Goal: Task Accomplishment & Management: Complete application form

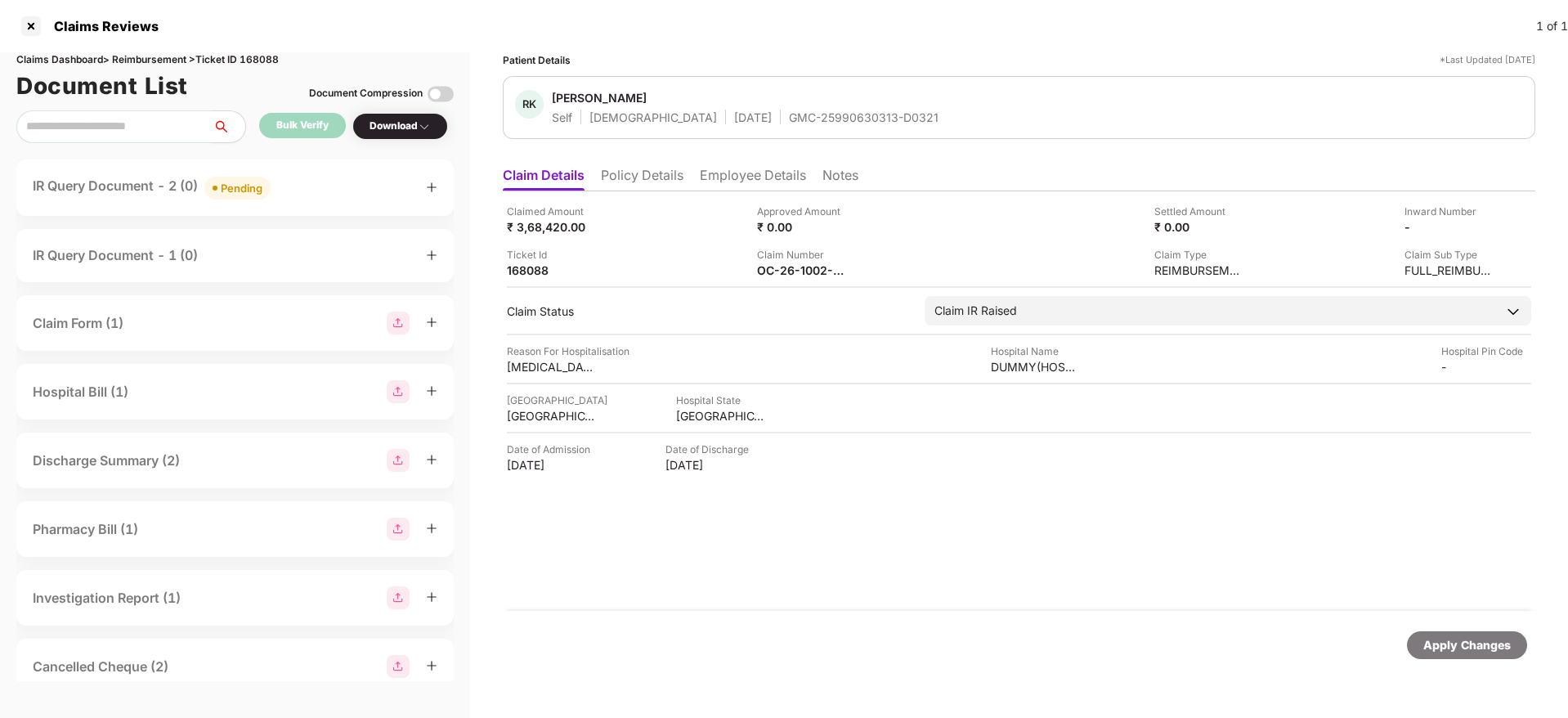
click at [776, 258] on div "Claim Number" at bounding box center [802, 254] width 90 height 15
click at [784, 266] on div "OC-26-1002-8403-00410748" at bounding box center [802, 269] width 90 height 15
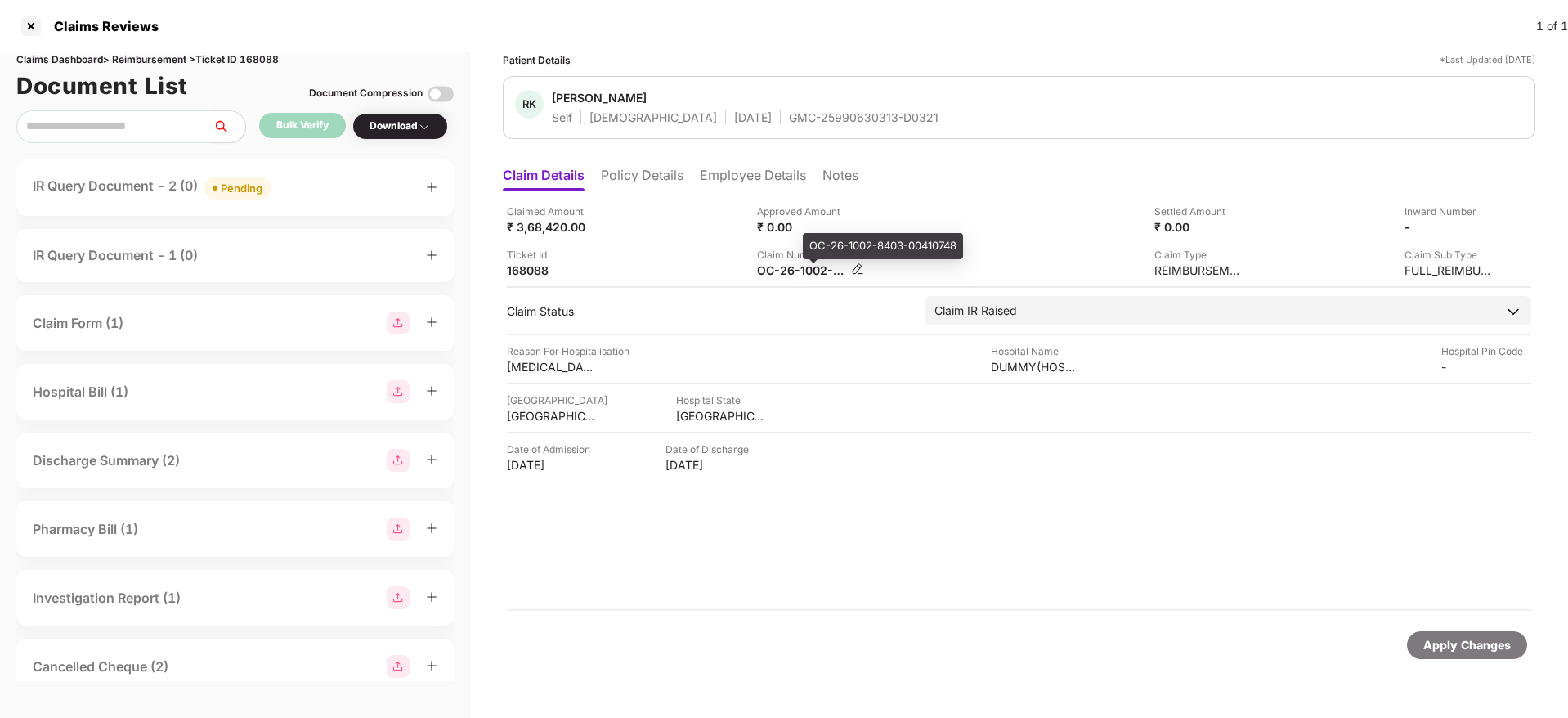
copy div
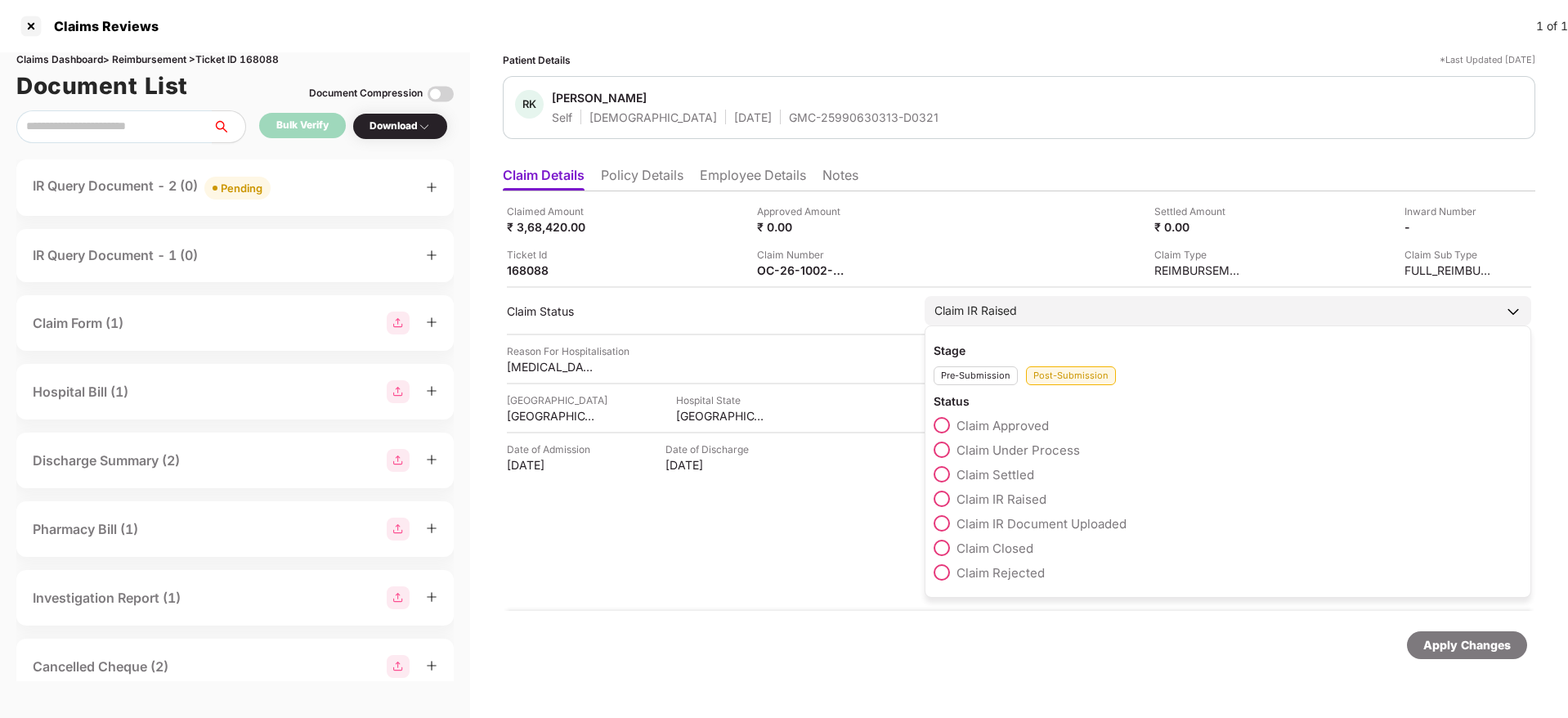
click at [945, 447] on span at bounding box center [942, 450] width 16 height 16
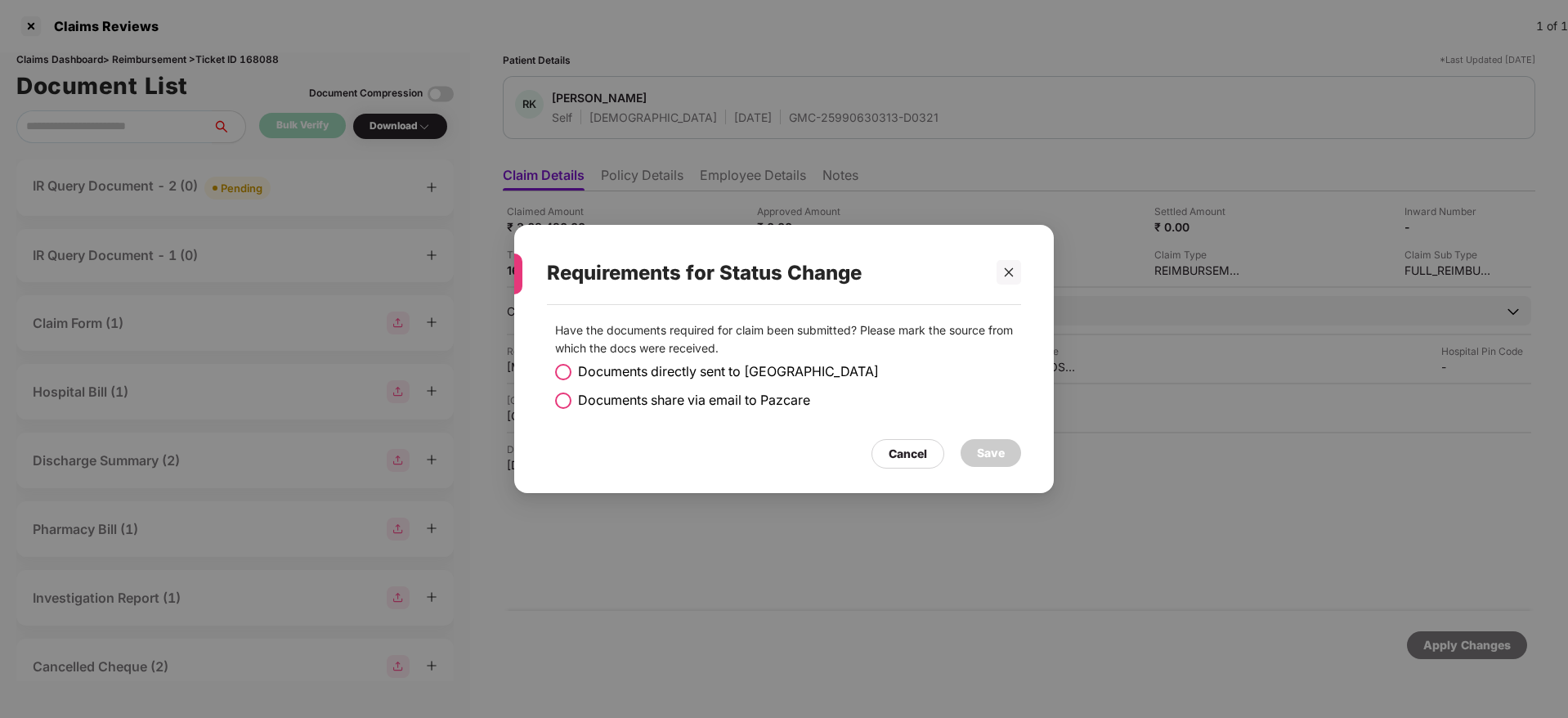
click at [555, 401] on span at bounding box center [564, 401] width 16 height 16
click at [1016, 274] on div at bounding box center [1008, 272] width 24 height 24
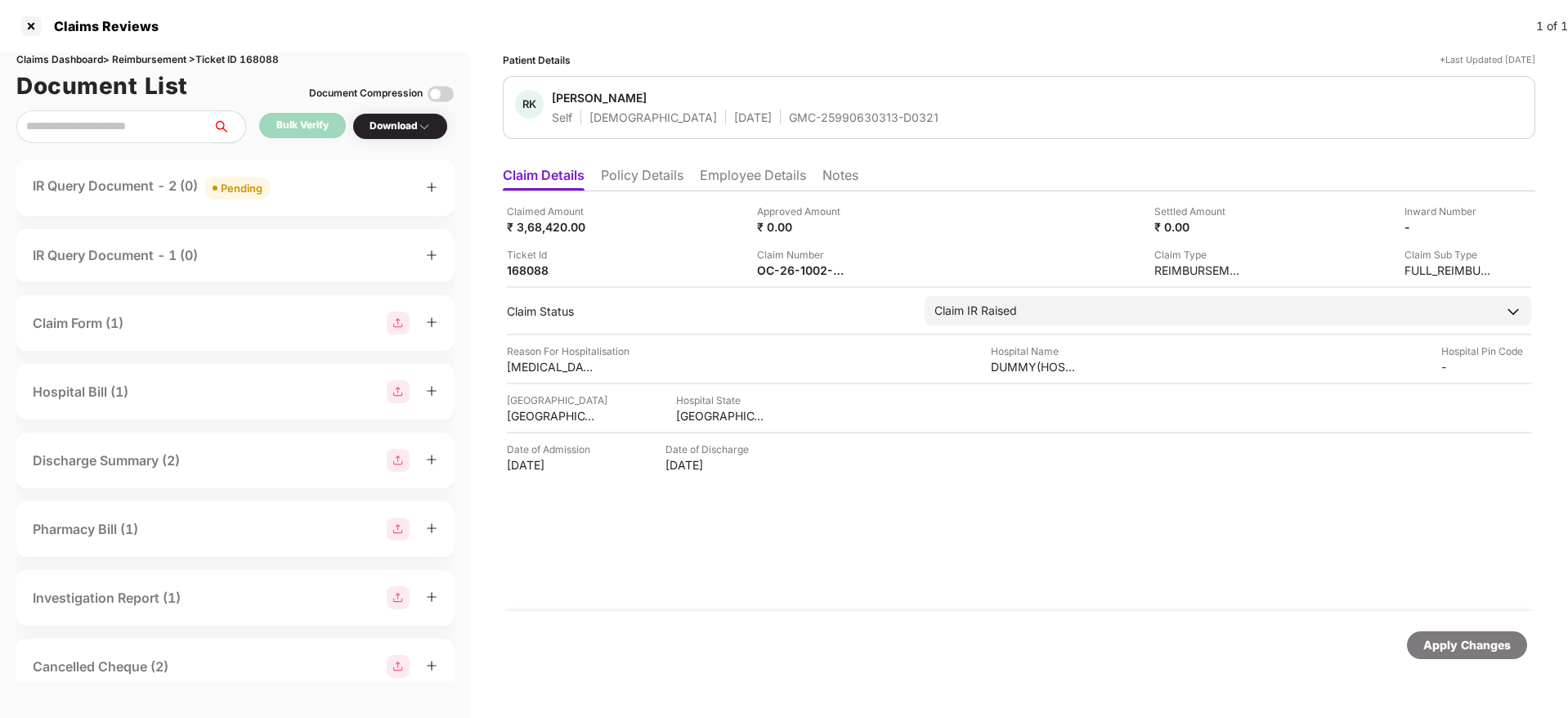
click at [301, 190] on div "IR Query Document - 2 (0) Pending" at bounding box center [235, 188] width 405 height 24
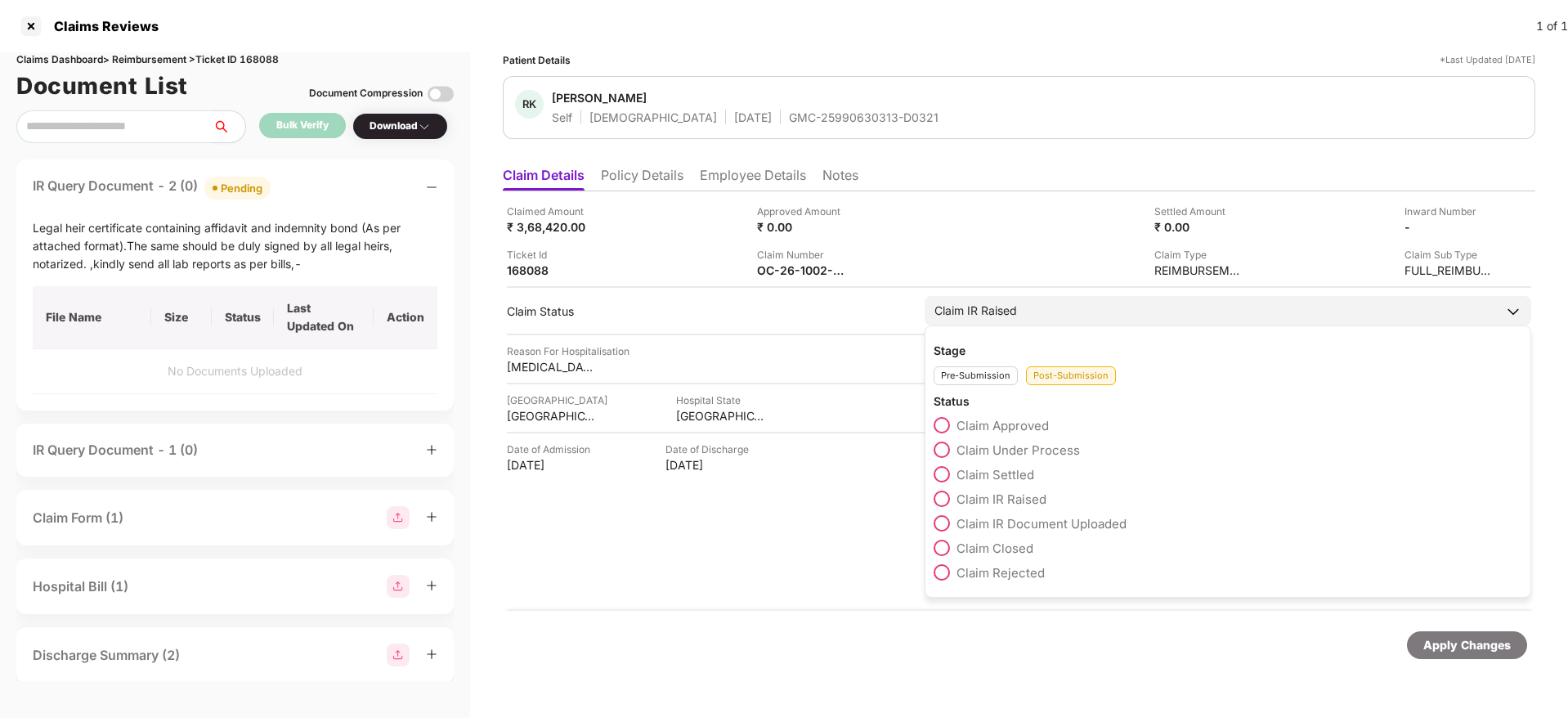
click at [941, 449] on span at bounding box center [942, 450] width 16 height 16
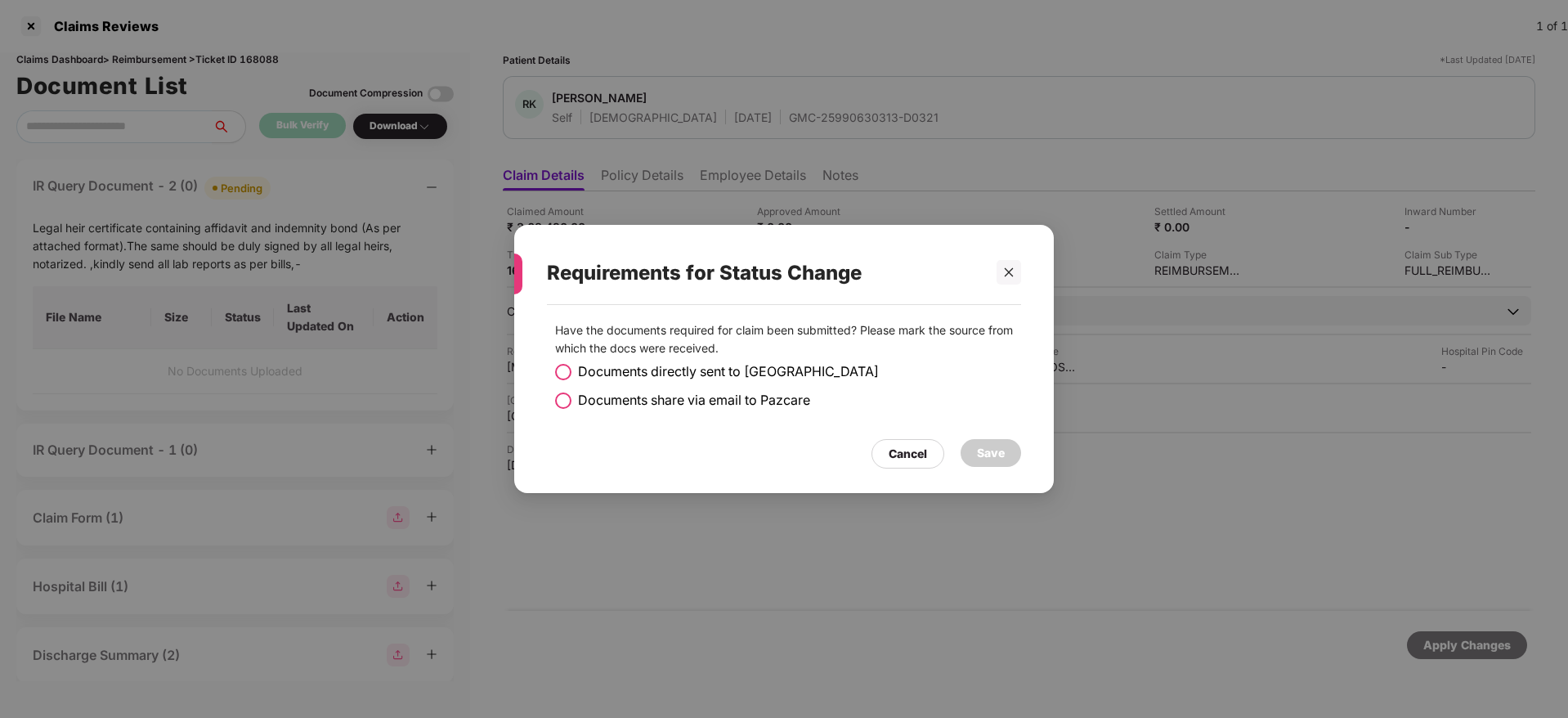
click at [561, 401] on span at bounding box center [564, 401] width 16 height 16
click at [996, 452] on div "Save" at bounding box center [991, 452] width 28 height 18
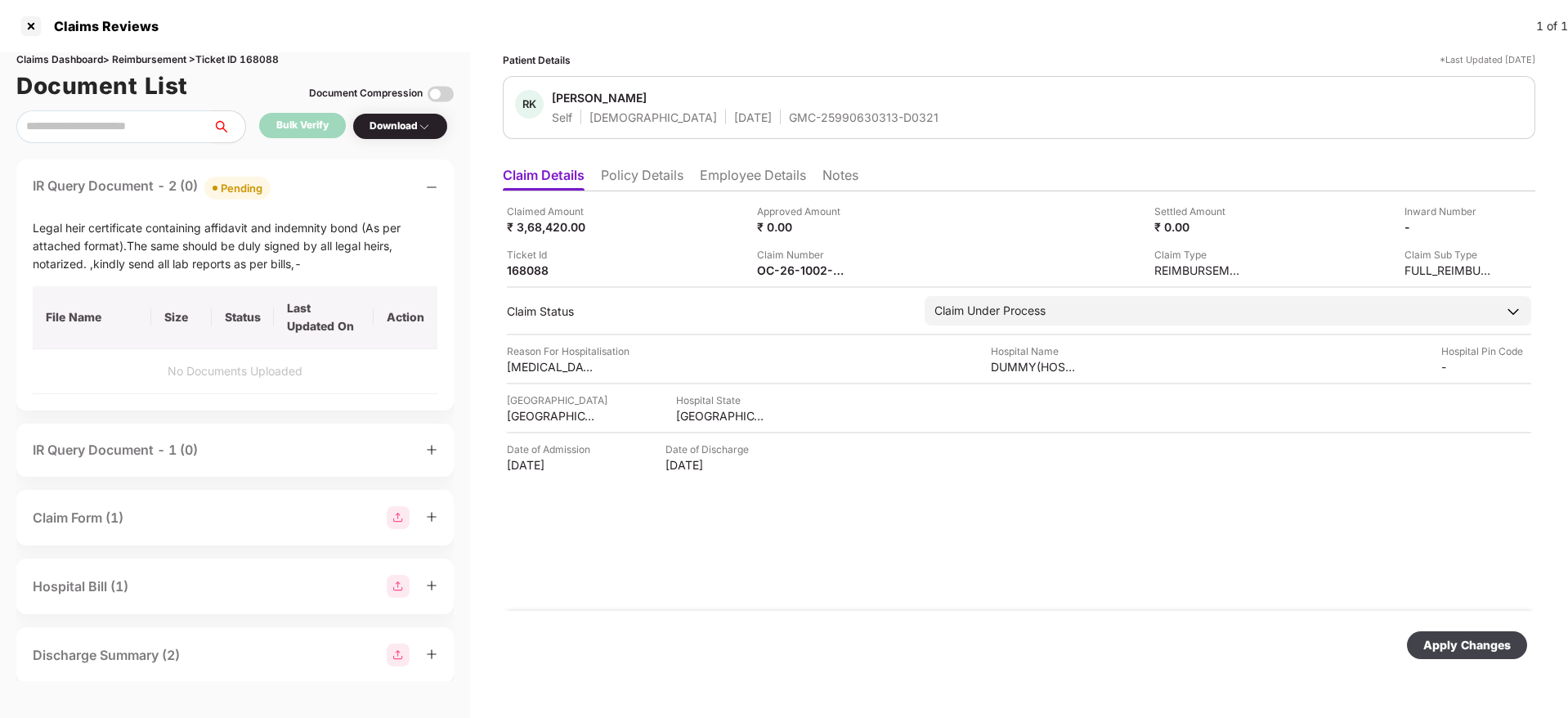
click at [1454, 639] on div "Apply Changes" at bounding box center [1468, 645] width 88 height 18
click at [271, 57] on div "Claims Dashboard > Reimbursement > Ticket ID 168088" at bounding box center [234, 60] width 437 height 15
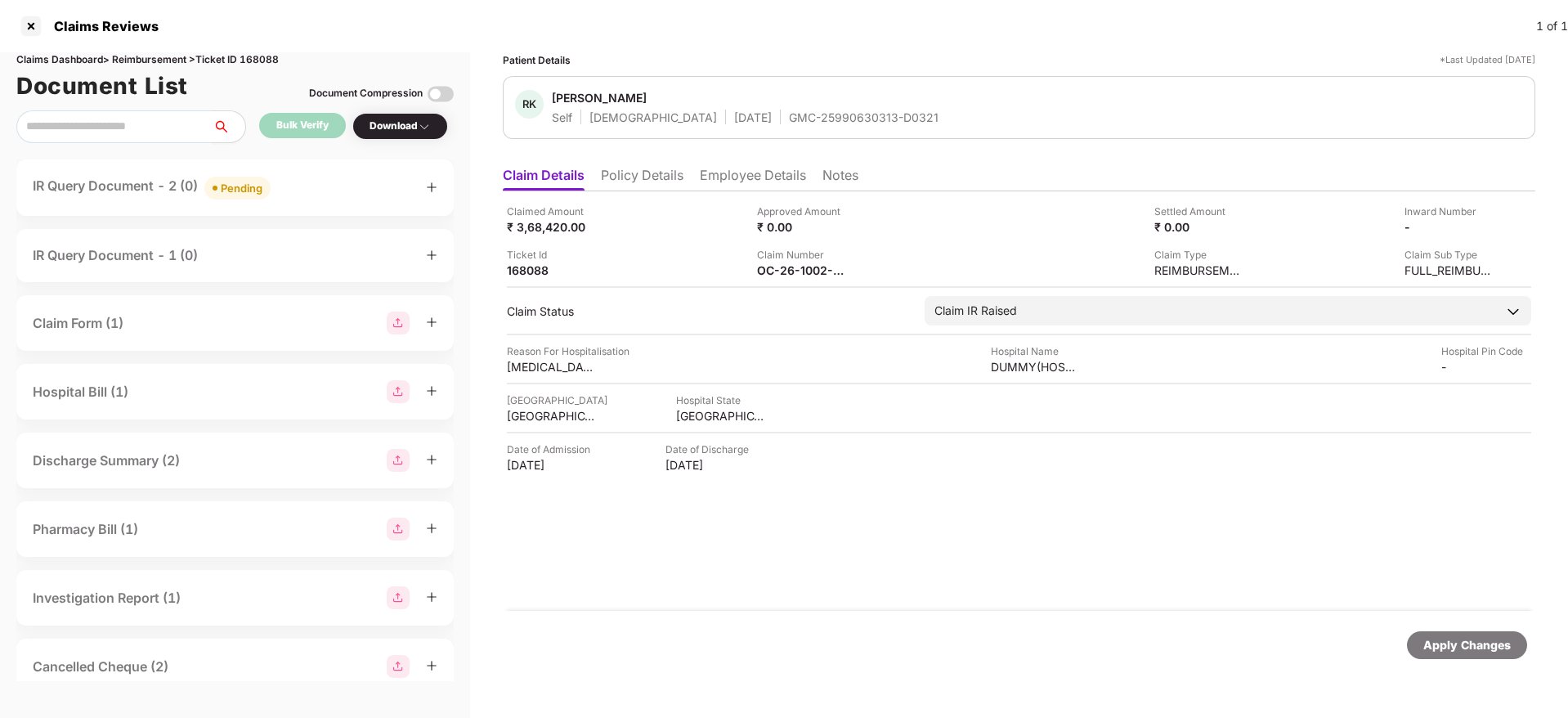
click at [262, 61] on div "Claims Dashboard > Reimbursement > Ticket ID 168088" at bounding box center [234, 60] width 437 height 15
copy div "168088"
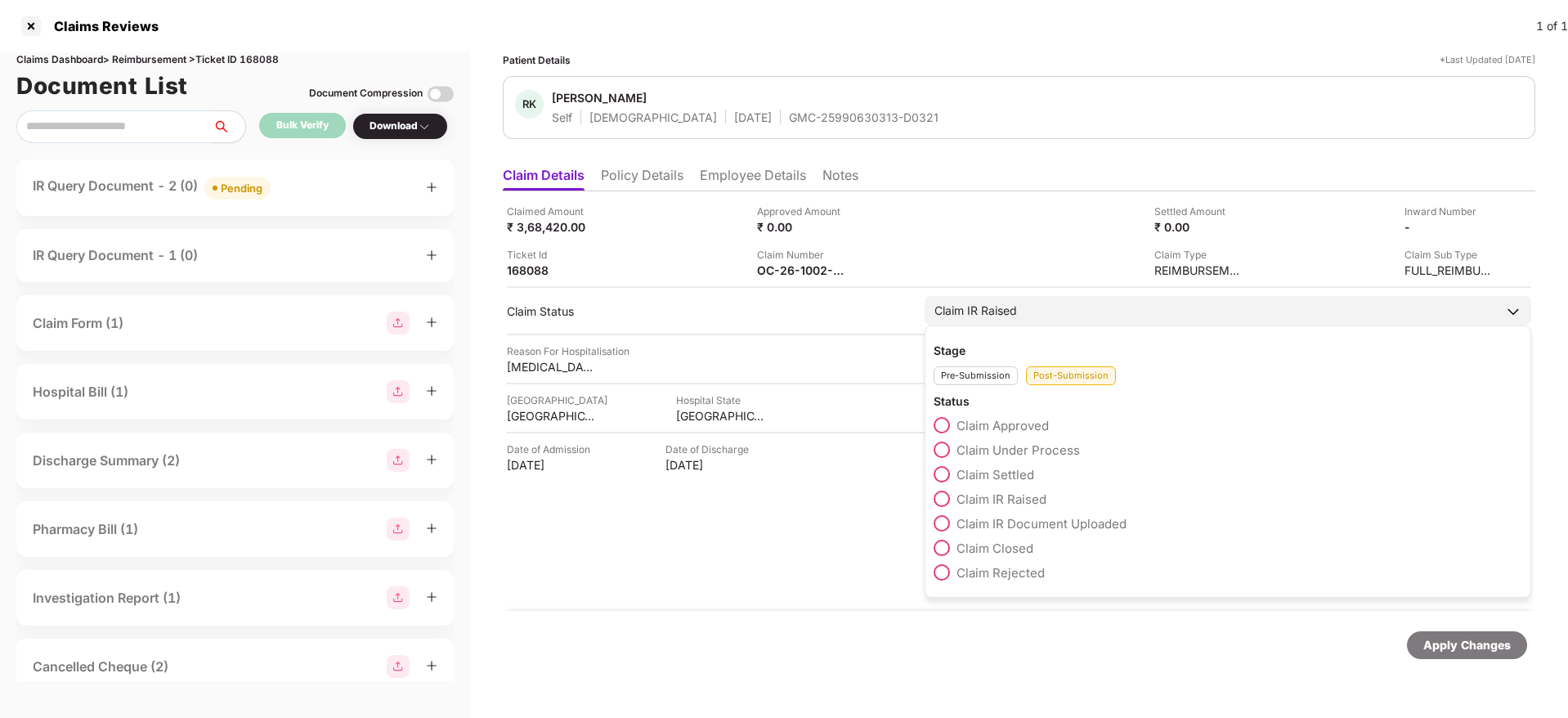
click at [949, 452] on span at bounding box center [942, 450] width 16 height 16
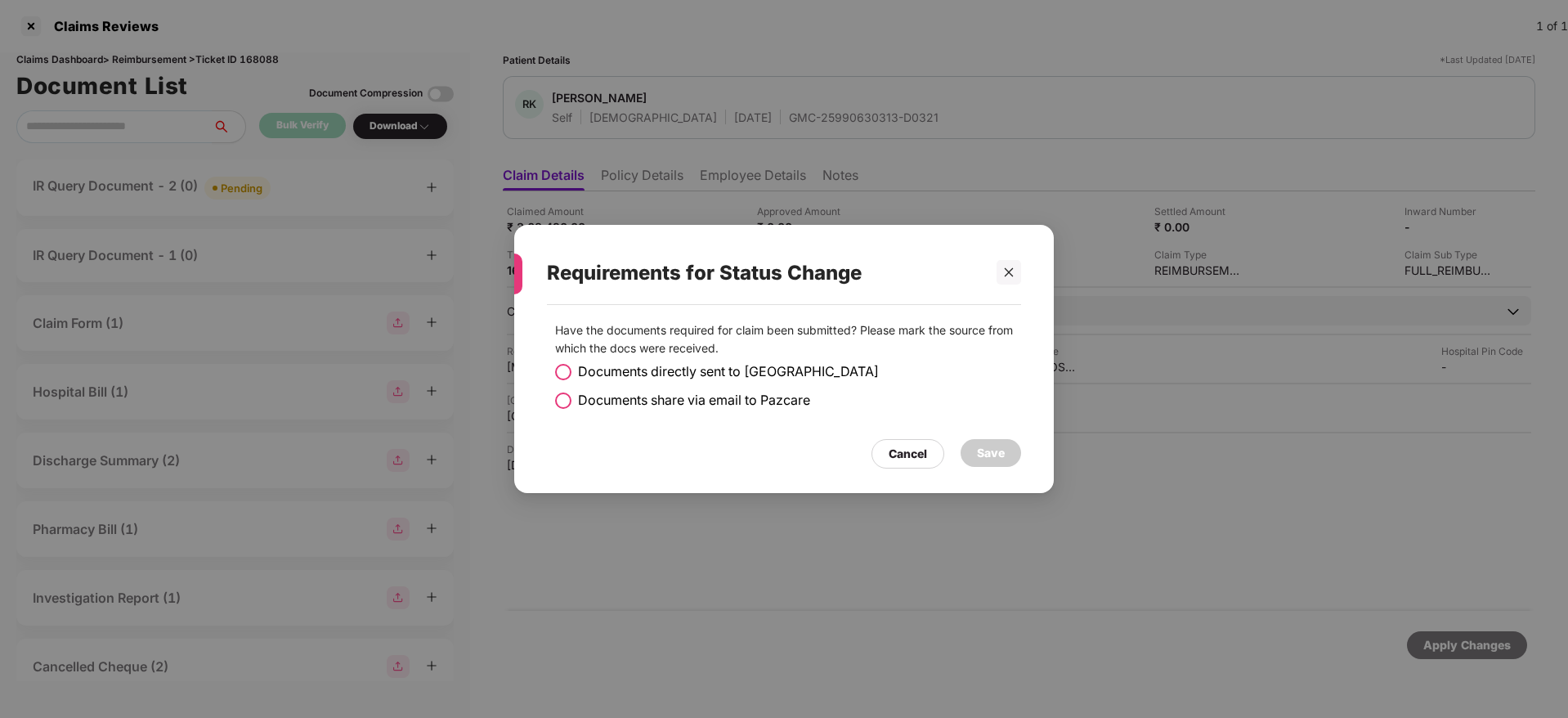
click at [565, 394] on span at bounding box center [564, 401] width 16 height 16
click at [980, 450] on div "Save" at bounding box center [991, 452] width 28 height 18
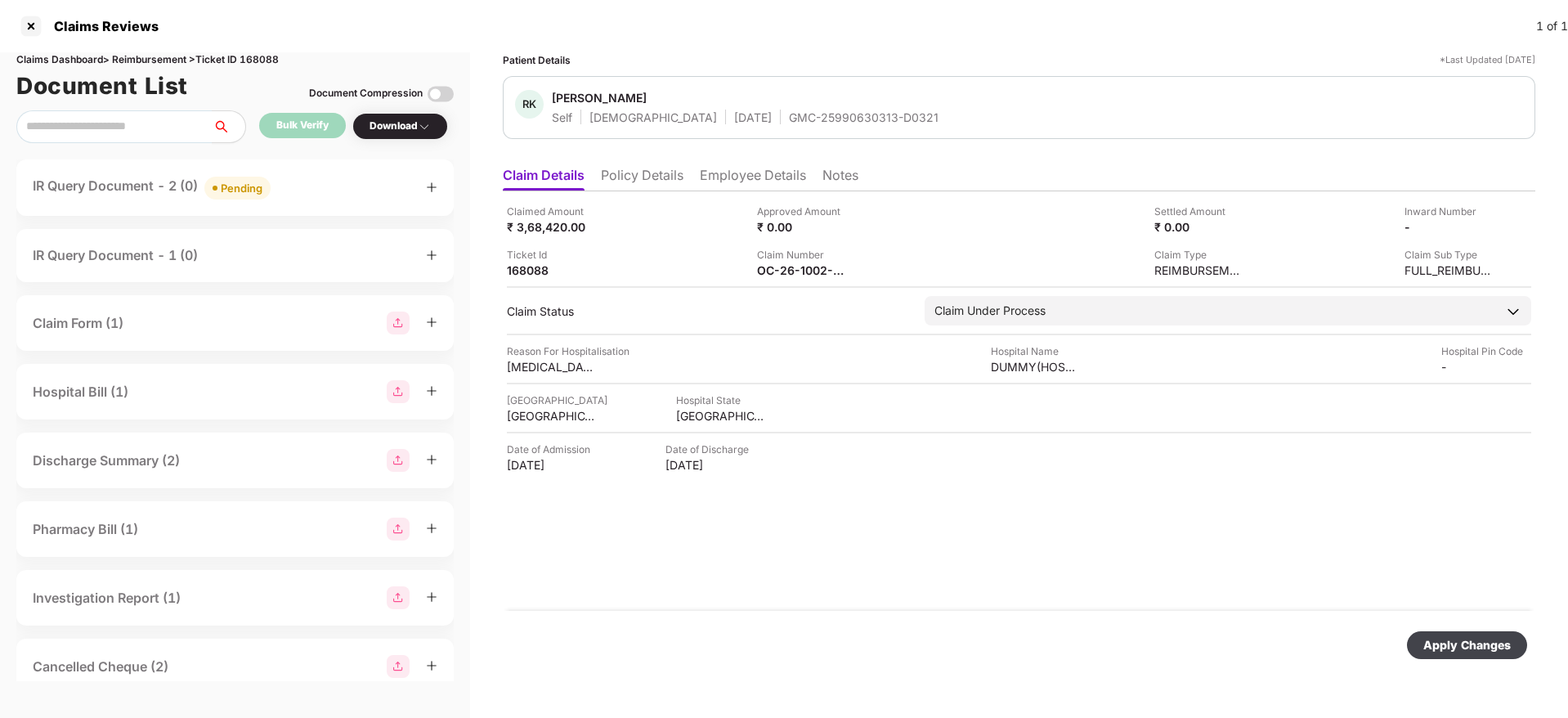
click at [1465, 645] on div "Apply Changes" at bounding box center [1468, 645] width 88 height 18
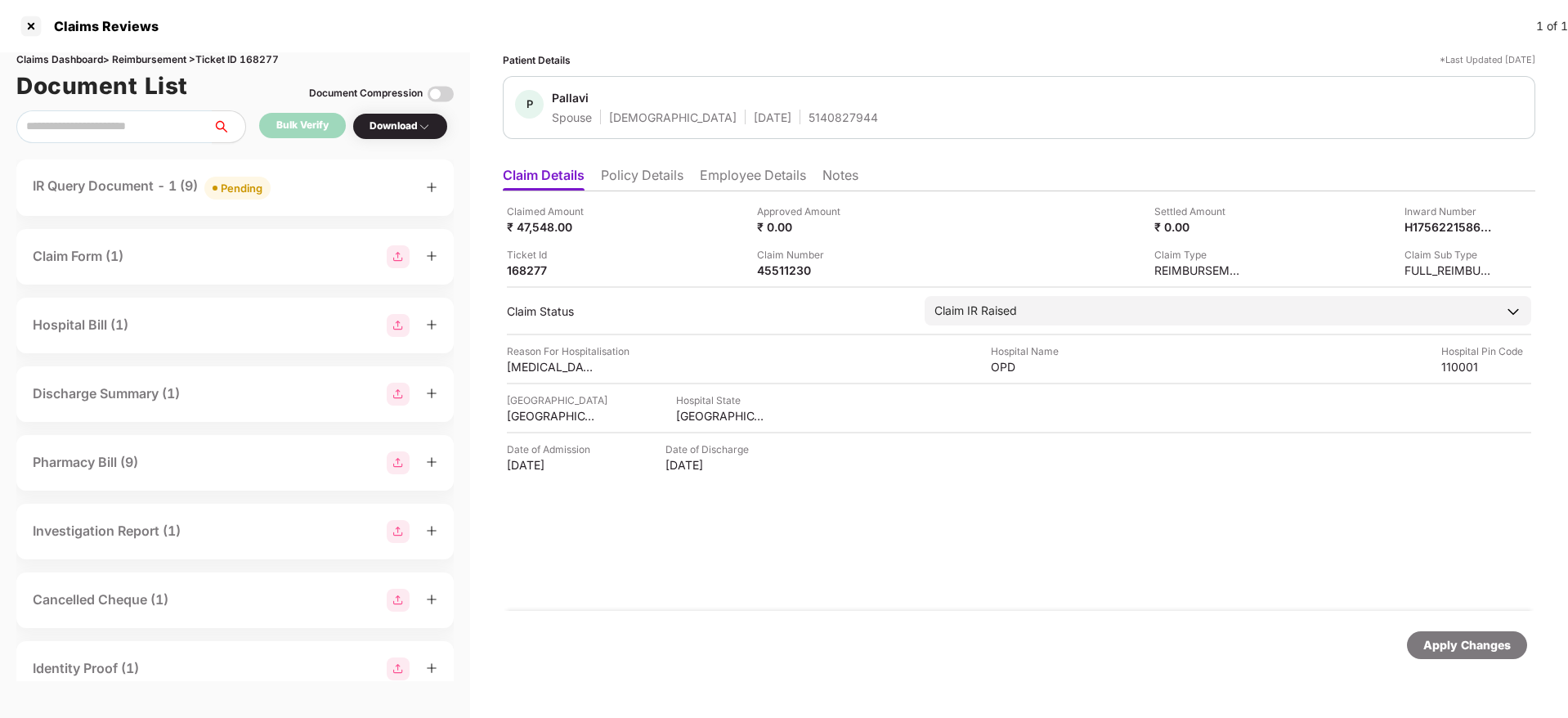
click at [310, 192] on div "IR Query Document - 1 (9) Pending" at bounding box center [235, 188] width 405 height 24
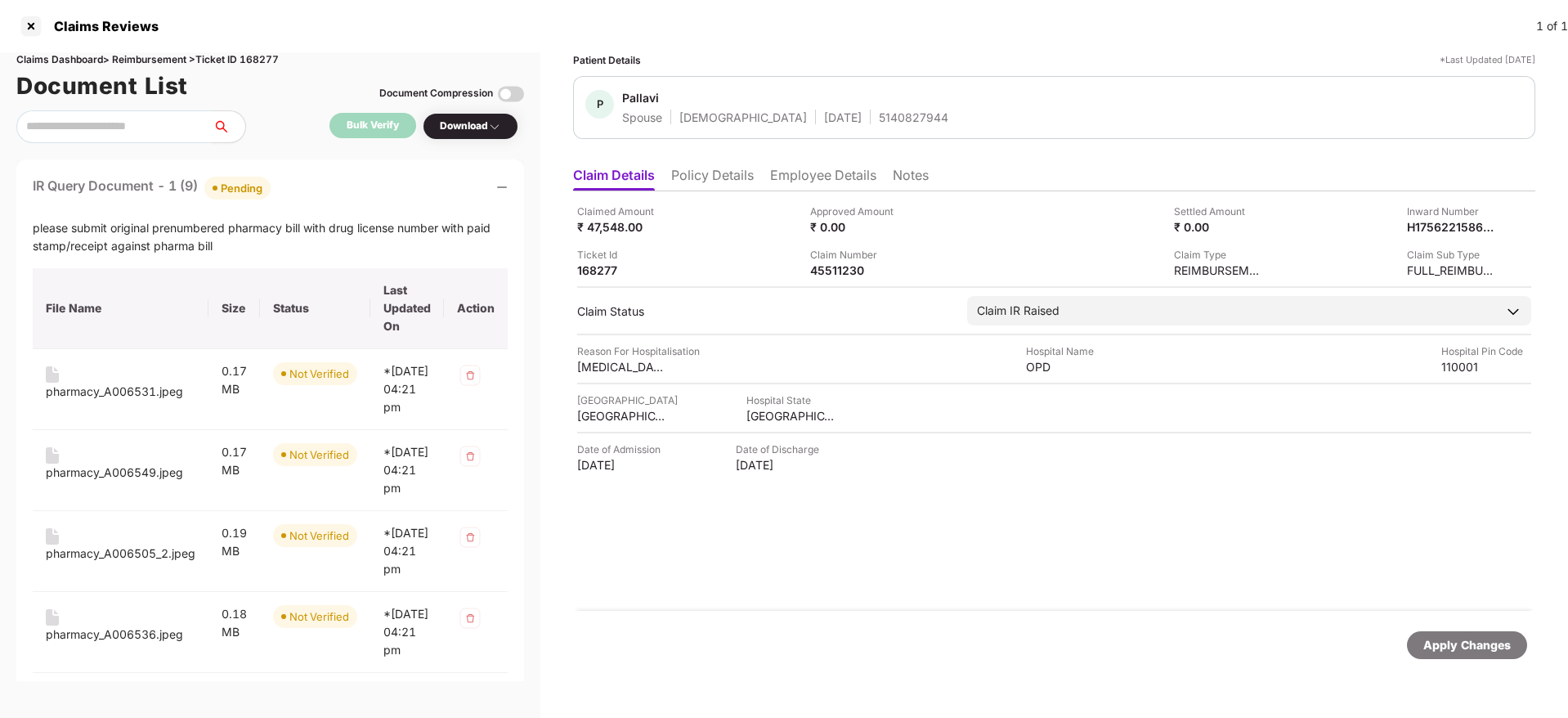
click at [310, 192] on div "IR Query Document - 1 (9) Pending" at bounding box center [270, 188] width 475 height 24
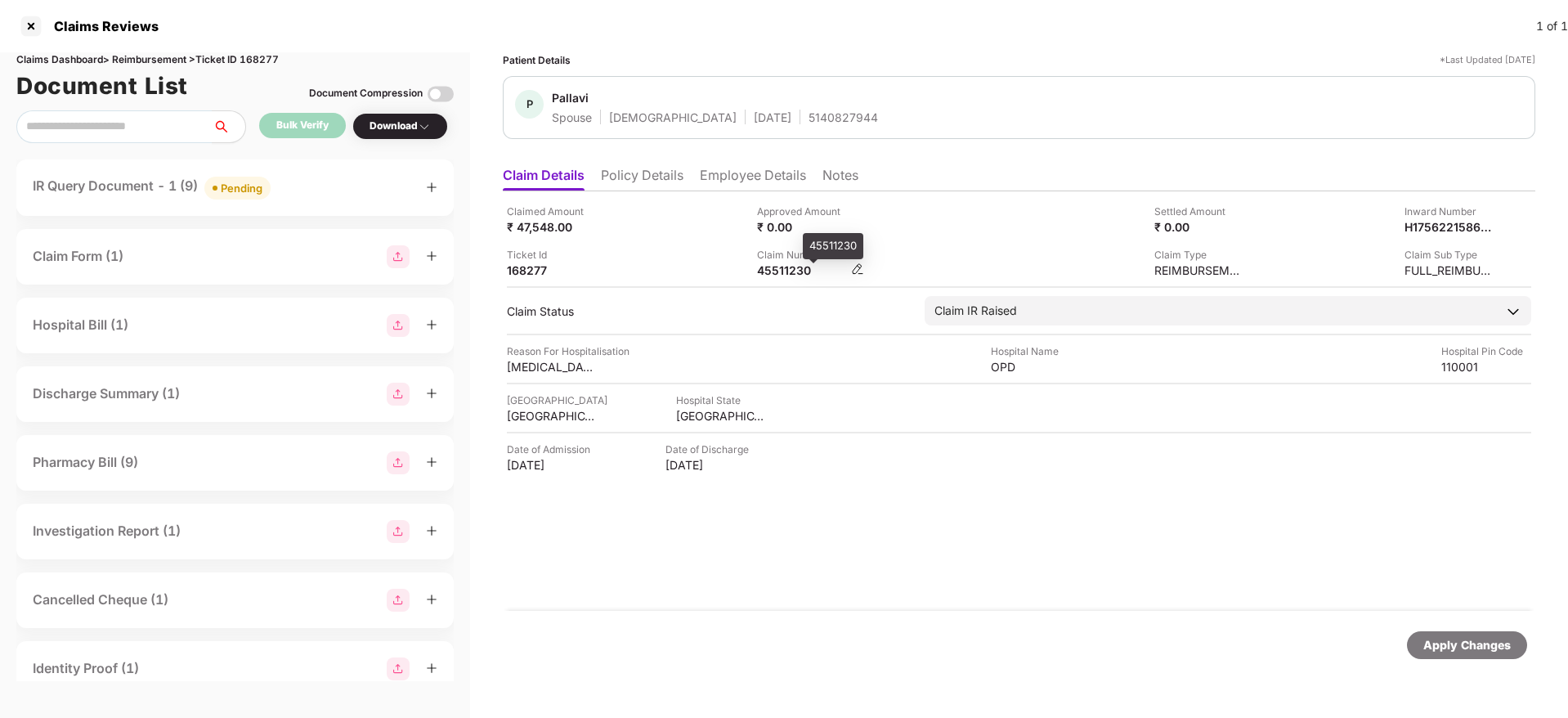
click at [770, 272] on div "45511230" at bounding box center [802, 269] width 90 height 15
copy div "45511230"
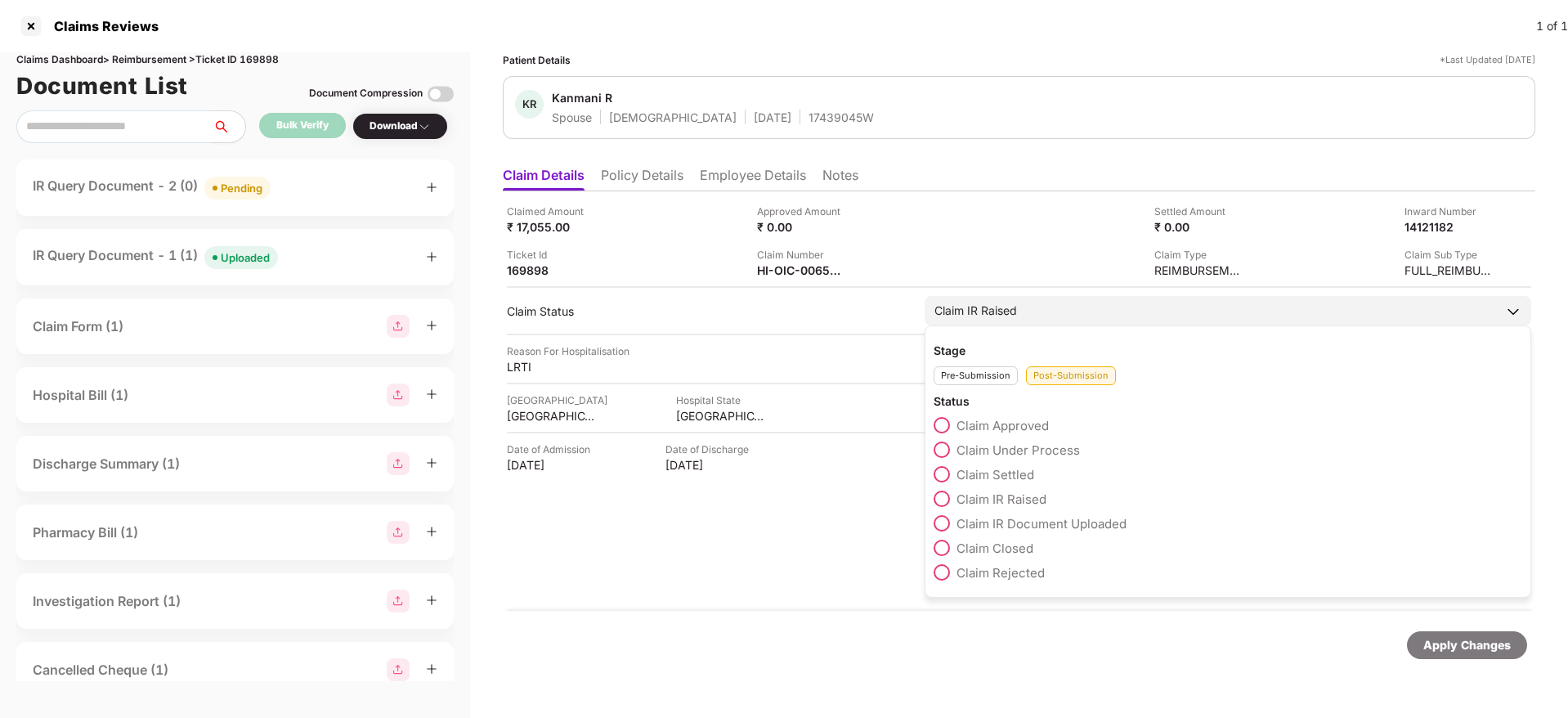
click at [944, 450] on span at bounding box center [942, 450] width 16 height 16
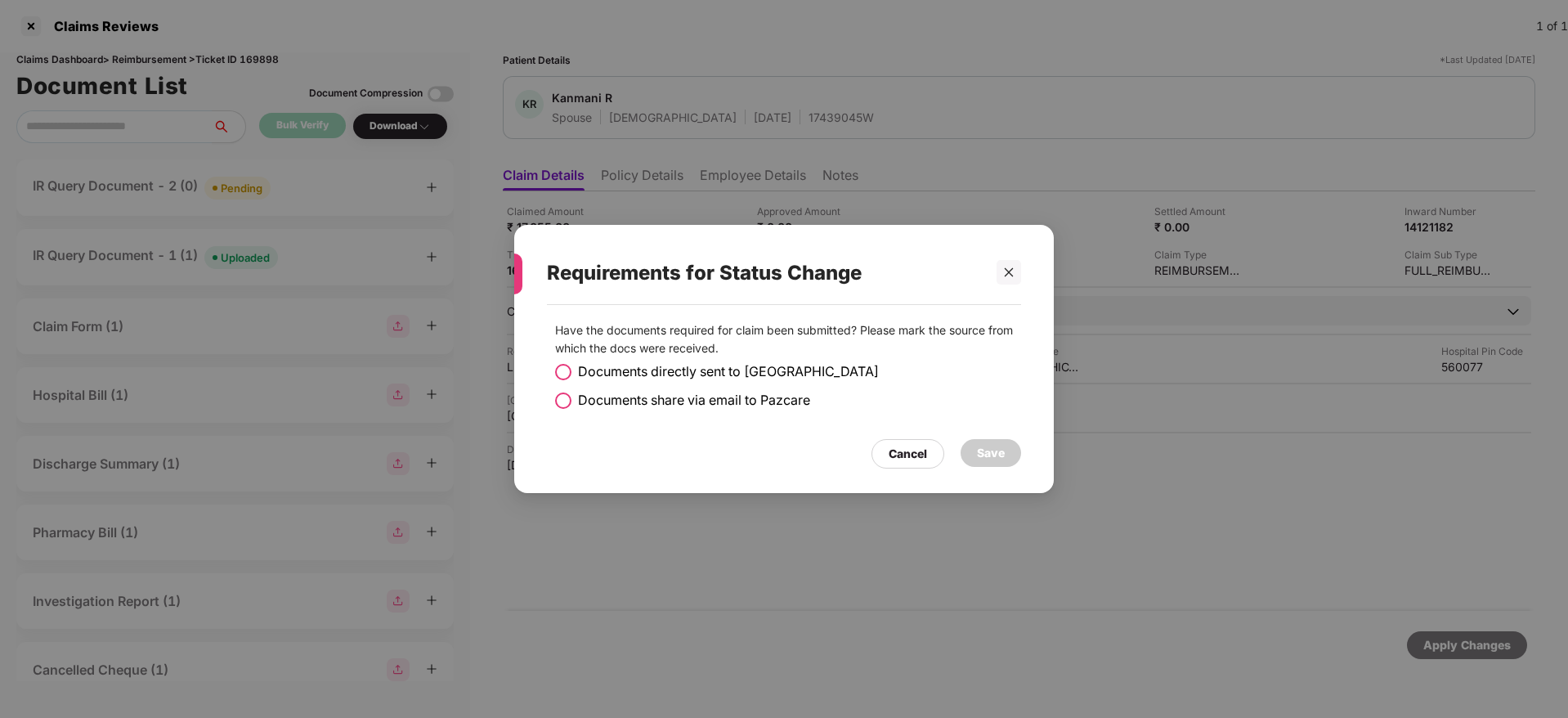
click at [572, 397] on label "Documents share via email to Pazcare" at bounding box center [682, 400] width 255 height 21
click at [987, 457] on div "Save" at bounding box center [991, 452] width 28 height 18
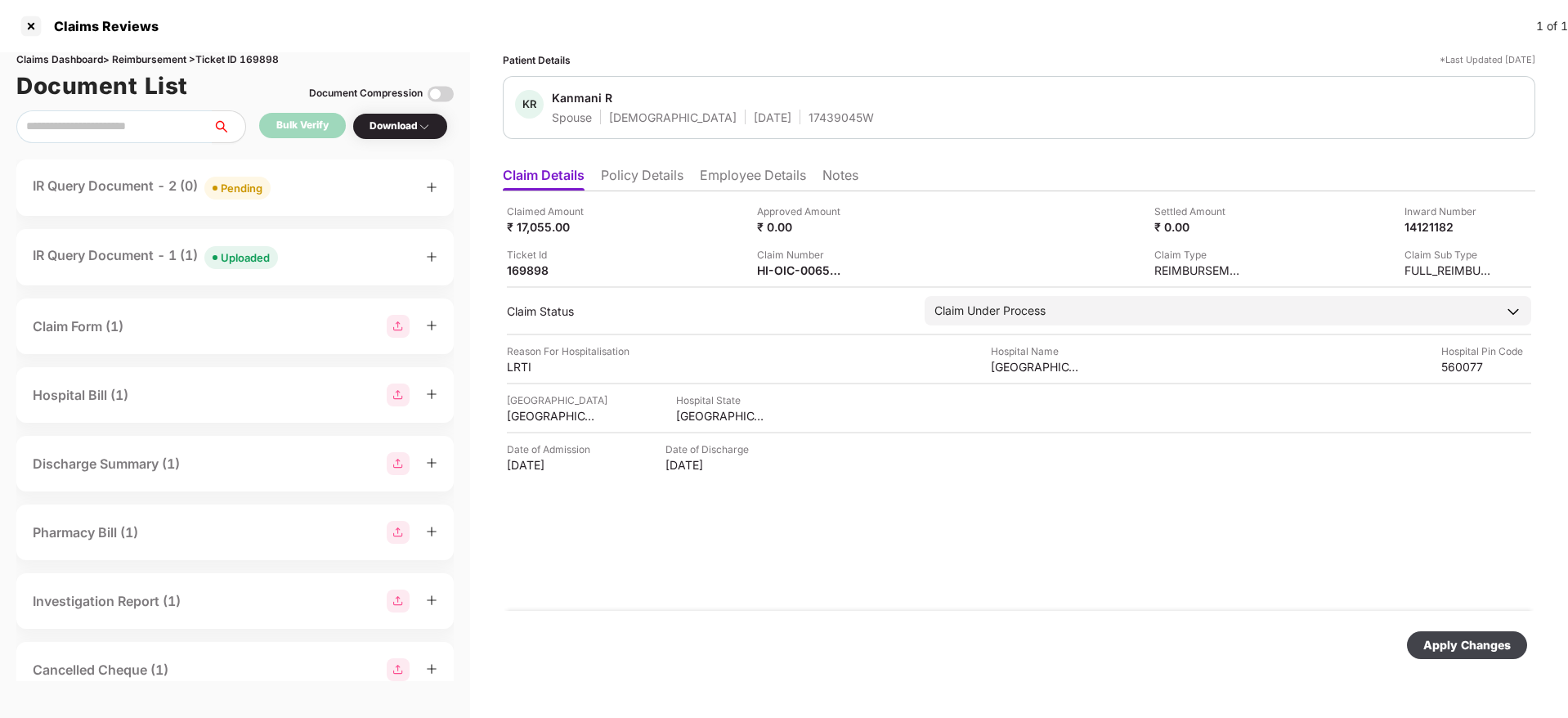
click at [1440, 658] on div "Apply Changes" at bounding box center [1467, 645] width 120 height 28
click at [335, 167] on div "IR Query Document - 1 (1) Uploaded" at bounding box center [234, 187] width 437 height 56
click at [329, 176] on div "IR Query Document - 1 (1) Uploaded" at bounding box center [235, 188] width 405 height 24
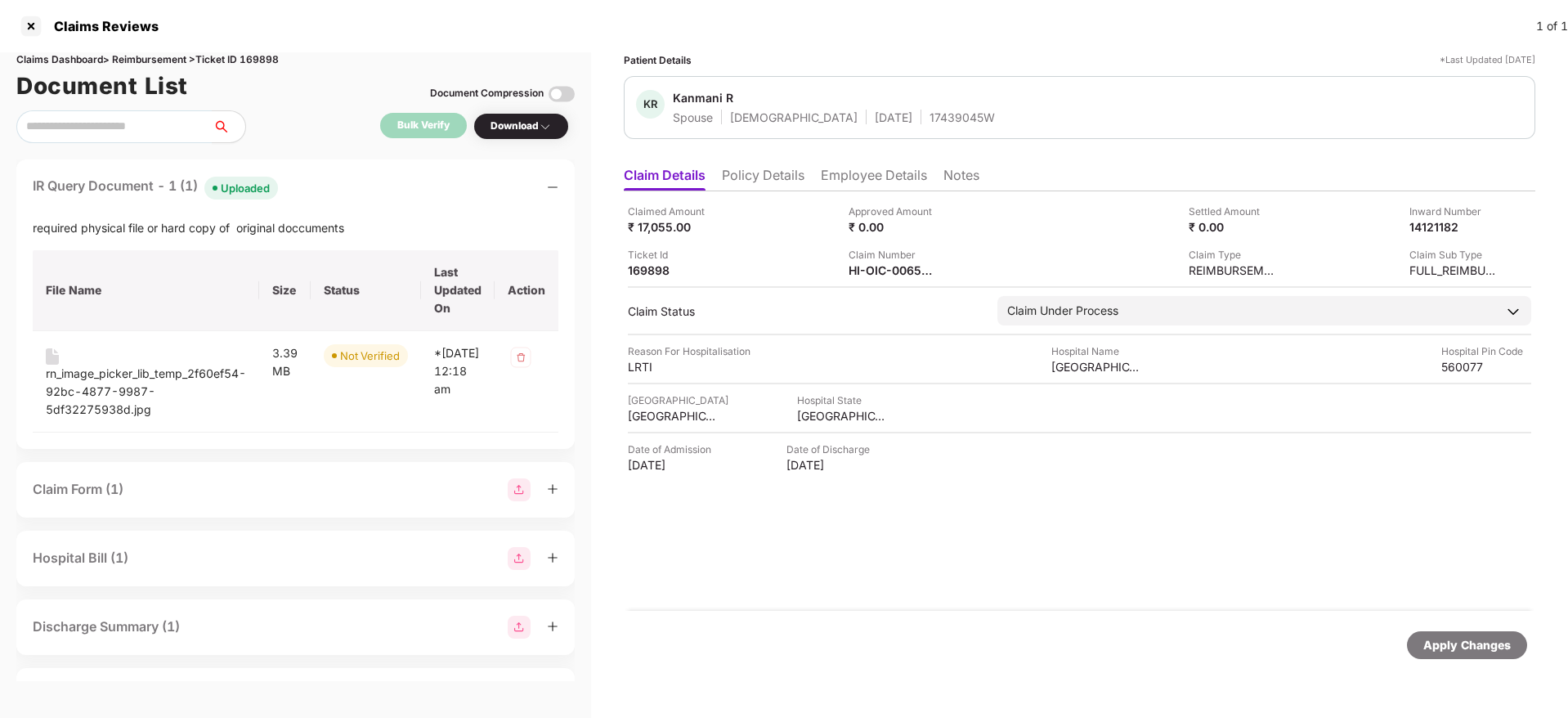
click at [329, 176] on div "IR Query Document - 1 (1) Uploaded" at bounding box center [296, 188] width 526 height 24
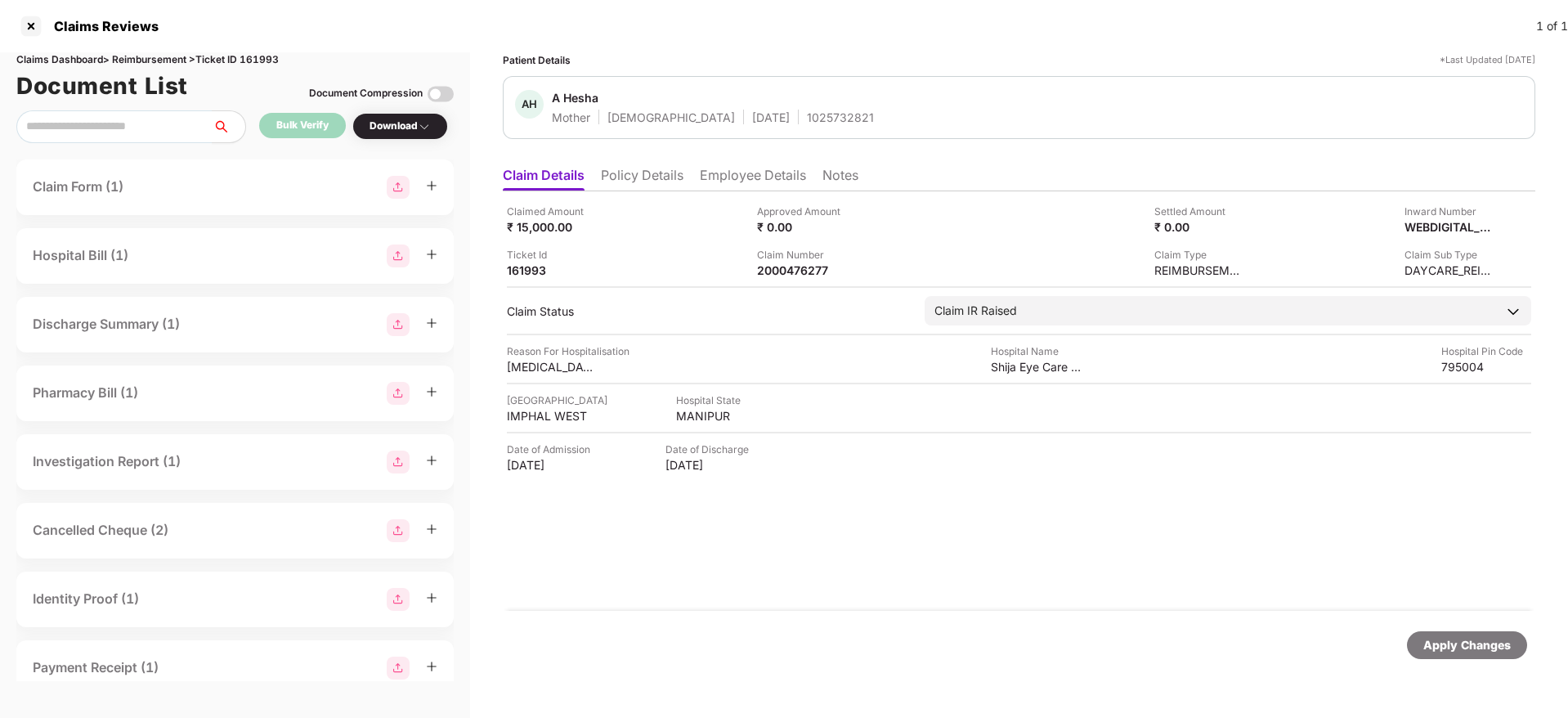
click at [653, 168] on li "Policy Details" at bounding box center [642, 179] width 82 height 24
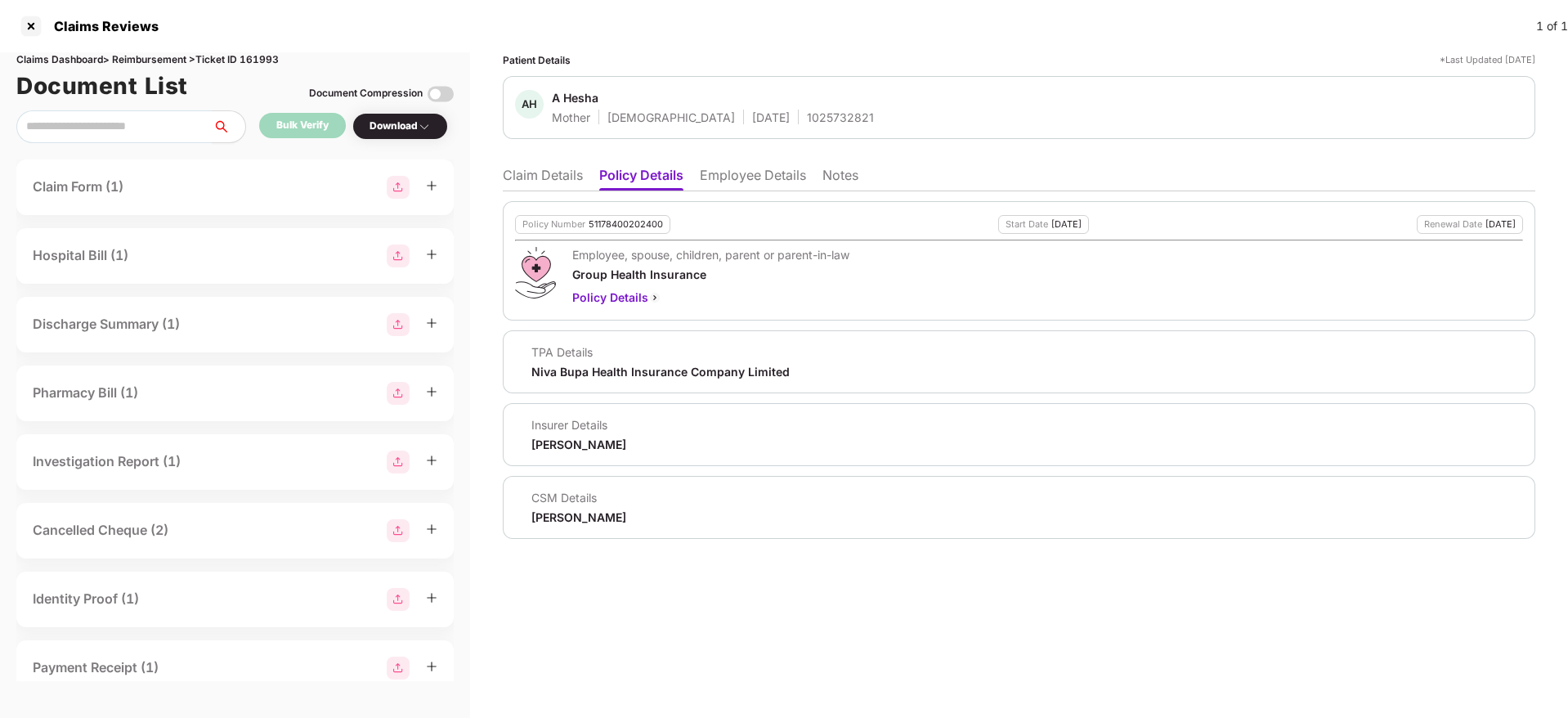
click at [557, 167] on li "Claim Details" at bounding box center [543, 179] width 81 height 24
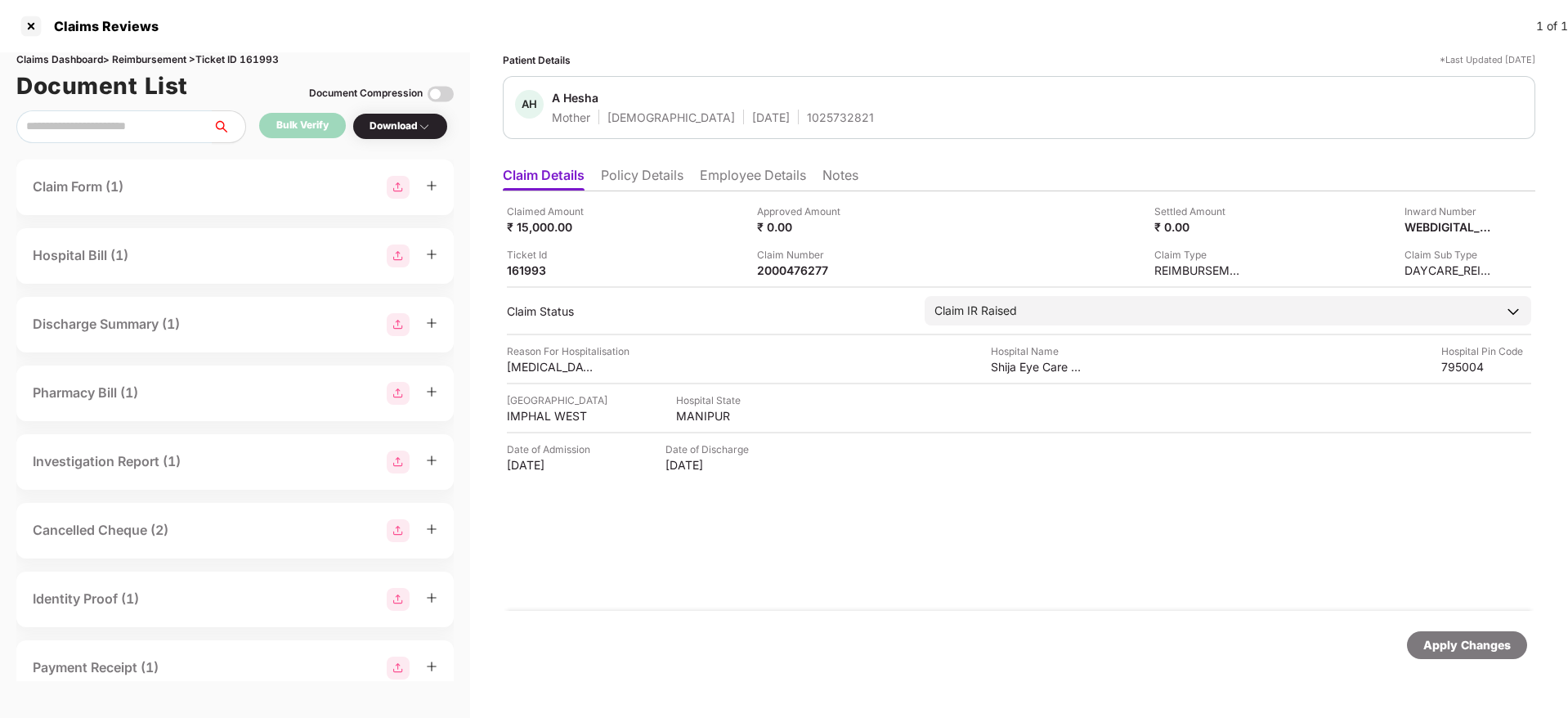
click at [776, 107] on span "A Hesha" at bounding box center [713, 100] width 322 height 20
click at [807, 111] on div "1025732821" at bounding box center [840, 117] width 67 height 15
copy div "1025732821"
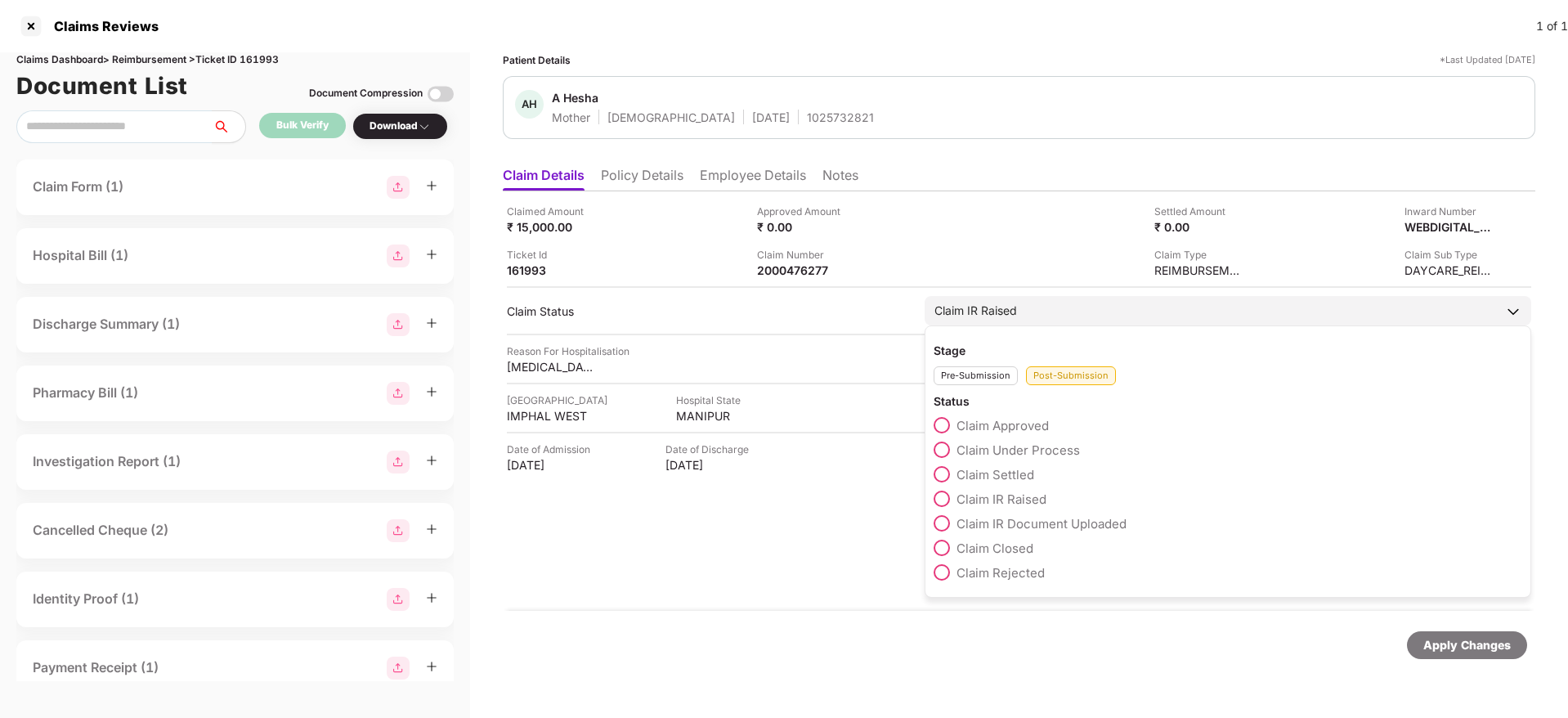
click at [939, 454] on span at bounding box center [942, 450] width 16 height 16
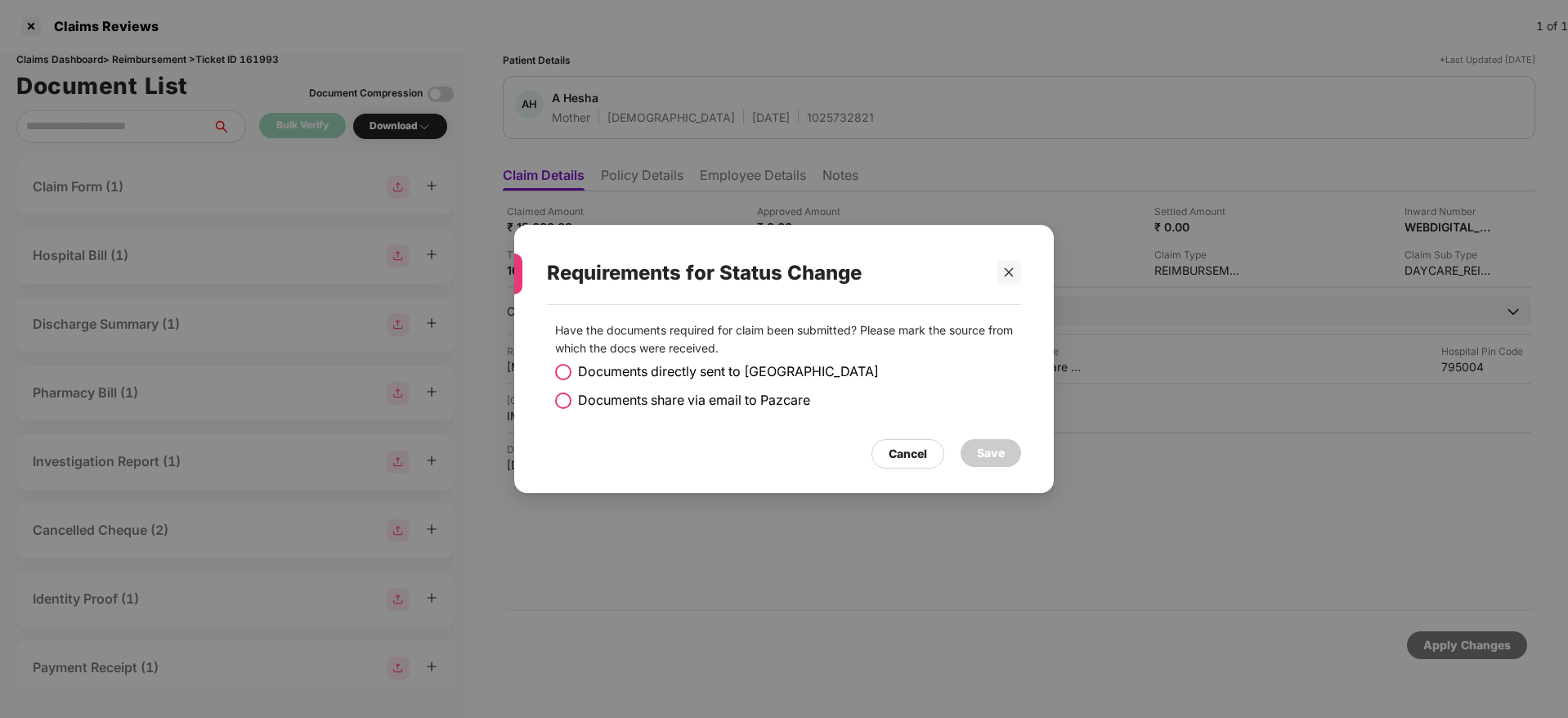
click at [561, 405] on span at bounding box center [564, 401] width 16 height 16
click at [974, 447] on div "Save" at bounding box center [991, 452] width 61 height 28
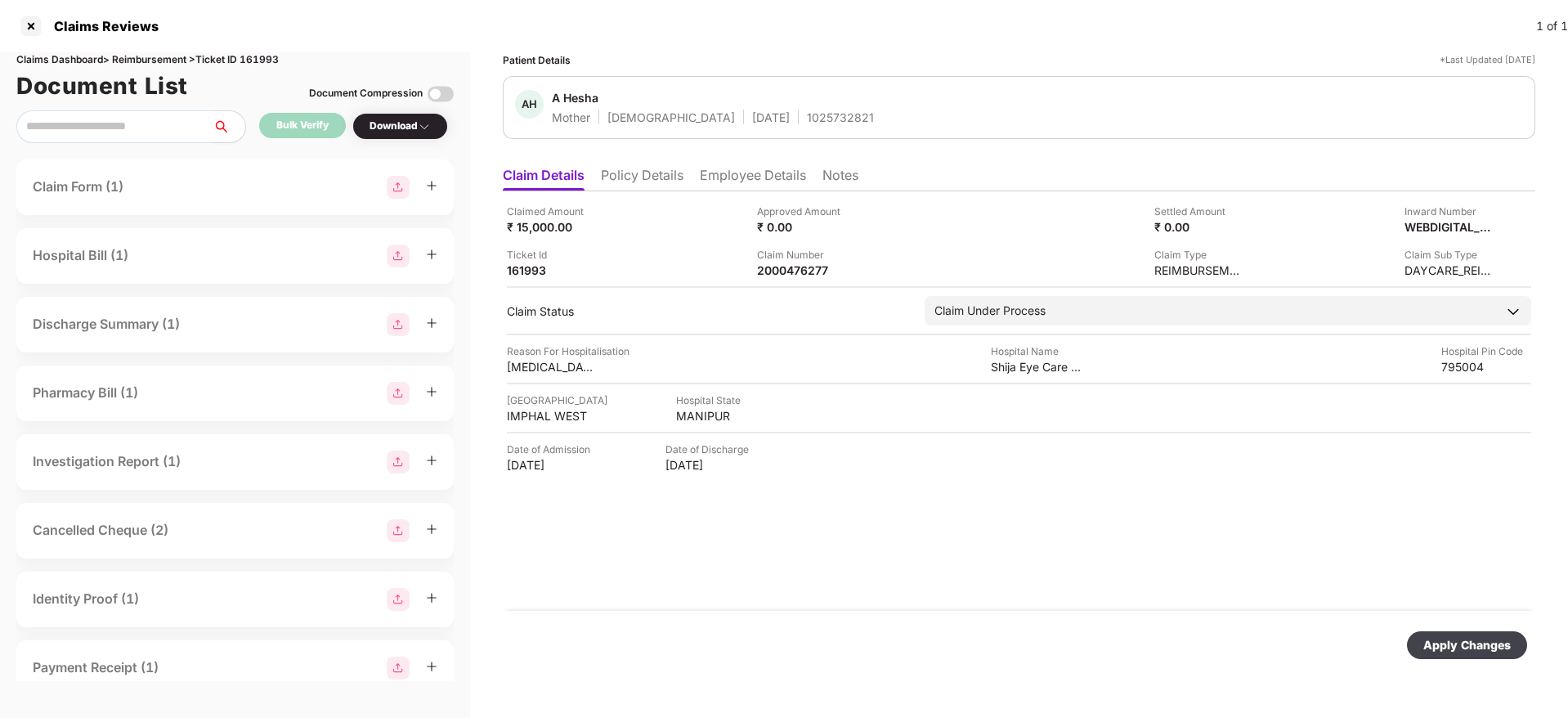
click at [1448, 649] on div "Apply Changes" at bounding box center [1468, 645] width 88 height 18
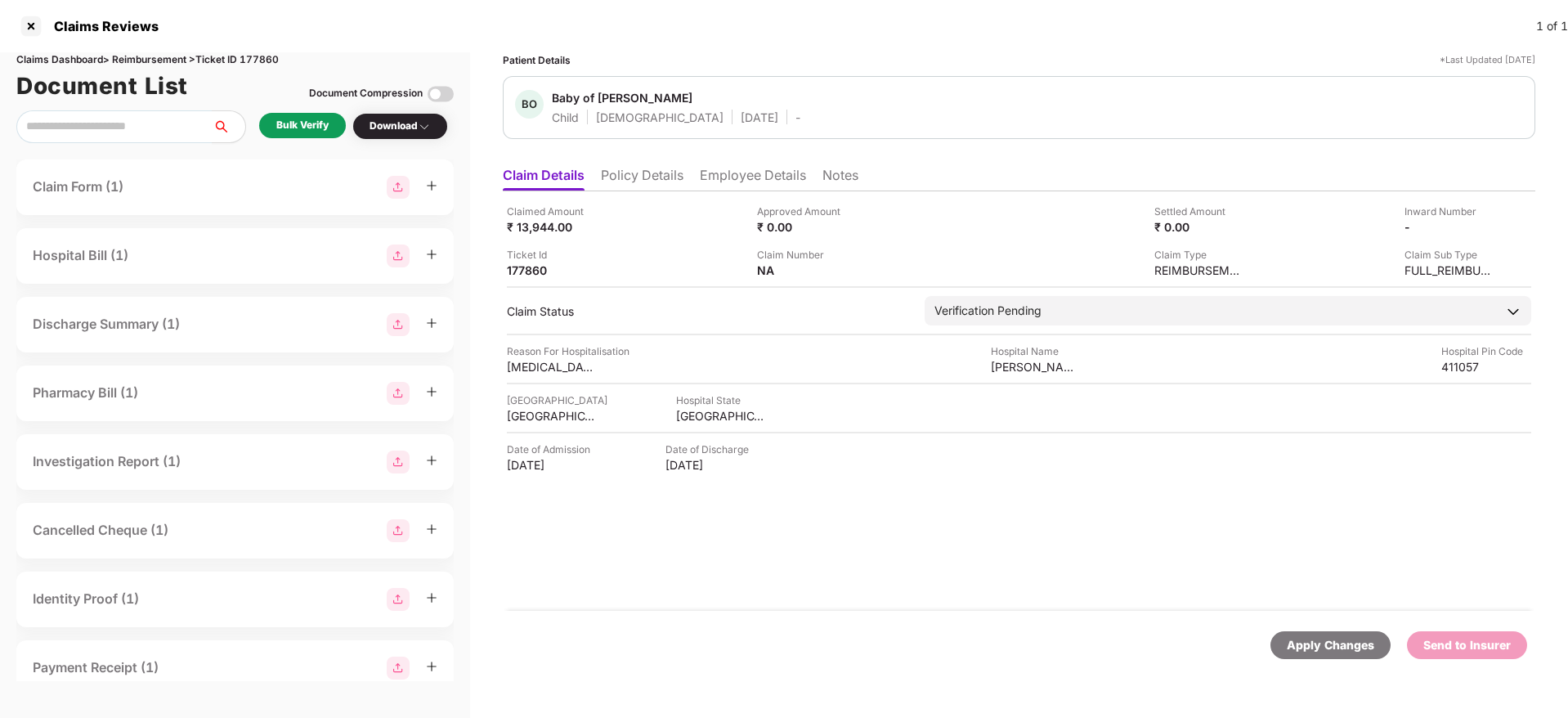
click at [653, 182] on li "Policy Details" at bounding box center [642, 179] width 82 height 24
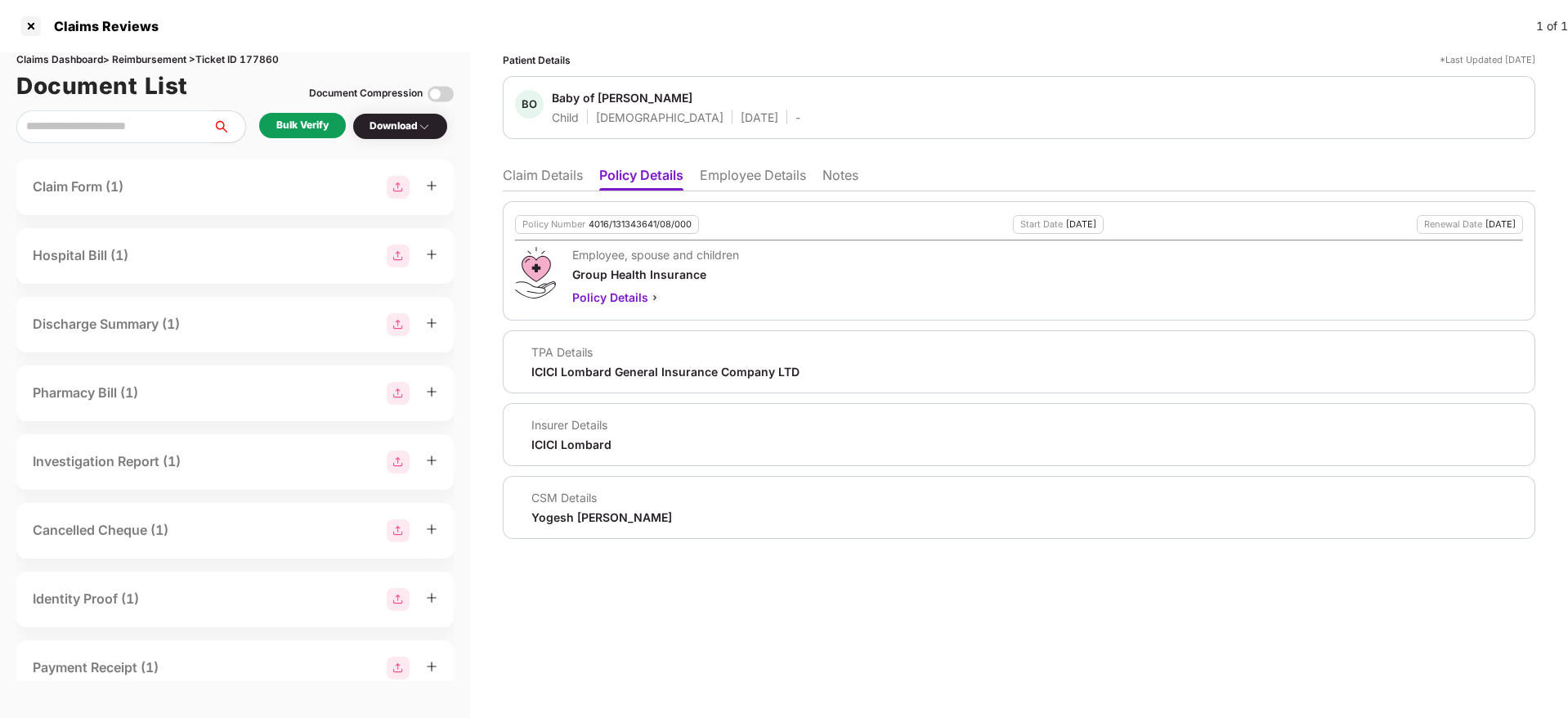
click at [257, 53] on div "Claims Dashboard > Reimbursement > Ticket ID 177860" at bounding box center [234, 60] width 437 height 15
copy div "177860"
click at [539, 183] on li "Claim Details" at bounding box center [543, 179] width 81 height 24
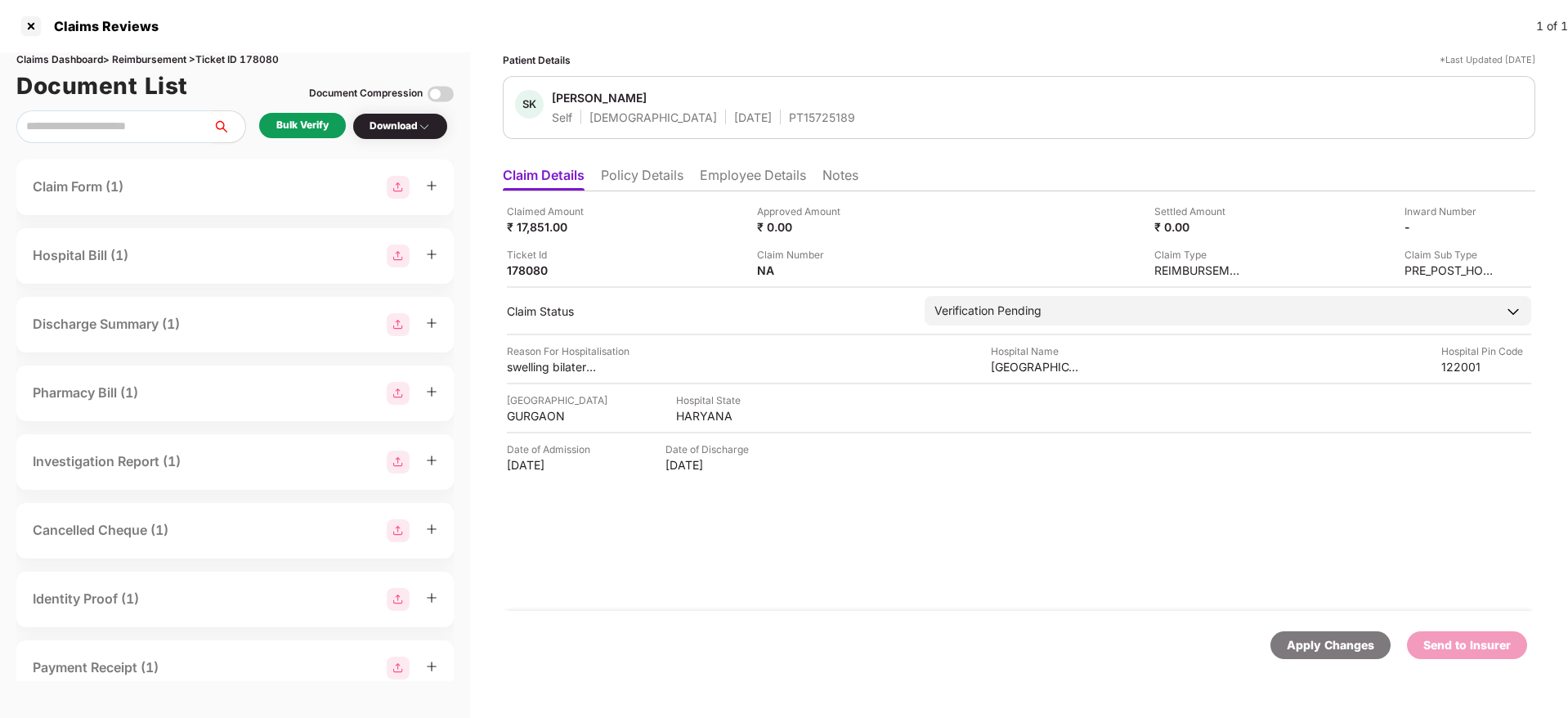
click at [645, 184] on li "Policy Details" at bounding box center [642, 179] width 82 height 24
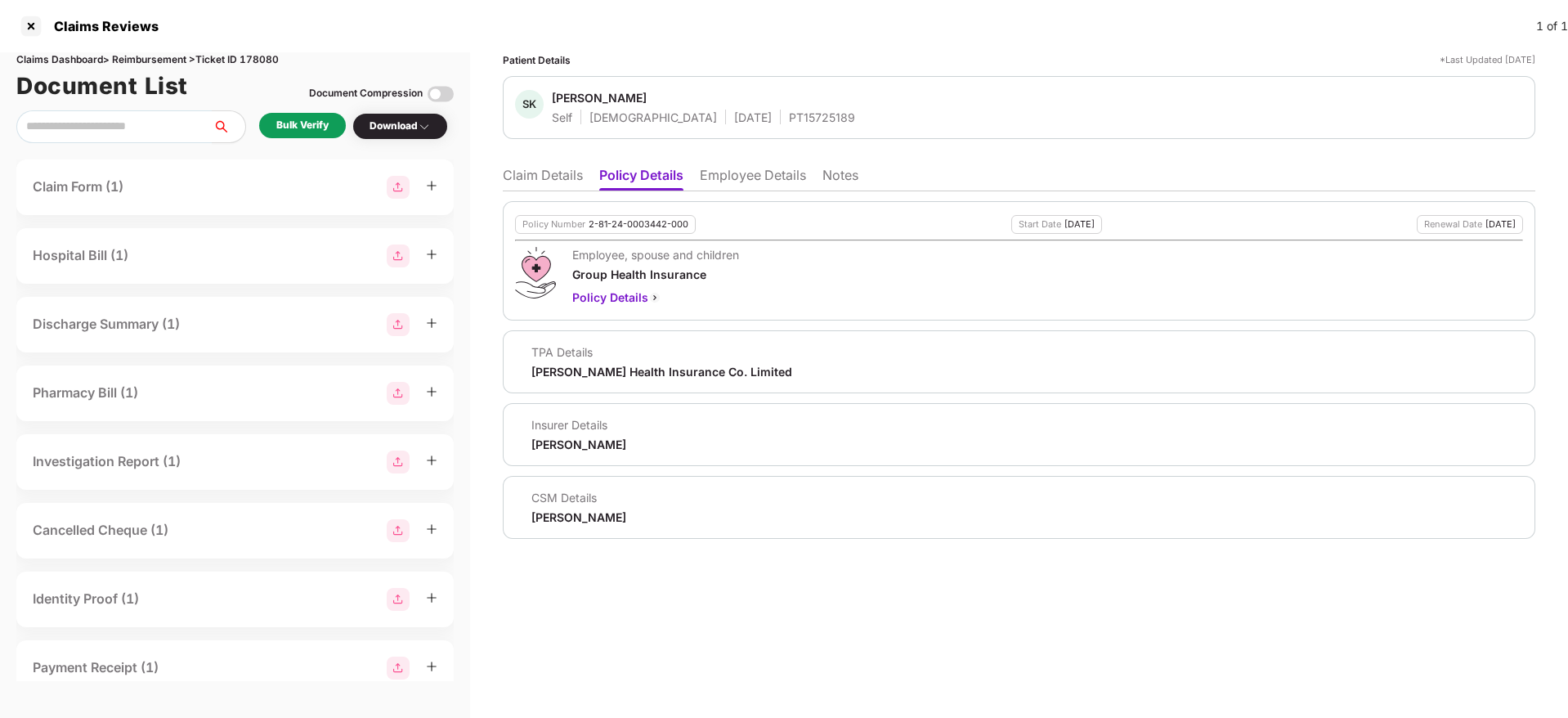
click at [730, 180] on li "Employee Details" at bounding box center [753, 179] width 106 height 24
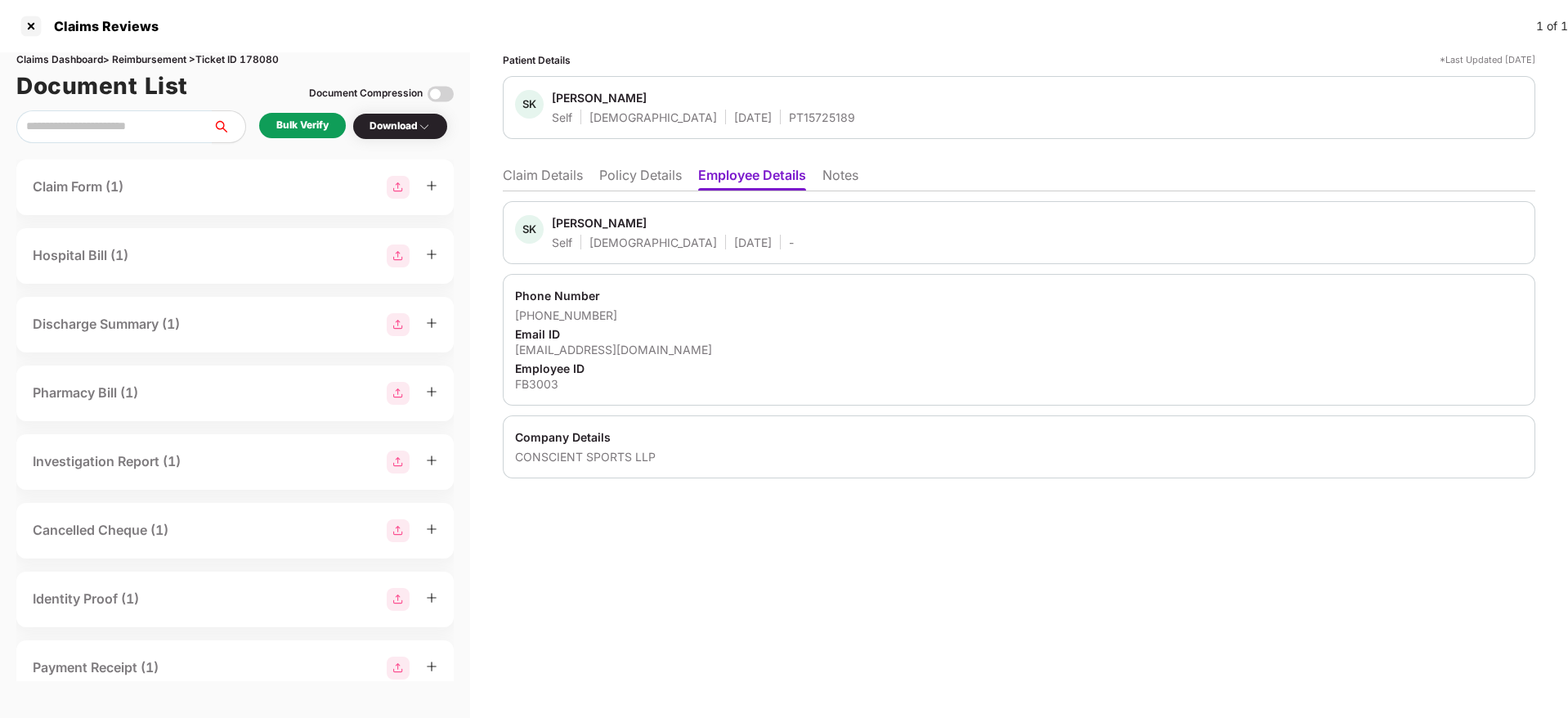
click at [637, 179] on li "Policy Details" at bounding box center [640, 179] width 82 height 24
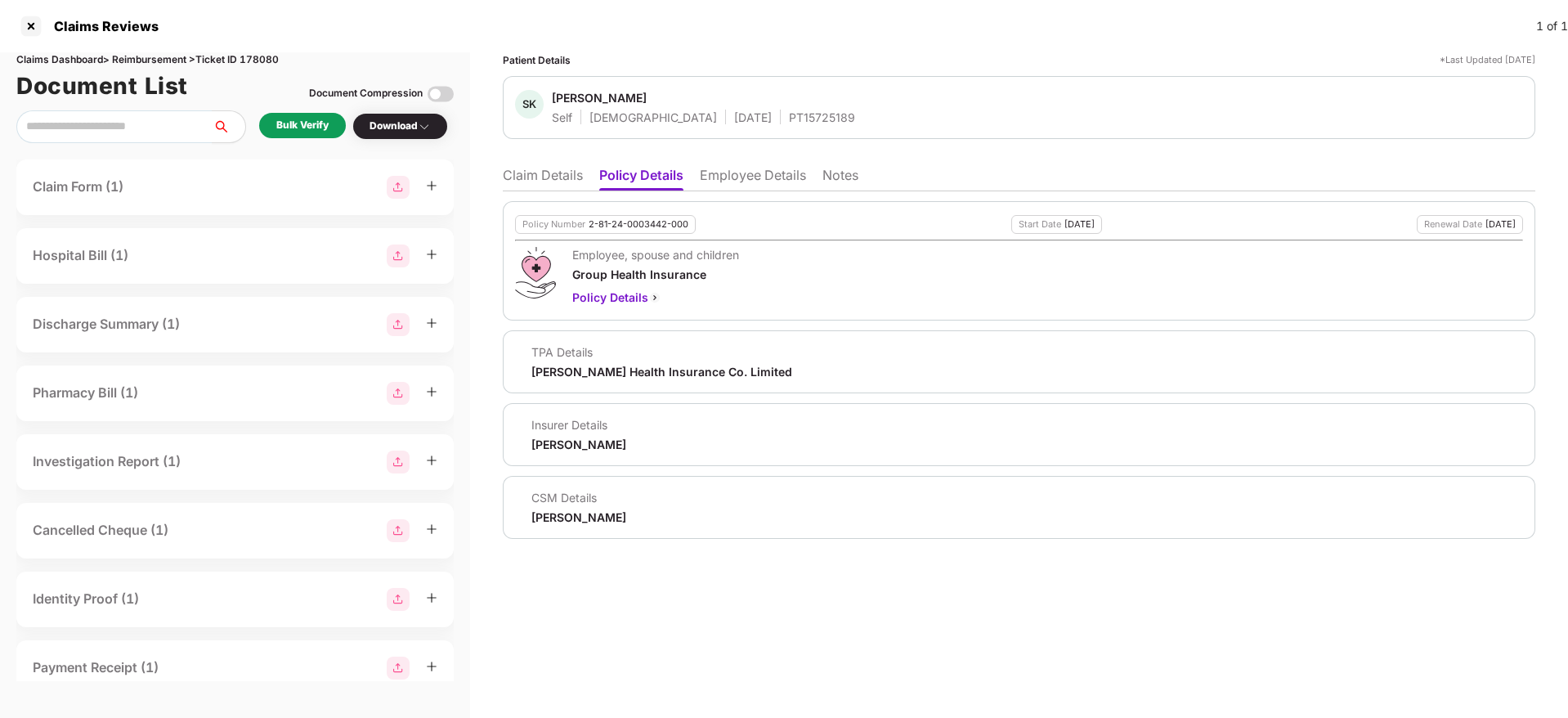
click at [543, 179] on li "Claim Details" at bounding box center [543, 179] width 81 height 24
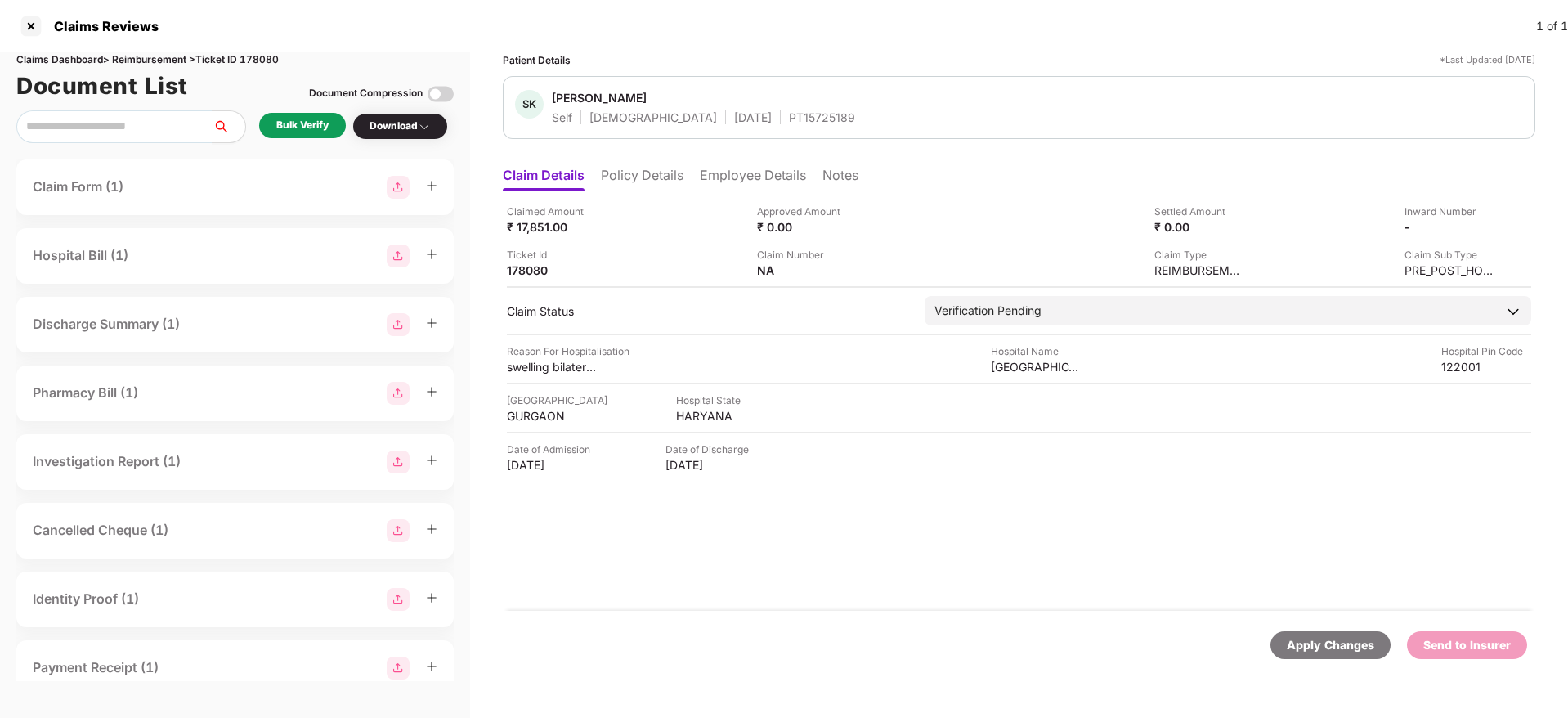
click at [606, 179] on li "Policy Details" at bounding box center [642, 179] width 82 height 24
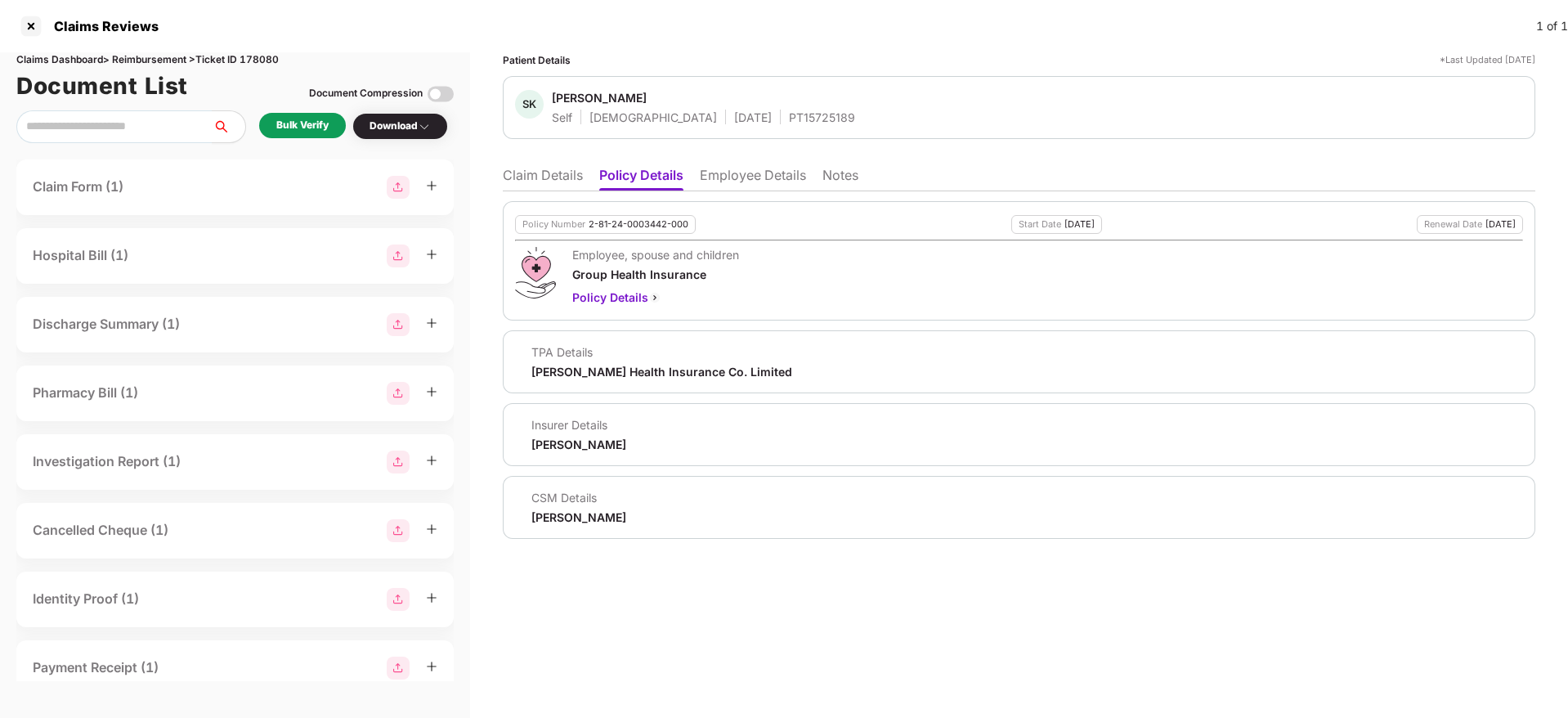
click at [555, 182] on li "Claim Details" at bounding box center [543, 179] width 81 height 24
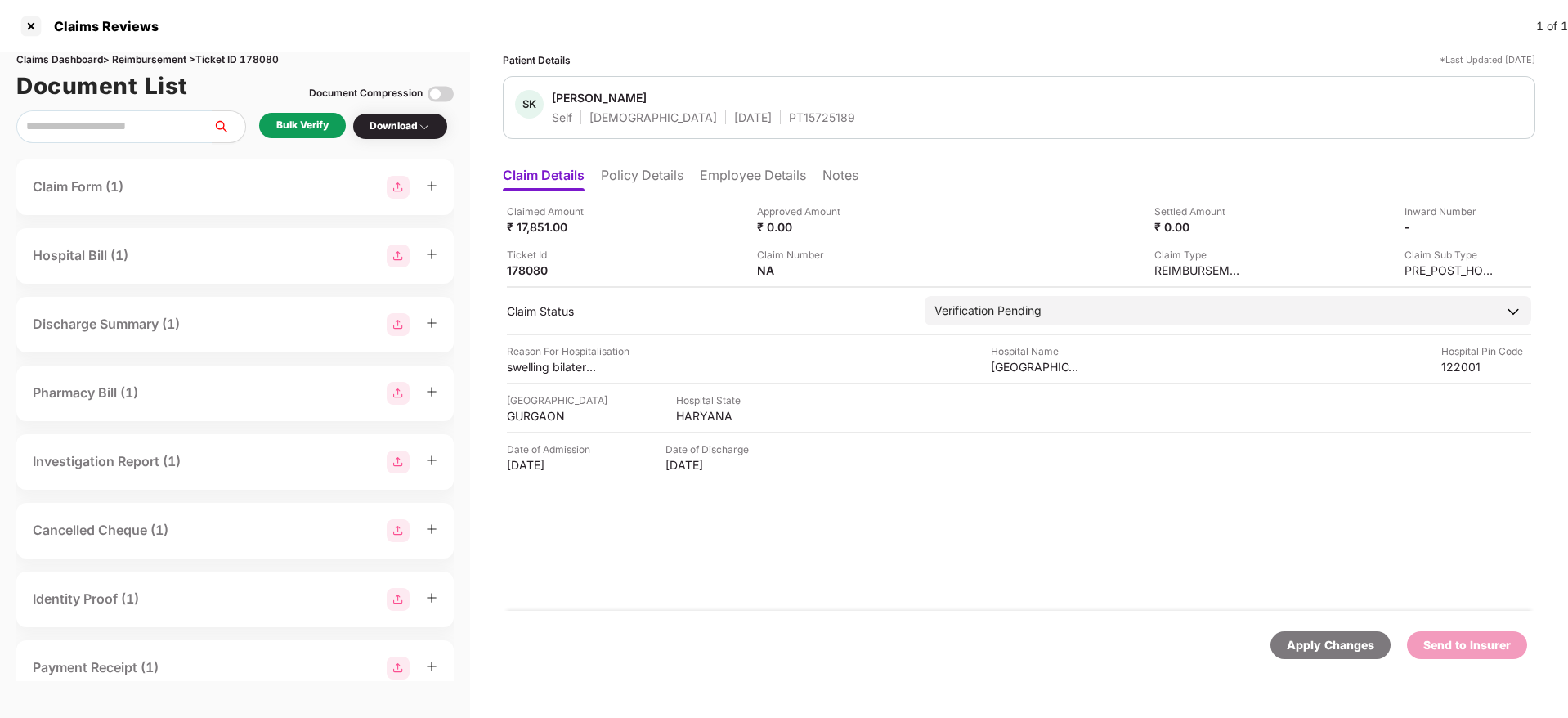
click at [317, 132] on div "Bulk Verify" at bounding box center [302, 125] width 53 height 15
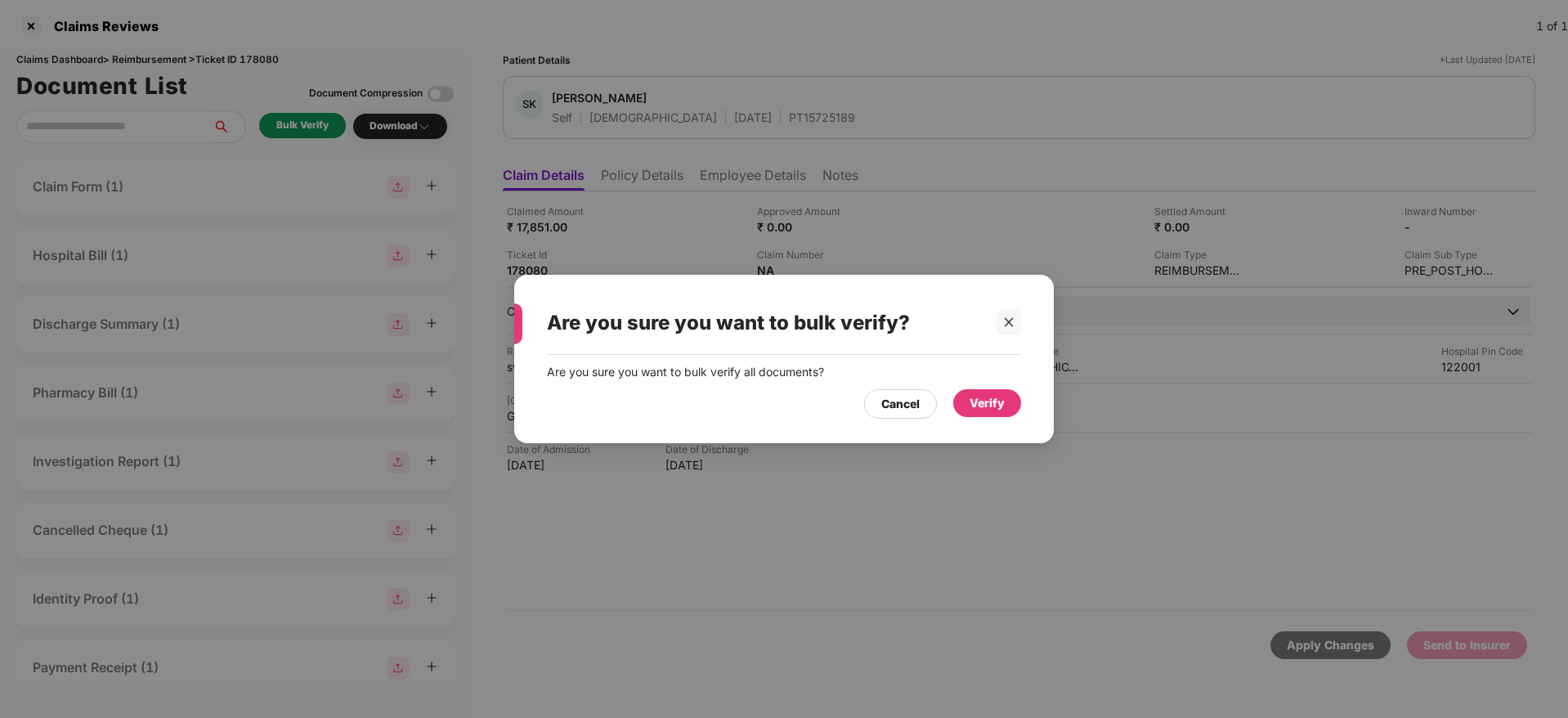
click at [1007, 420] on div "Are you sure you want to bulk verify all documents? Cancel Verify" at bounding box center [784, 391] width 539 height 72
click at [987, 406] on div "Verify" at bounding box center [987, 403] width 35 height 18
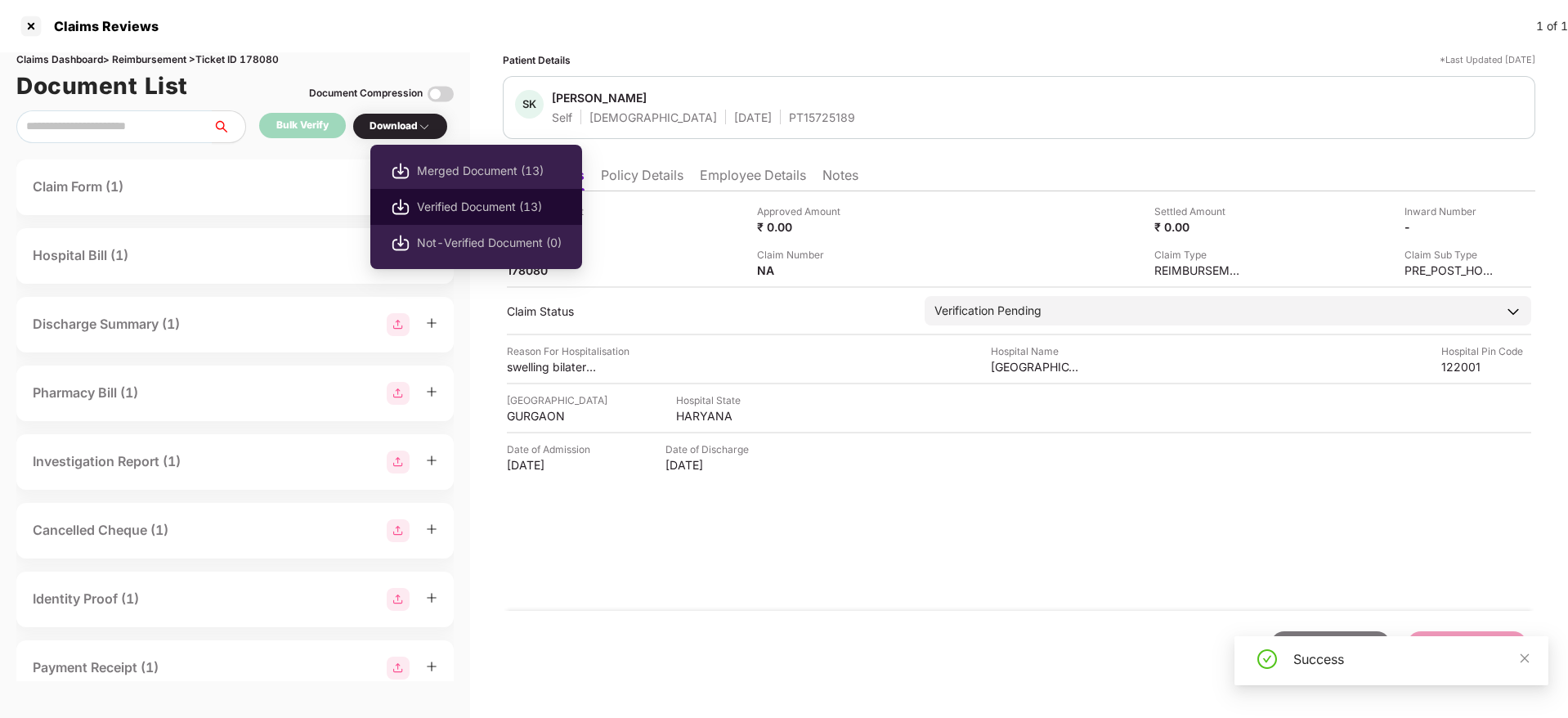
click at [491, 209] on span "Verified Document (13)" at bounding box center [489, 207] width 145 height 18
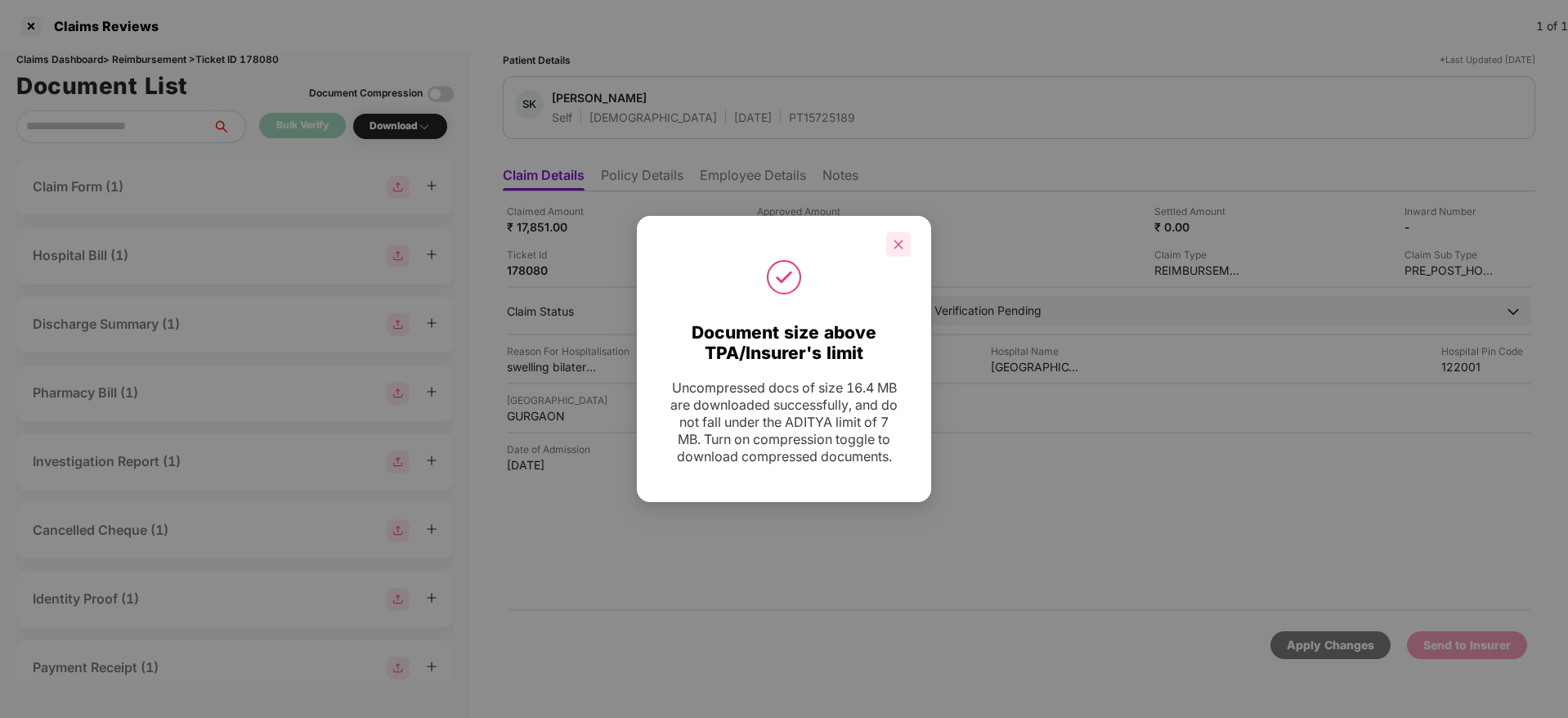
click at [901, 243] on icon "close" at bounding box center [898, 244] width 12 height 12
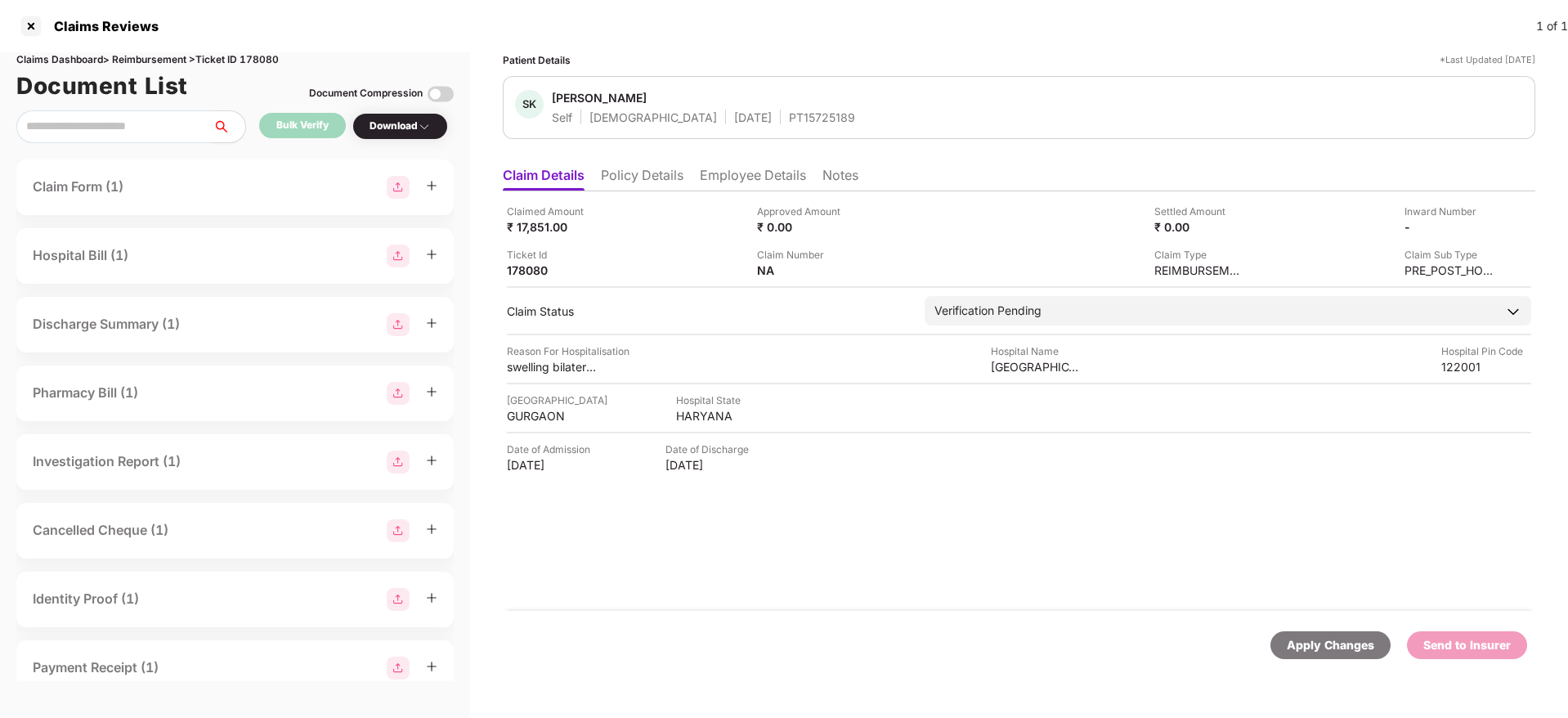
click at [952, 40] on div "Claims Reviews 1 of 1" at bounding box center [784, 26] width 1568 height 53
click at [631, 186] on li "Policy Details" at bounding box center [642, 179] width 82 height 24
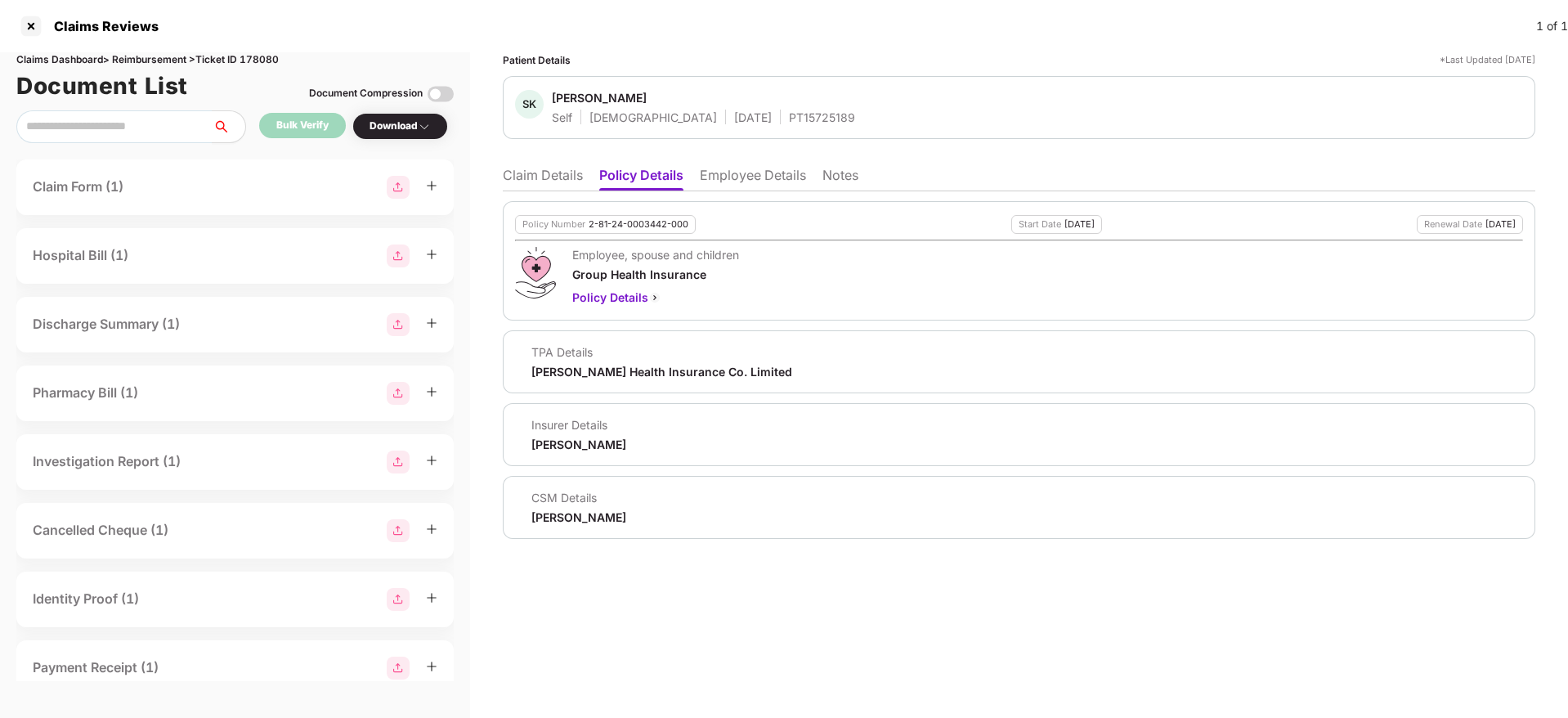
click at [540, 187] on li "Claim Details" at bounding box center [543, 179] width 81 height 24
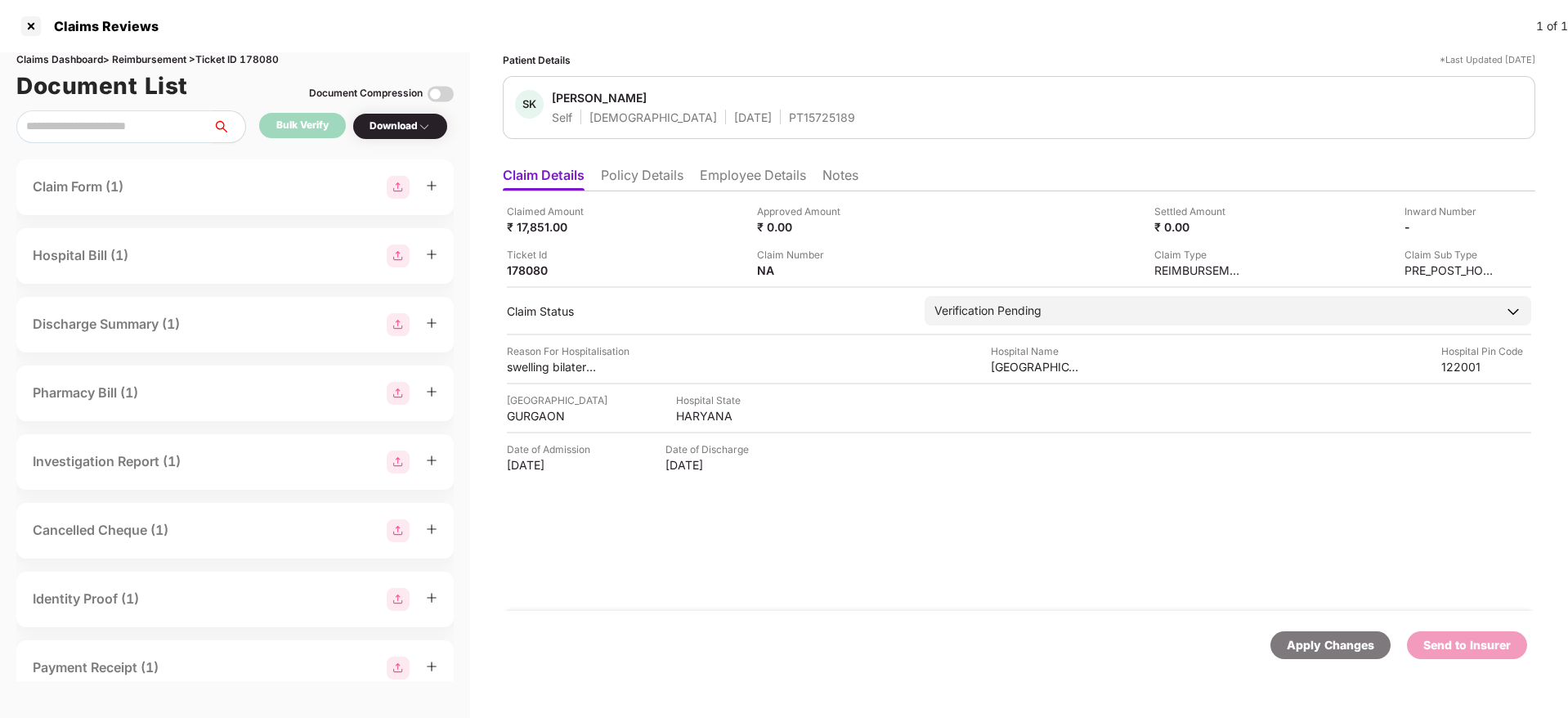
click at [789, 113] on div "PT15725189" at bounding box center [822, 117] width 66 height 15
copy div "PT15725189"
click at [753, 170] on li "Employee Details" at bounding box center [753, 179] width 106 height 24
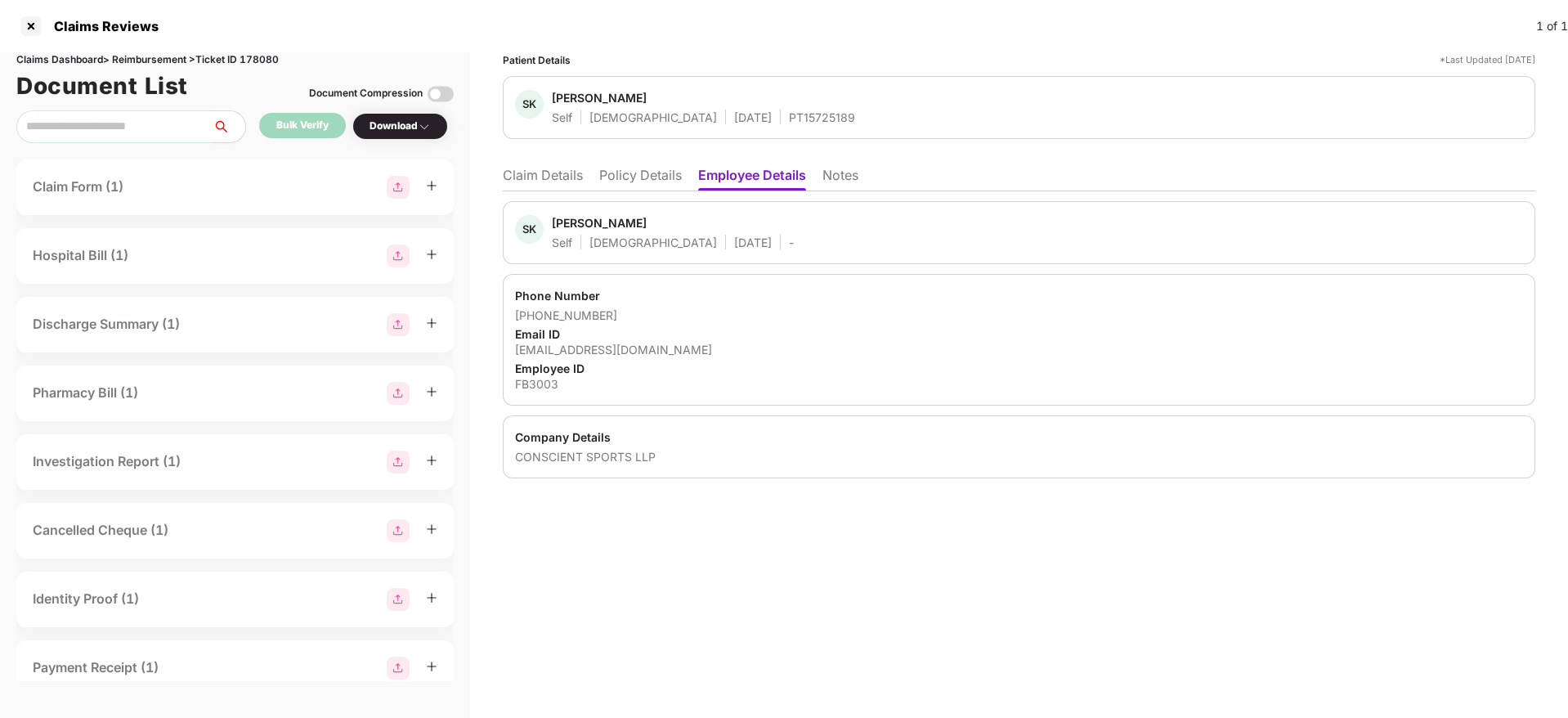
click at [548, 376] on div "FB3003" at bounding box center [1019, 384] width 1008 height 15
copy div "FB3003"
click at [558, 177] on li "Claim Details" at bounding box center [543, 179] width 81 height 24
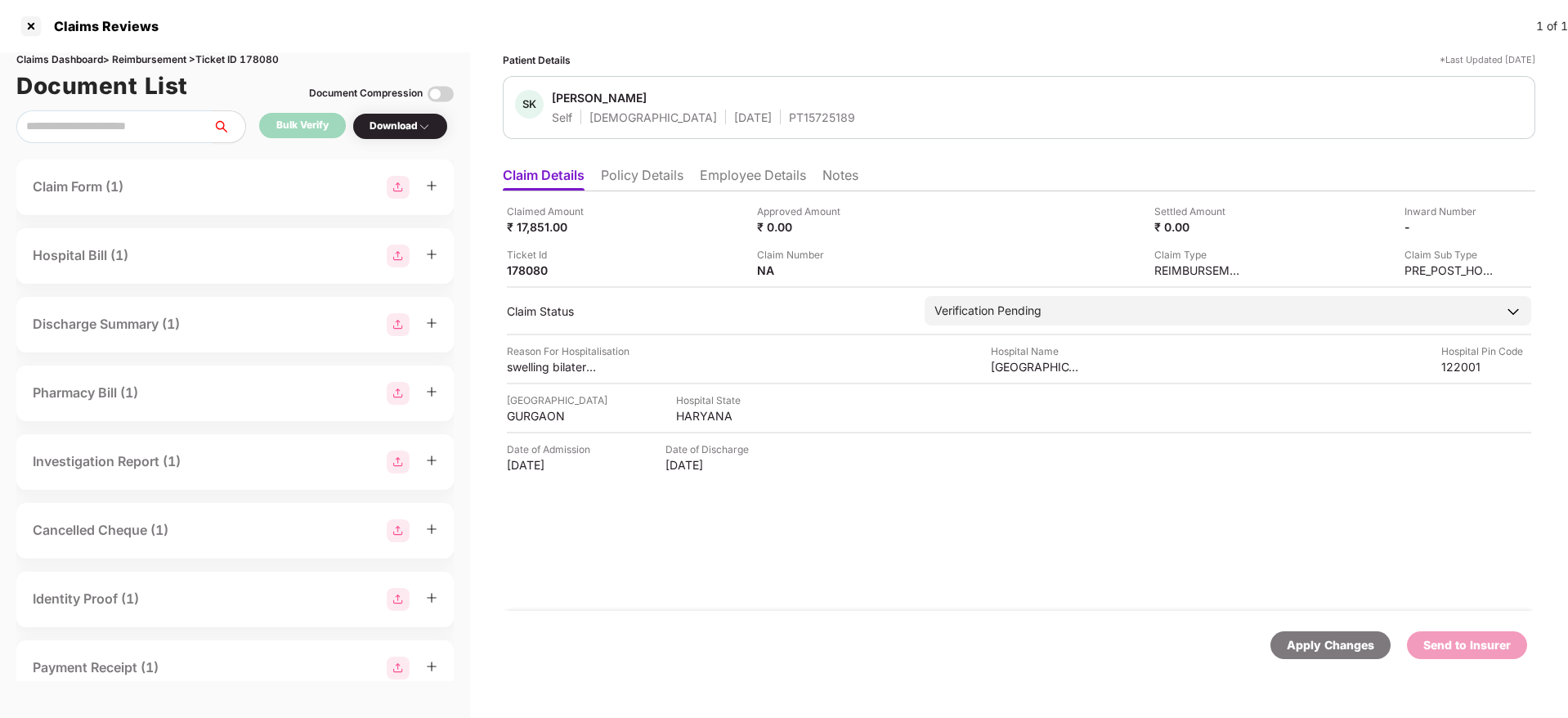
click at [789, 111] on div "PT15725189" at bounding box center [822, 117] width 66 height 15
copy div "PT15725189"
click at [718, 169] on li "Employee Details" at bounding box center [753, 179] width 106 height 24
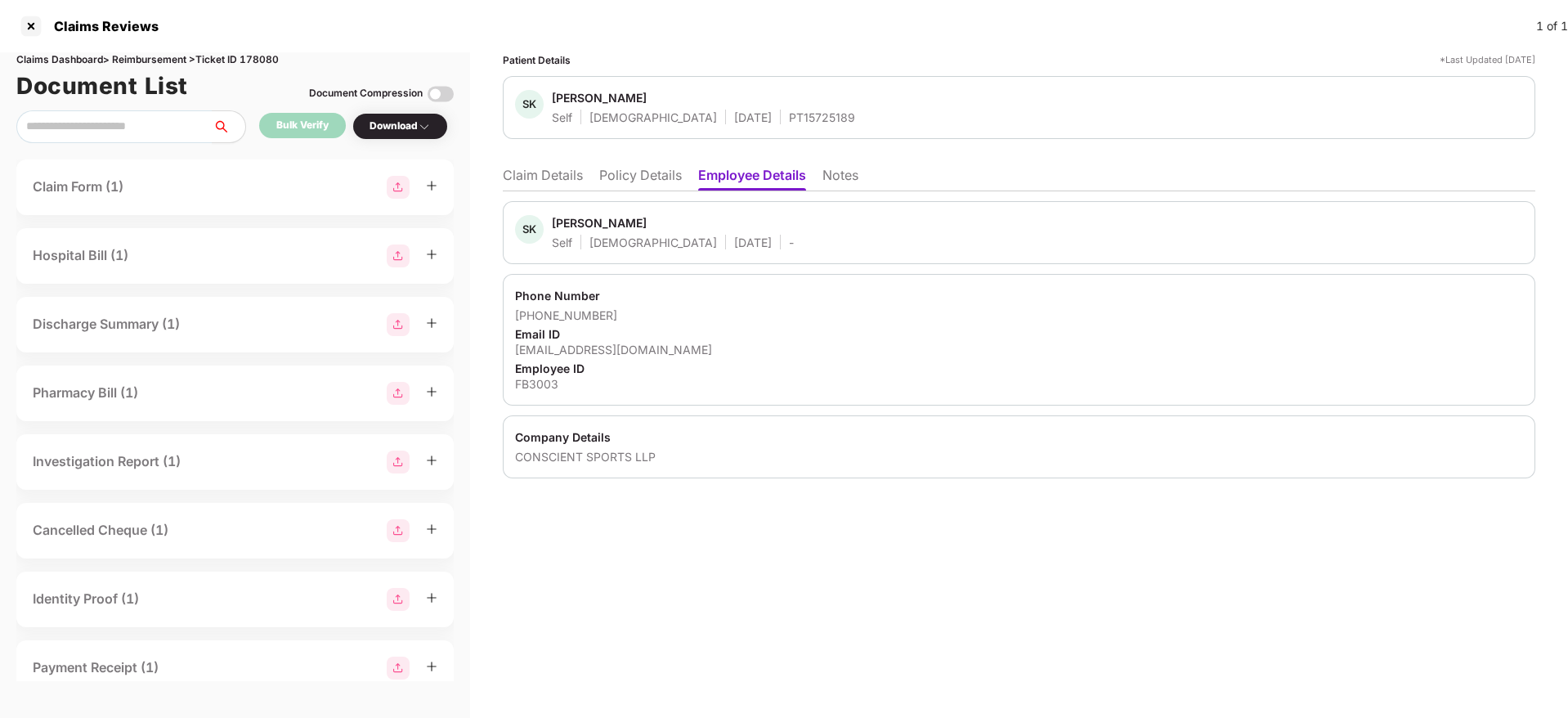
click at [560, 178] on li "Claim Details" at bounding box center [543, 179] width 81 height 24
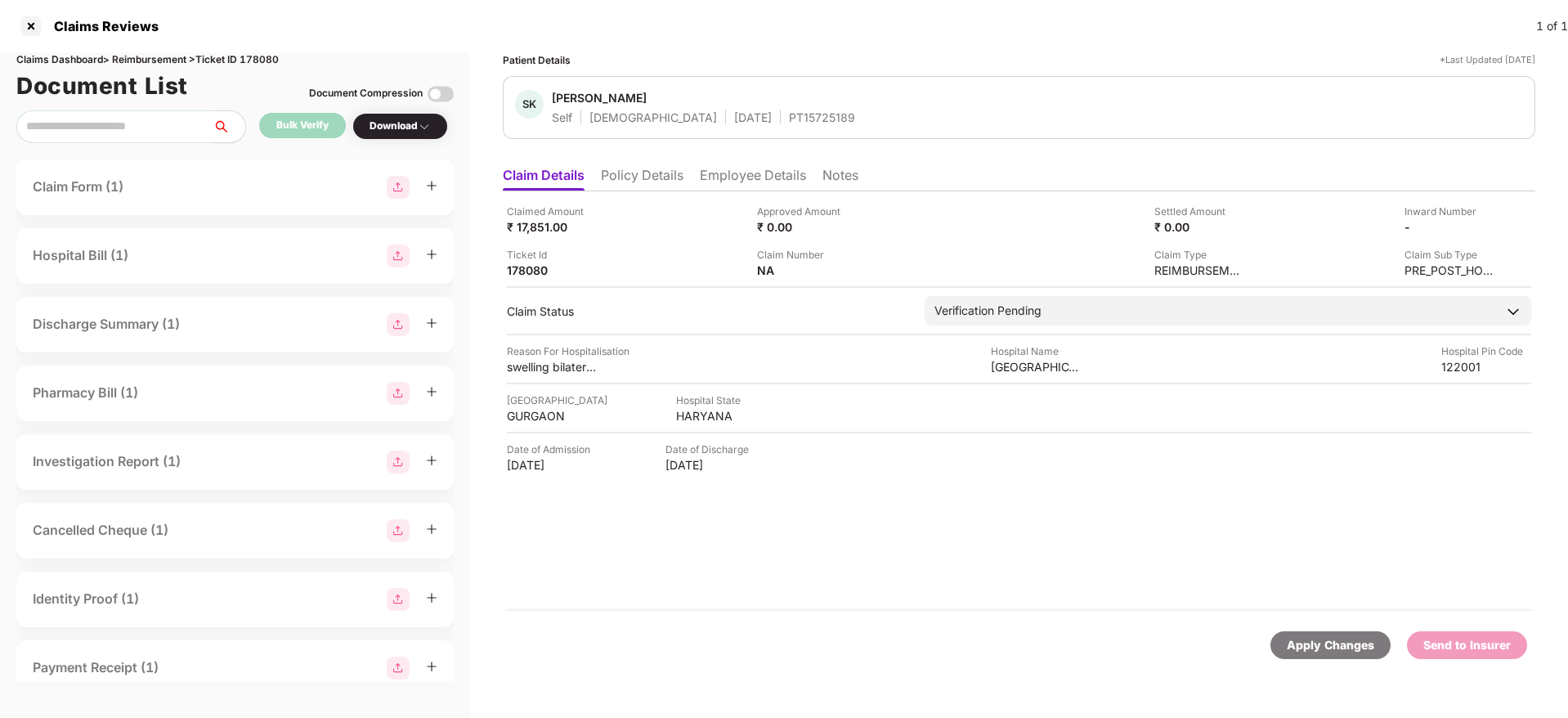
click at [634, 182] on li "Policy Details" at bounding box center [642, 179] width 82 height 24
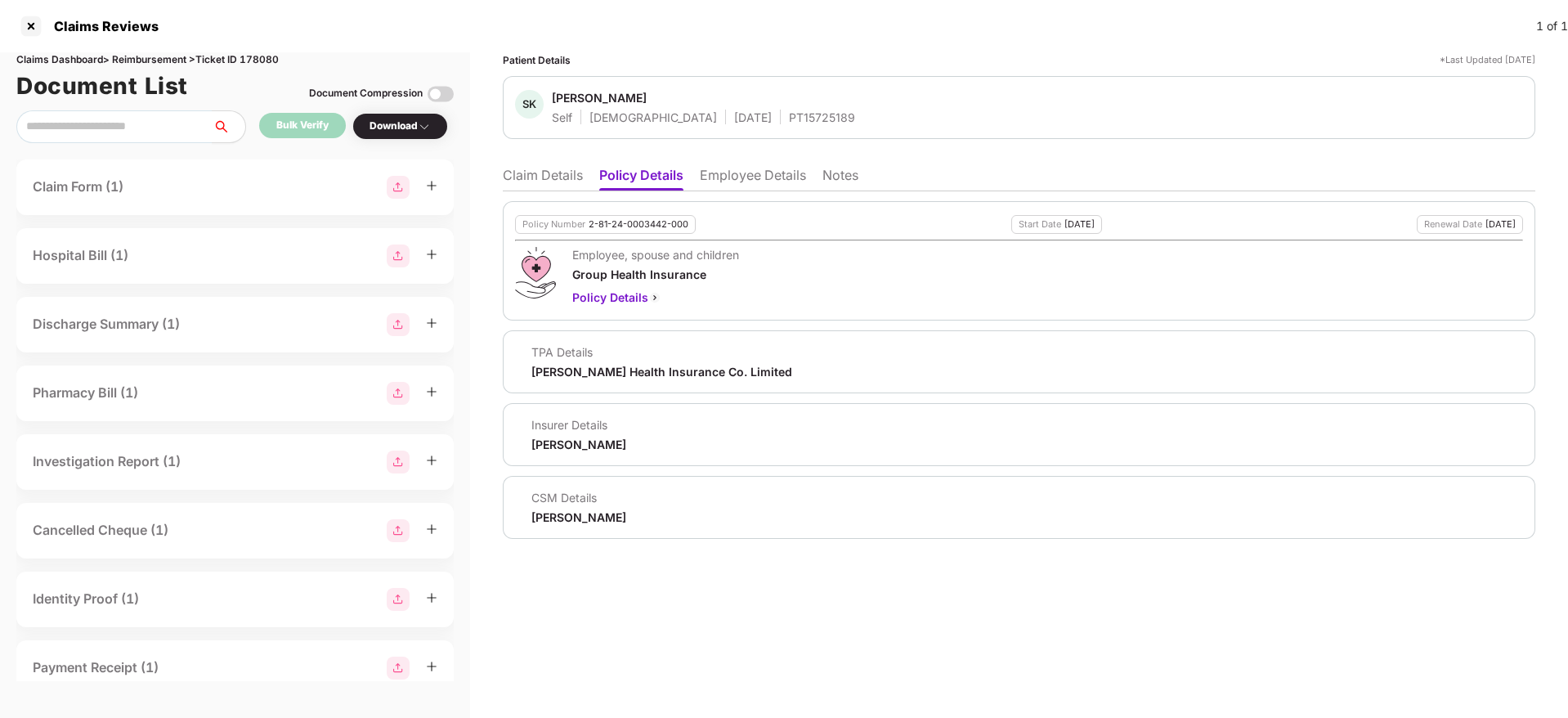
click at [590, 223] on div "2-81-24-0003442-000" at bounding box center [639, 224] width 100 height 11
copy div "2-81-24-0003442-000"
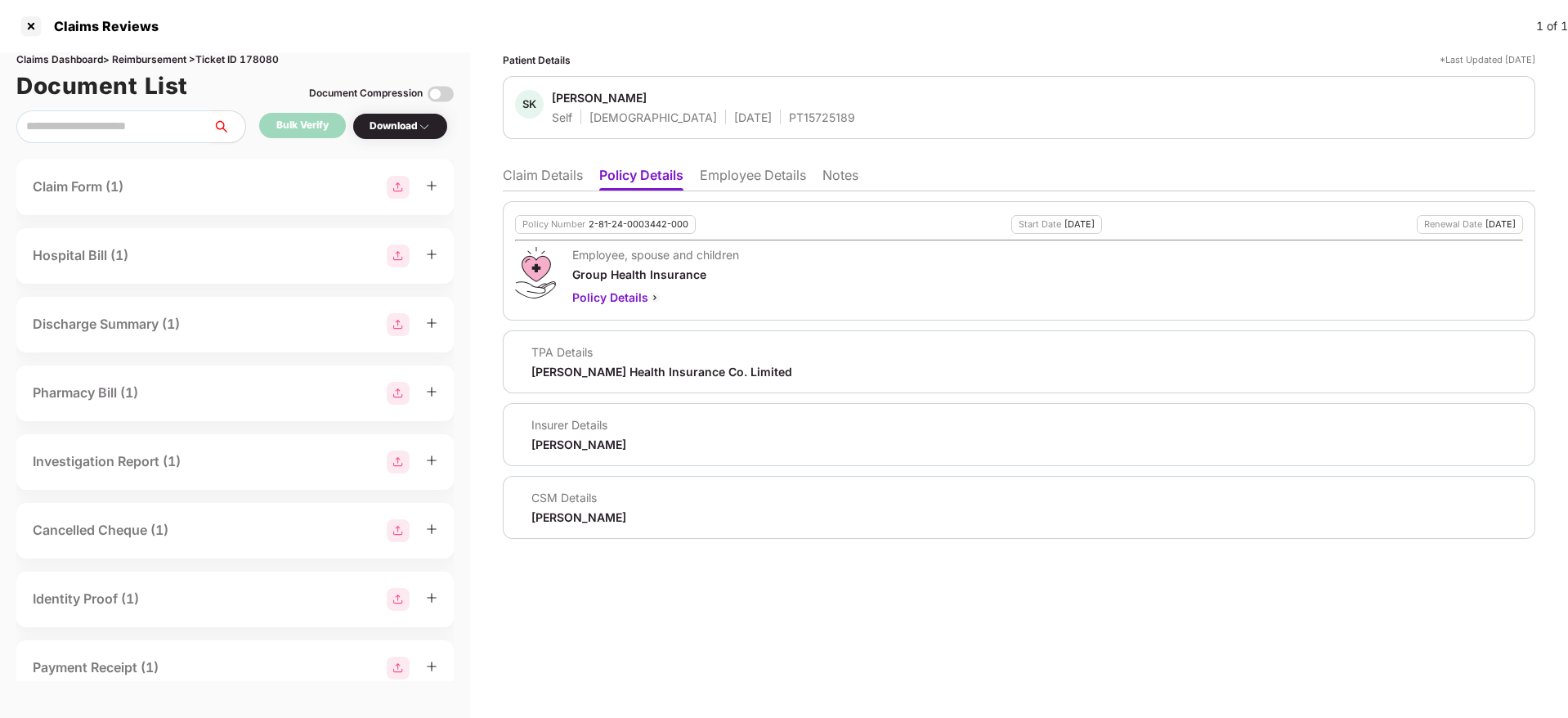
click at [717, 174] on li "Employee Details" at bounding box center [753, 179] width 106 height 24
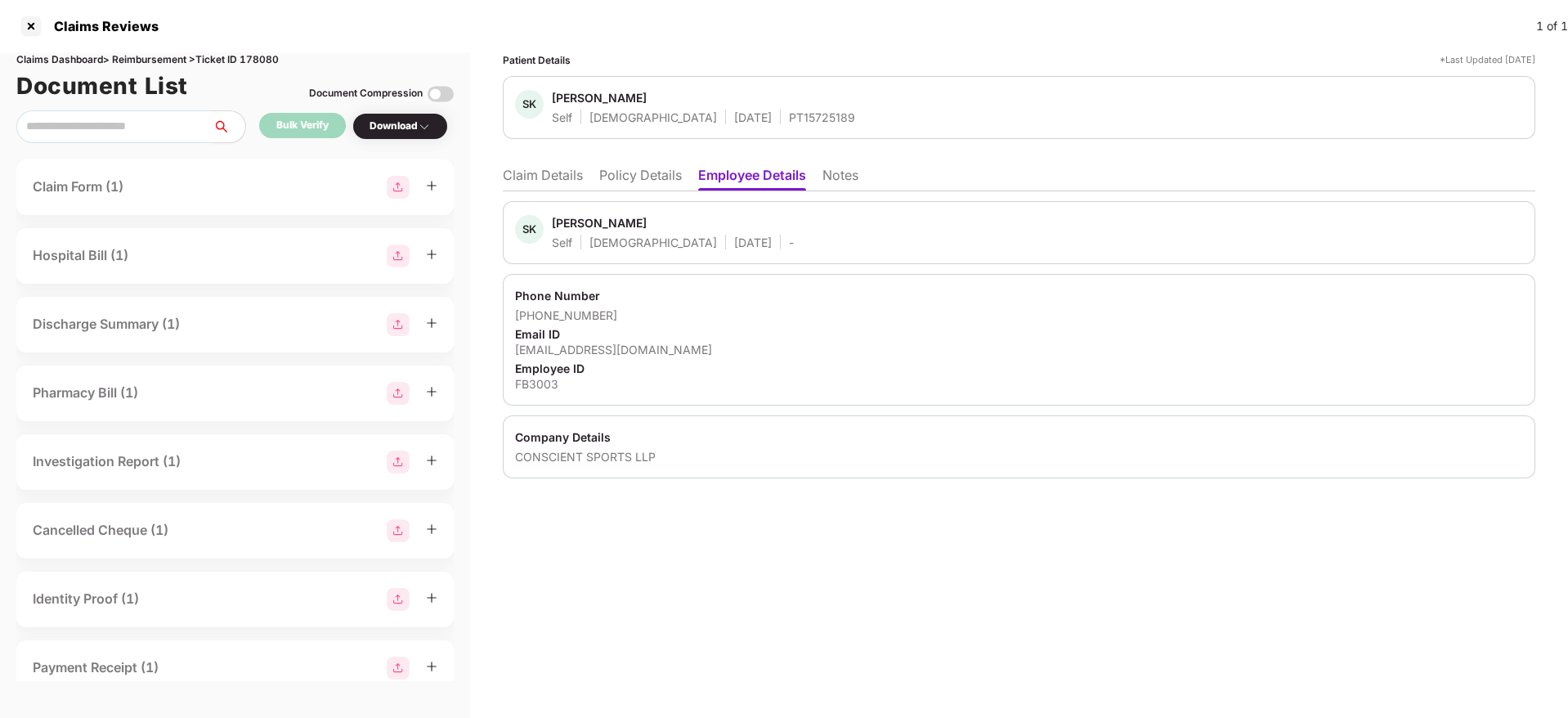
click at [532, 392] on div "Phone Number +919910495876 Email ID sushilkumarsharma@gmail.com Employee ID FB3…" at bounding box center [1019, 339] width 1033 height 131
copy div "FB3003"
click at [524, 181] on li "Claim Details" at bounding box center [543, 179] width 81 height 24
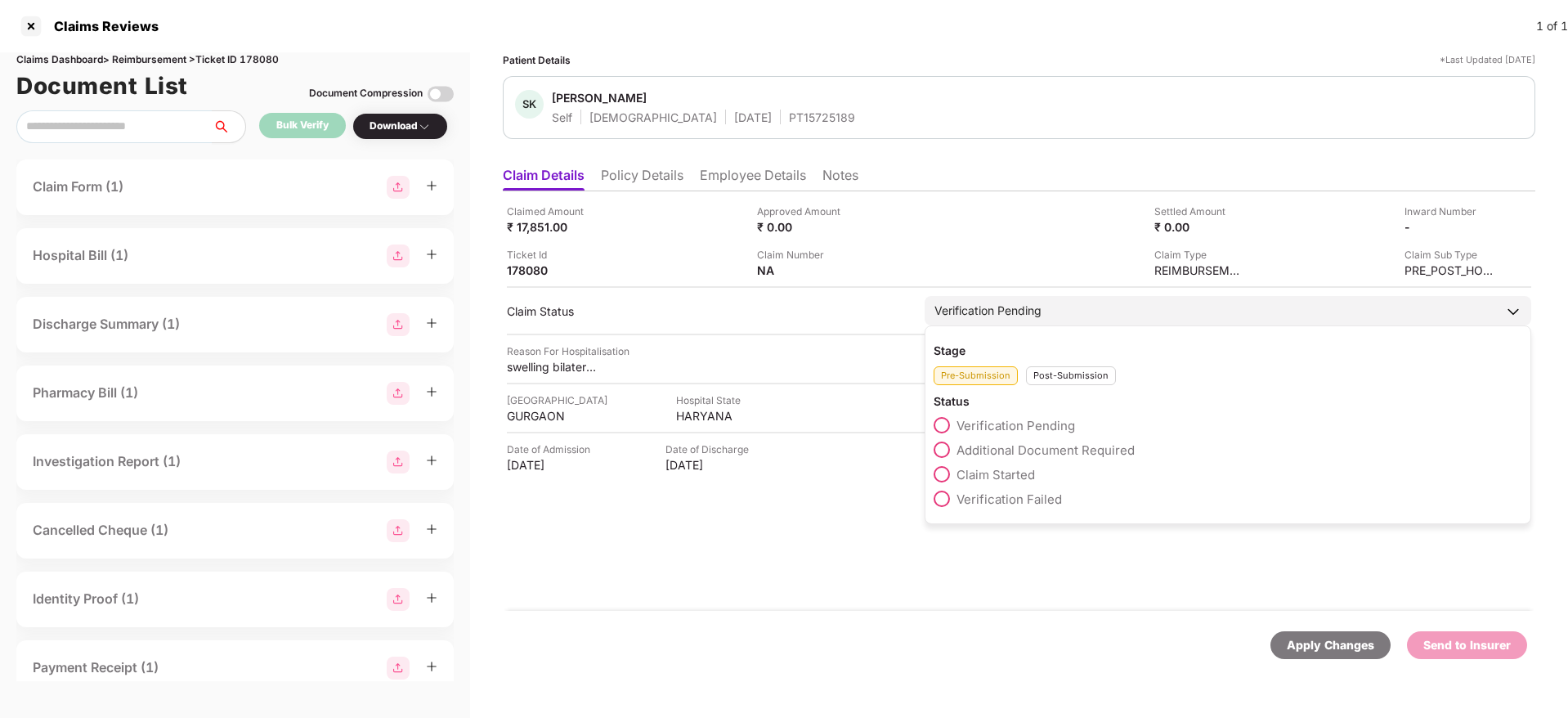
click at [942, 480] on span at bounding box center [942, 474] width 16 height 16
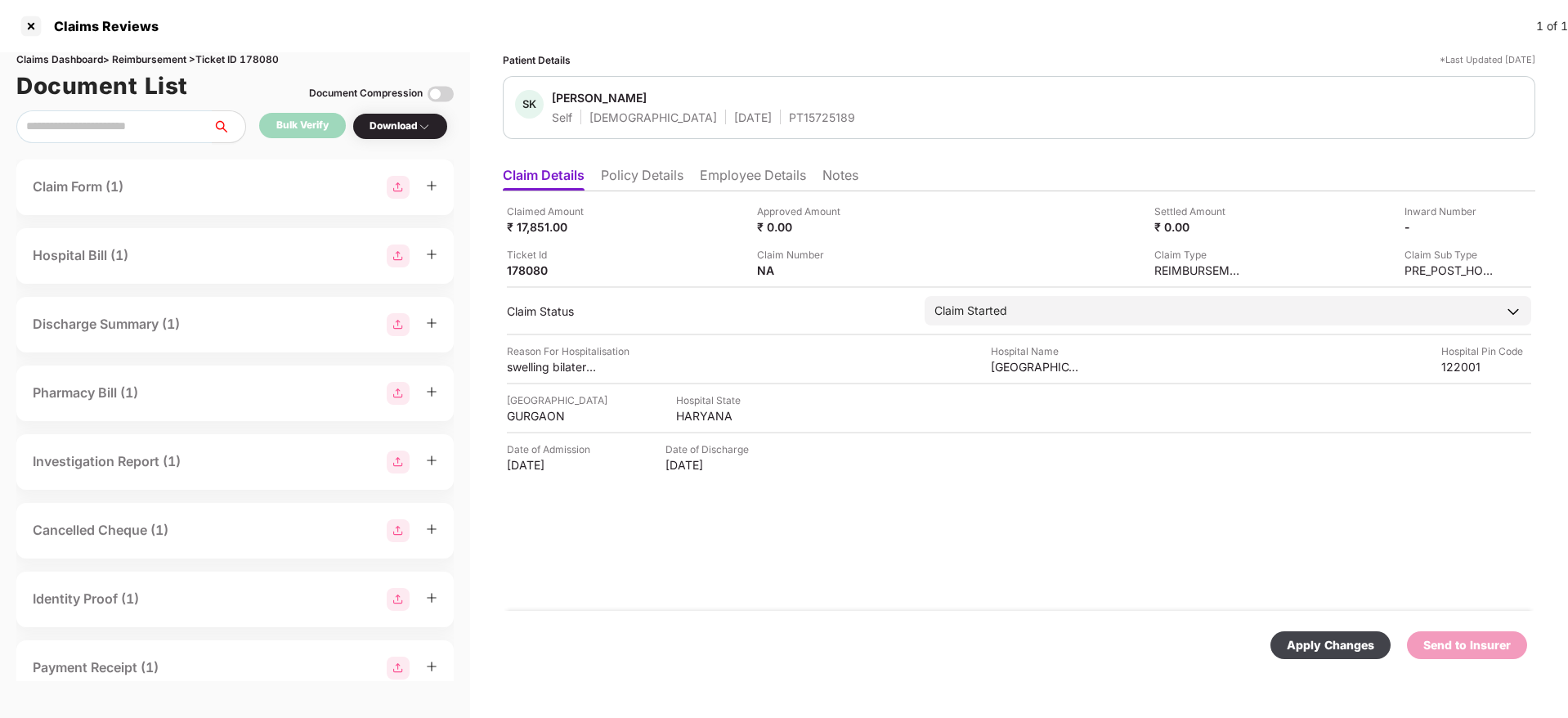
click at [1334, 644] on div "Apply Changes" at bounding box center [1331, 645] width 88 height 18
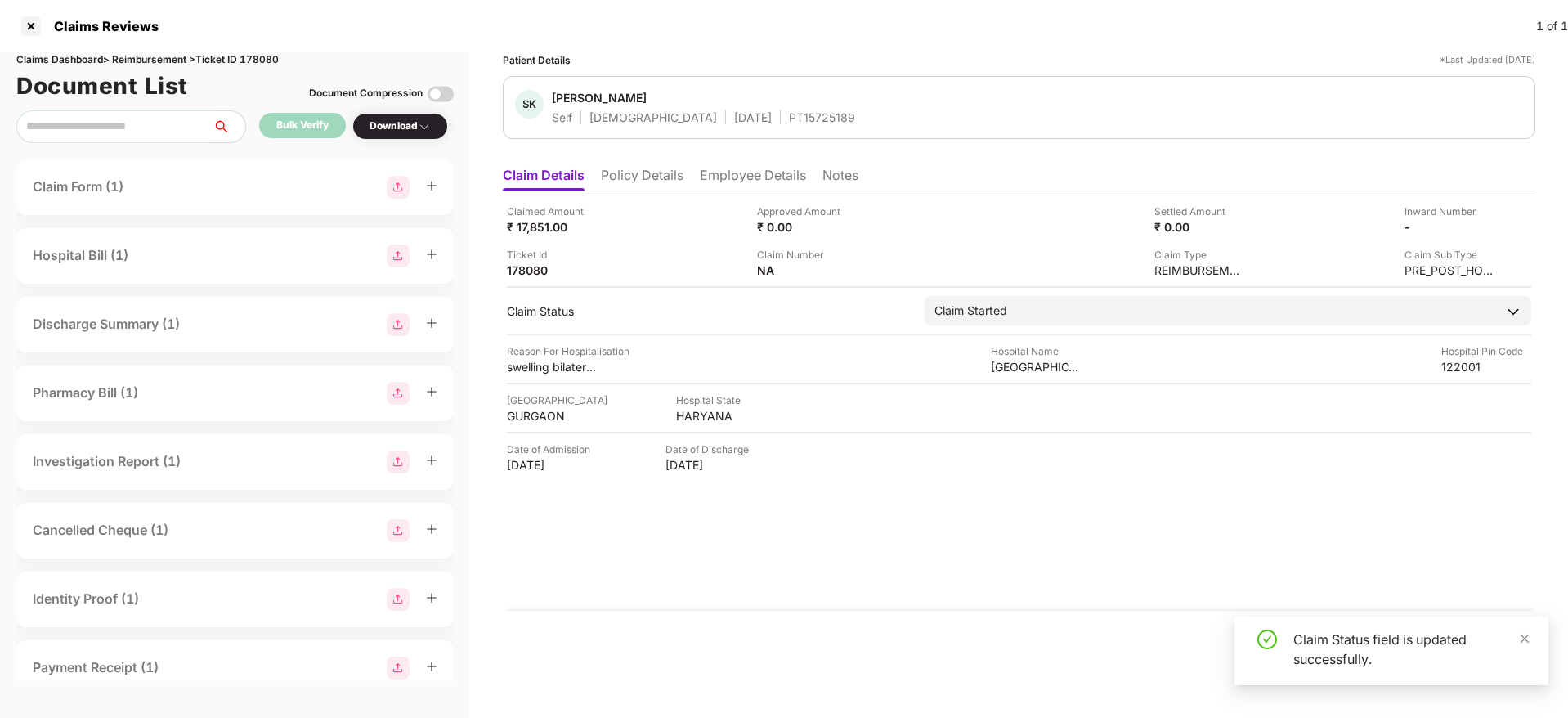
click at [654, 182] on li "Policy Details" at bounding box center [642, 179] width 82 height 24
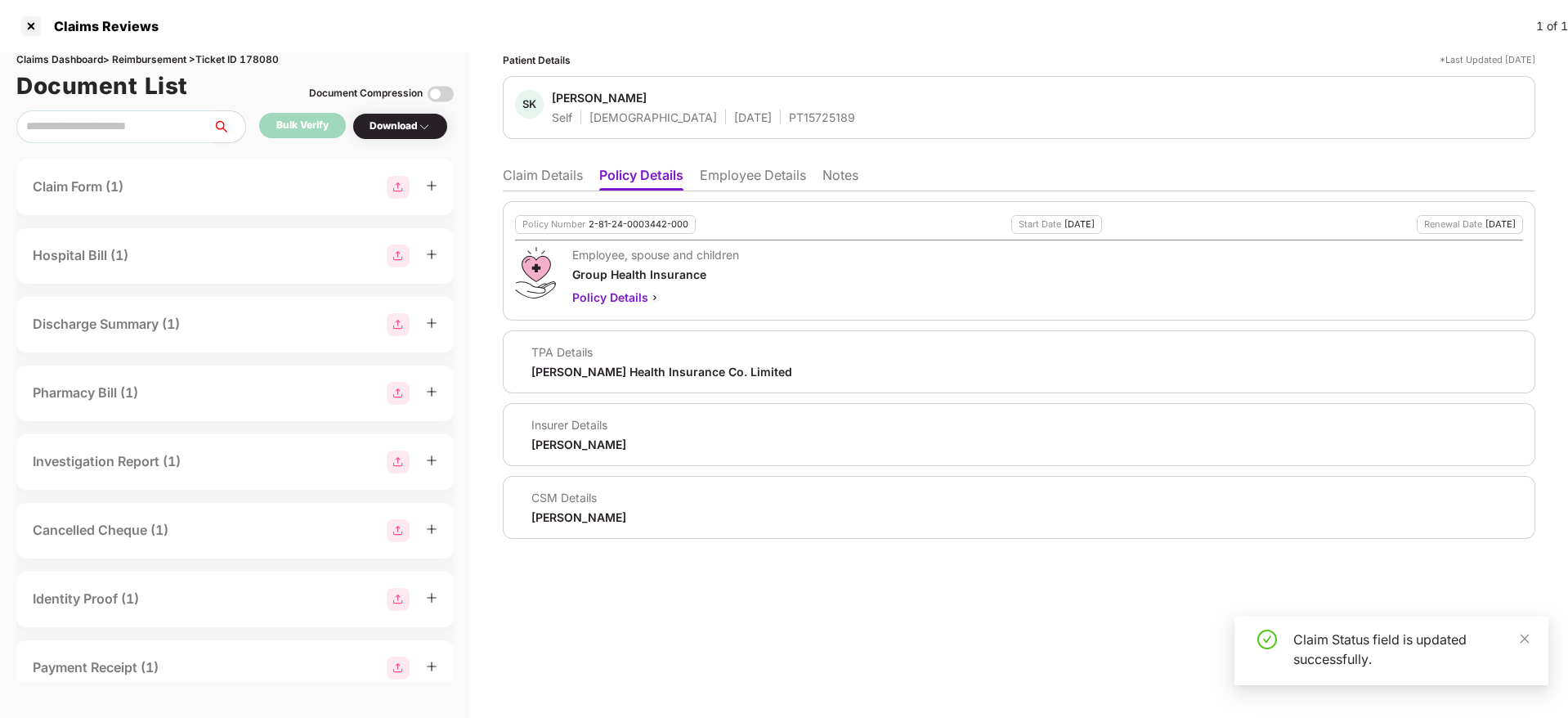
click at [561, 182] on li "Claim Details" at bounding box center [543, 179] width 81 height 24
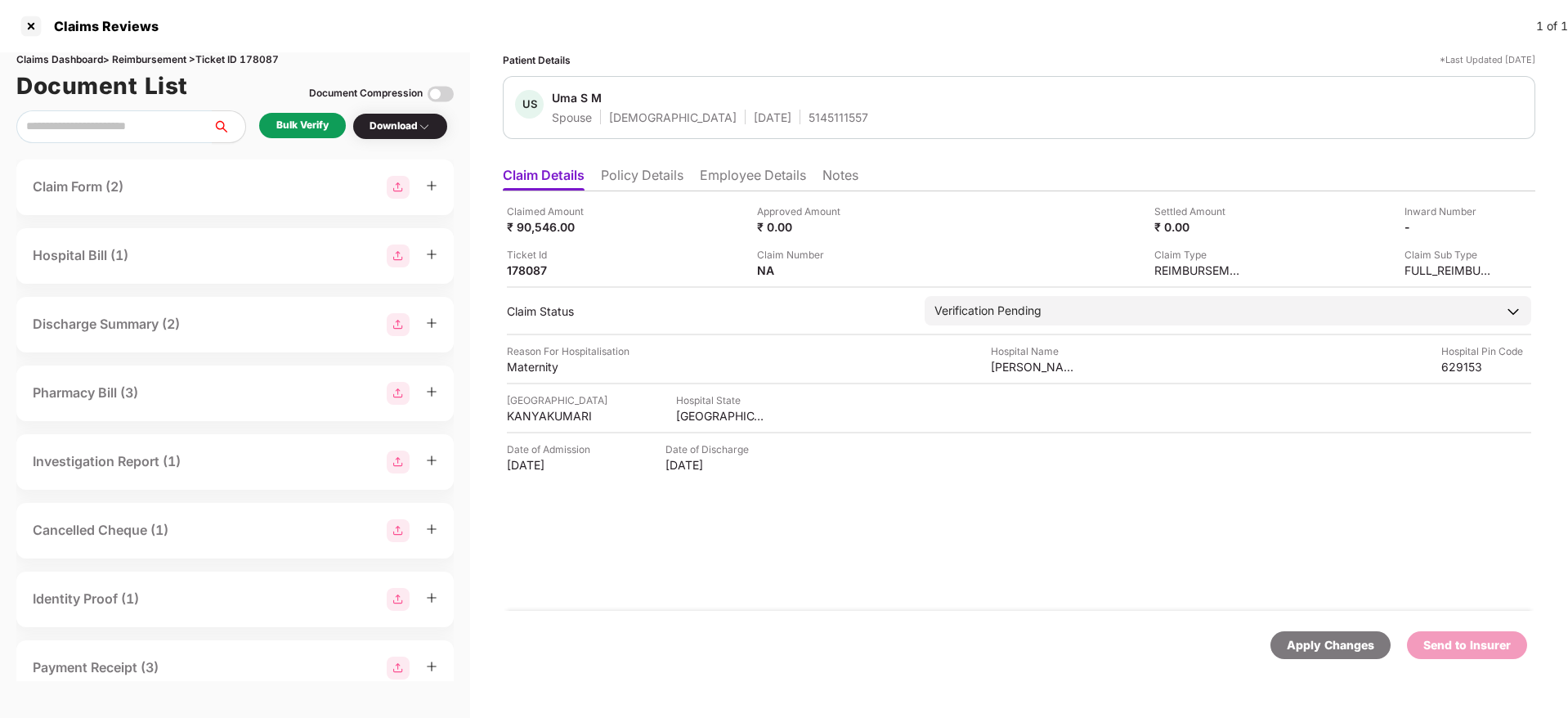
click at [654, 174] on li "Policy Details" at bounding box center [642, 179] width 82 height 24
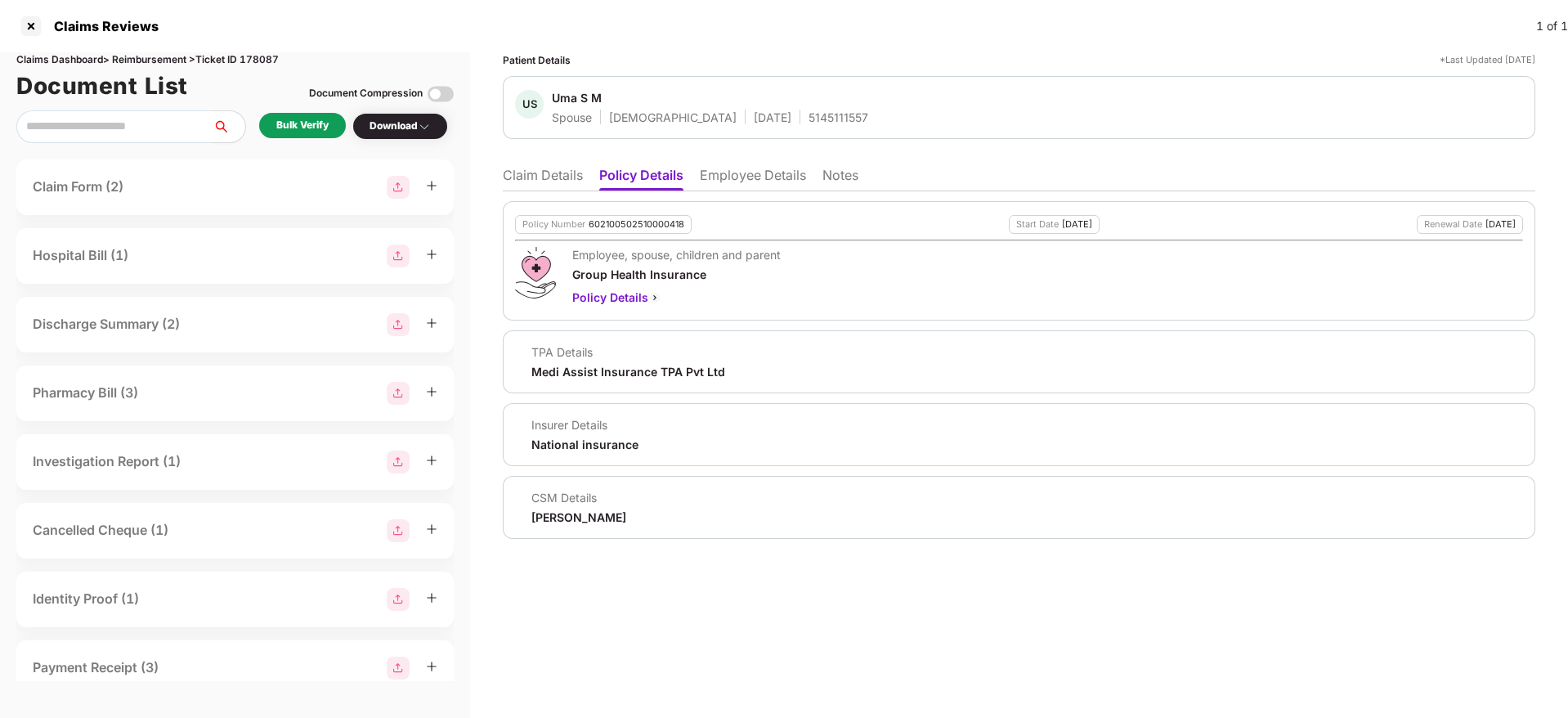
click at [745, 179] on li "Employee Details" at bounding box center [753, 179] width 106 height 24
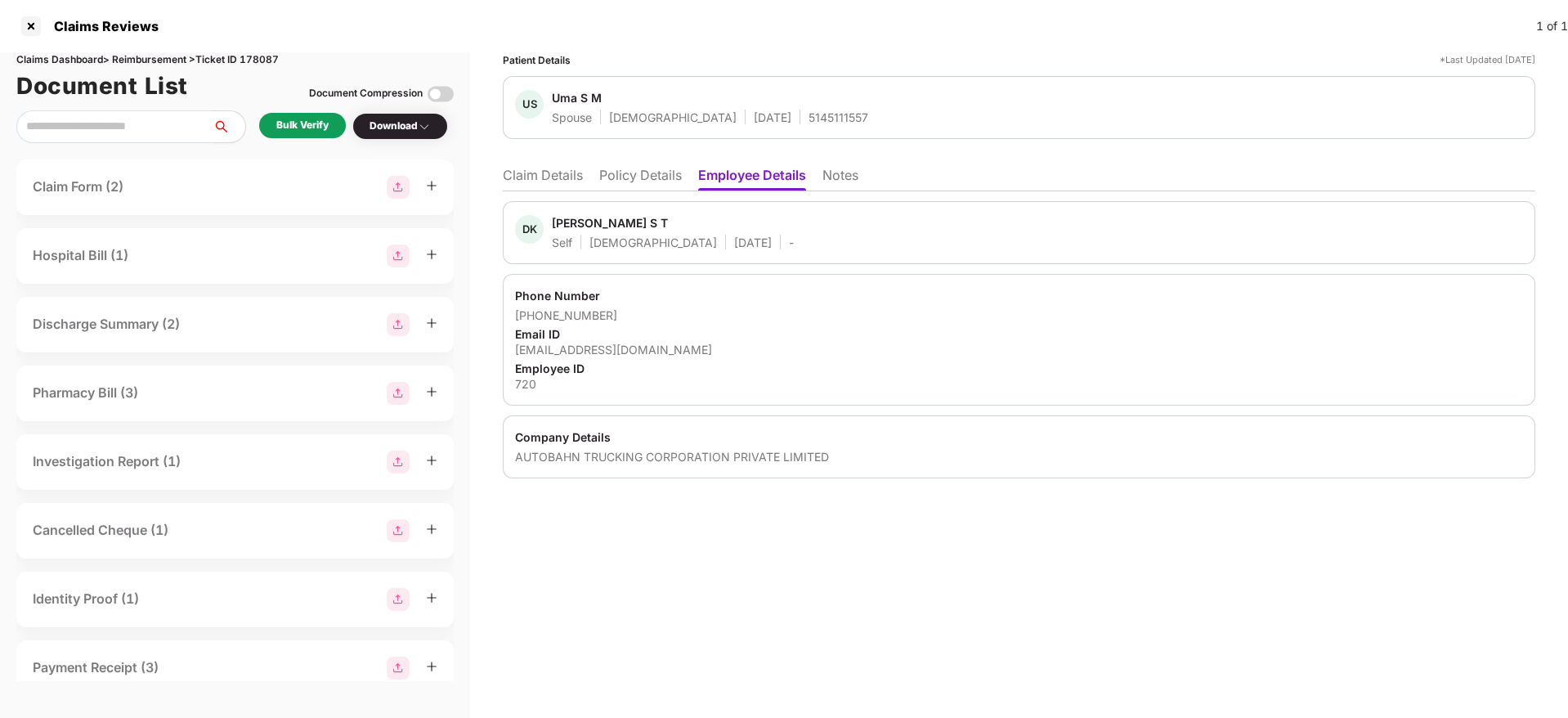
click at [653, 180] on li "Policy Details" at bounding box center [640, 179] width 82 height 24
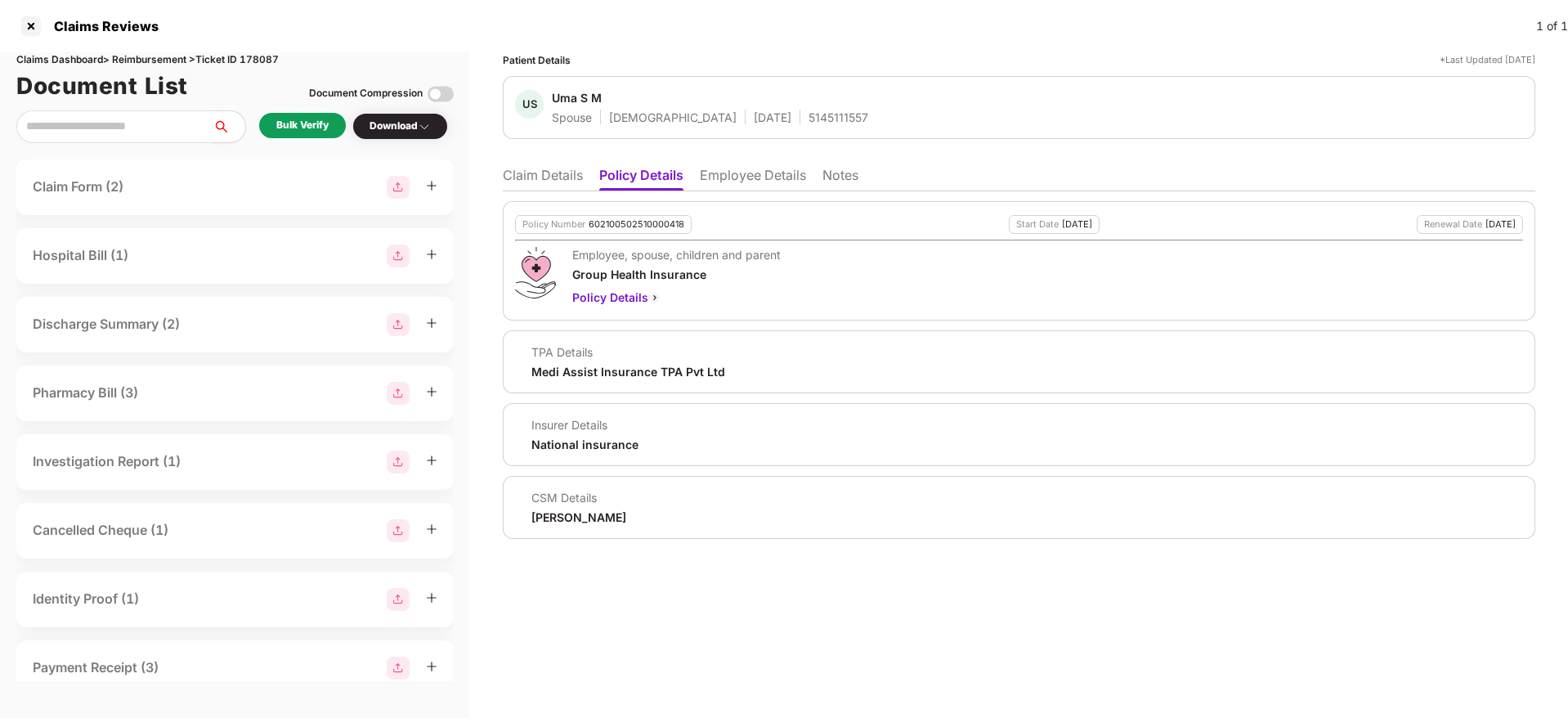
click at [532, 173] on li "Claim Details" at bounding box center [543, 179] width 81 height 24
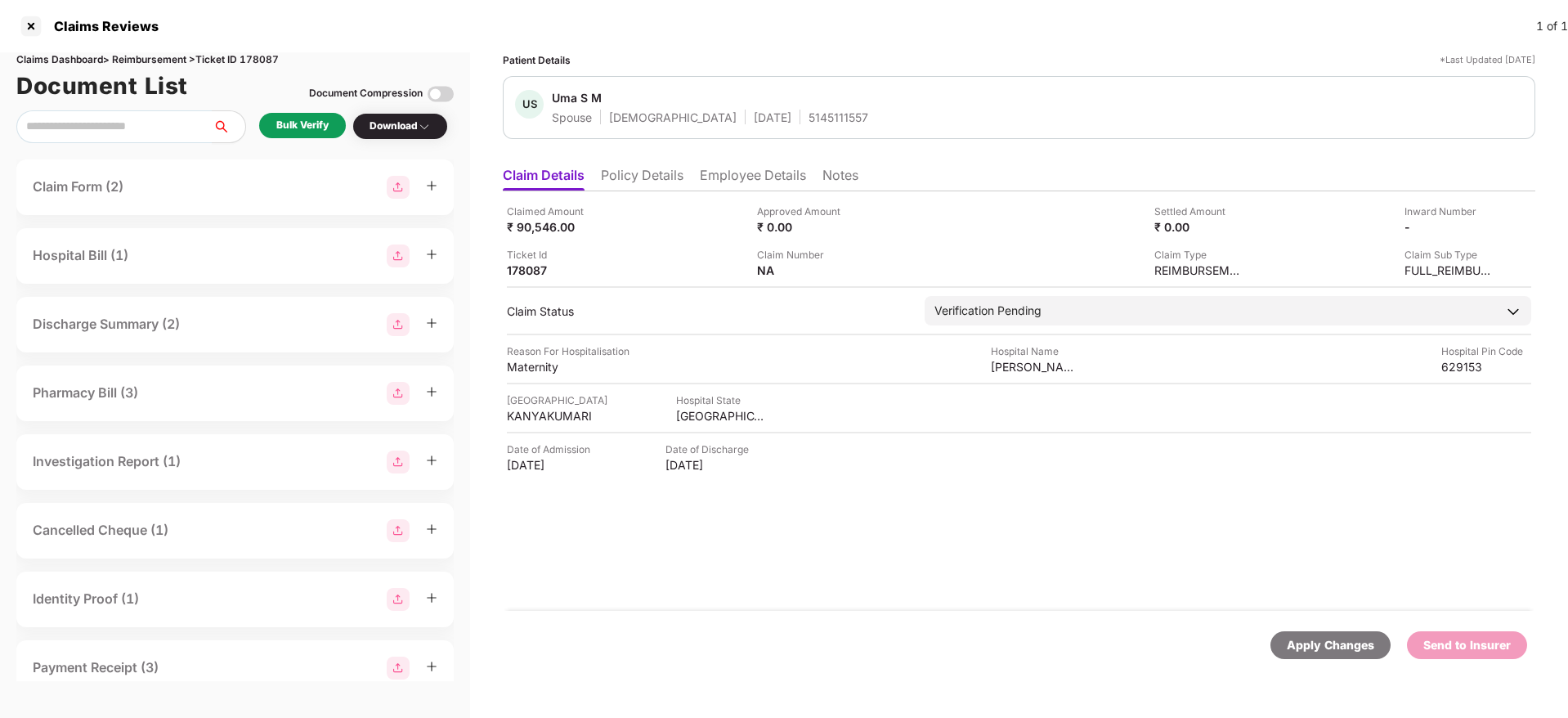
click at [305, 135] on div "Bulk Verify" at bounding box center [302, 125] width 87 height 25
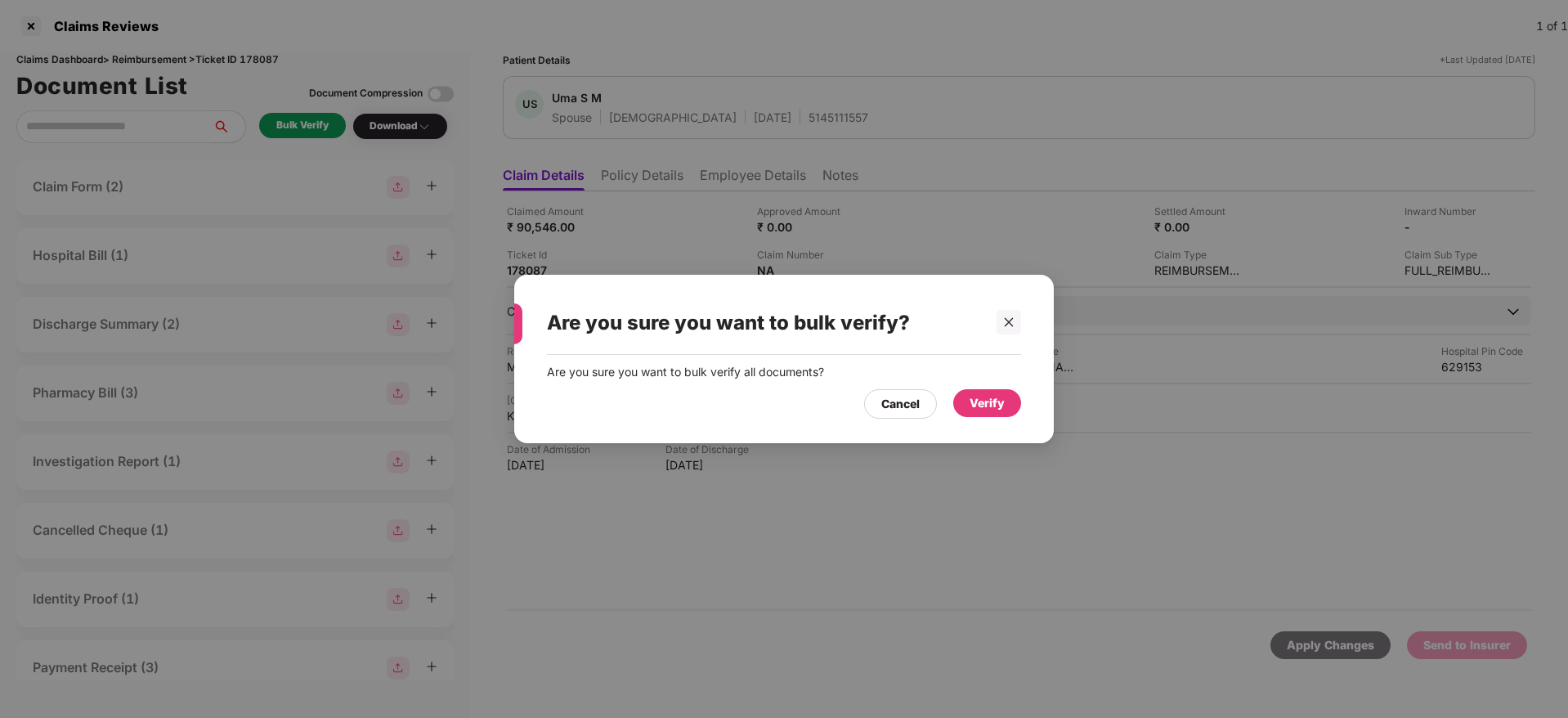
click at [1002, 406] on div "Verify" at bounding box center [987, 403] width 35 height 18
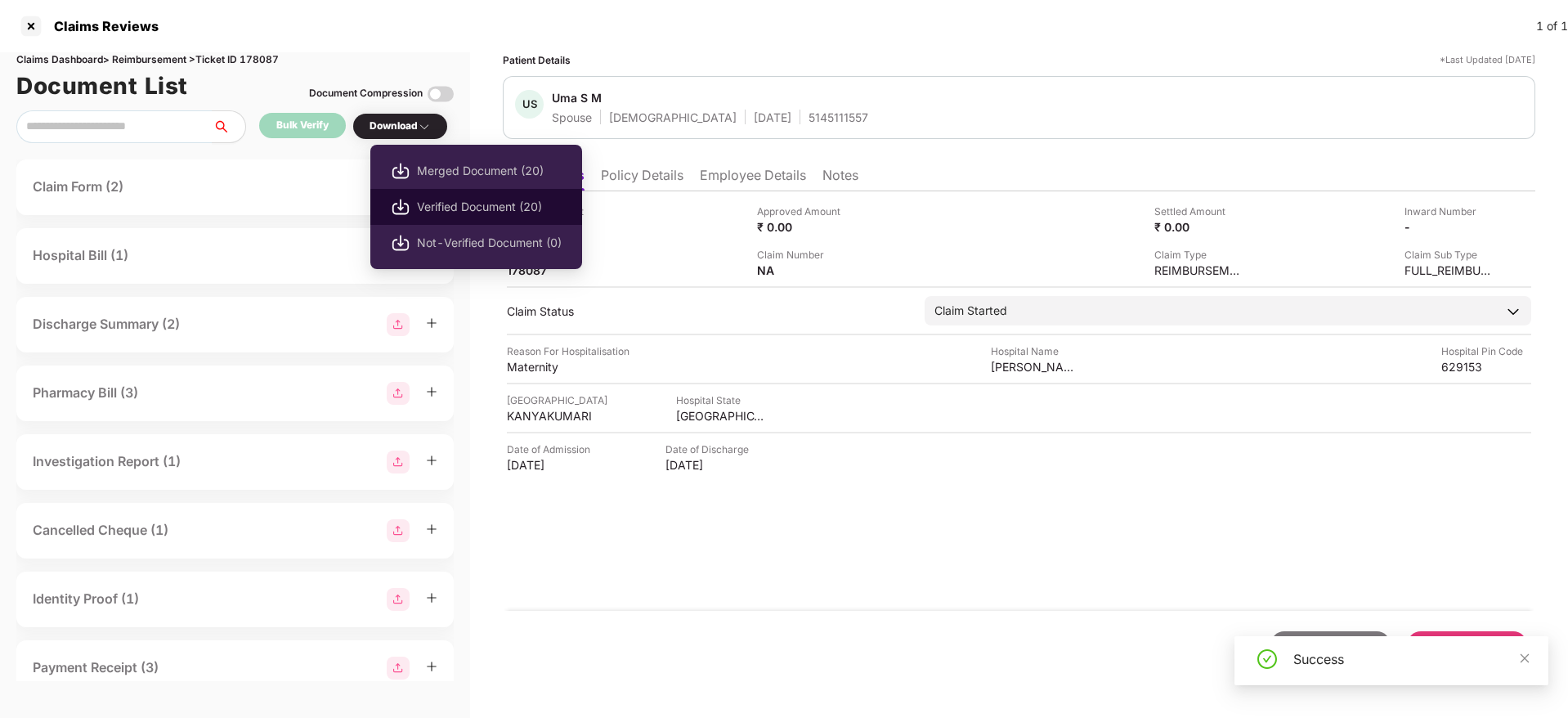
click at [463, 207] on span "Verified Document (20)" at bounding box center [489, 207] width 145 height 18
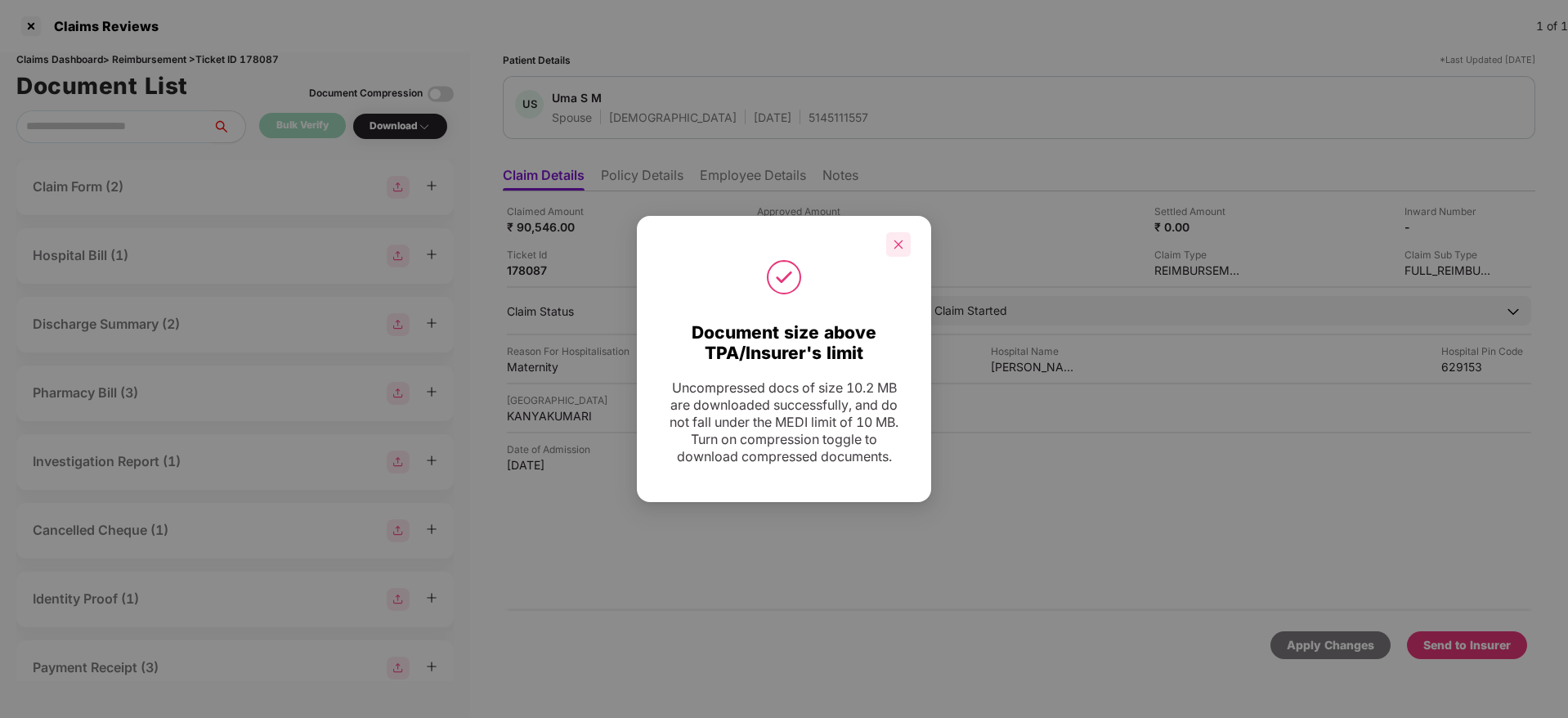
click at [901, 249] on icon "close" at bounding box center [898, 244] width 12 height 12
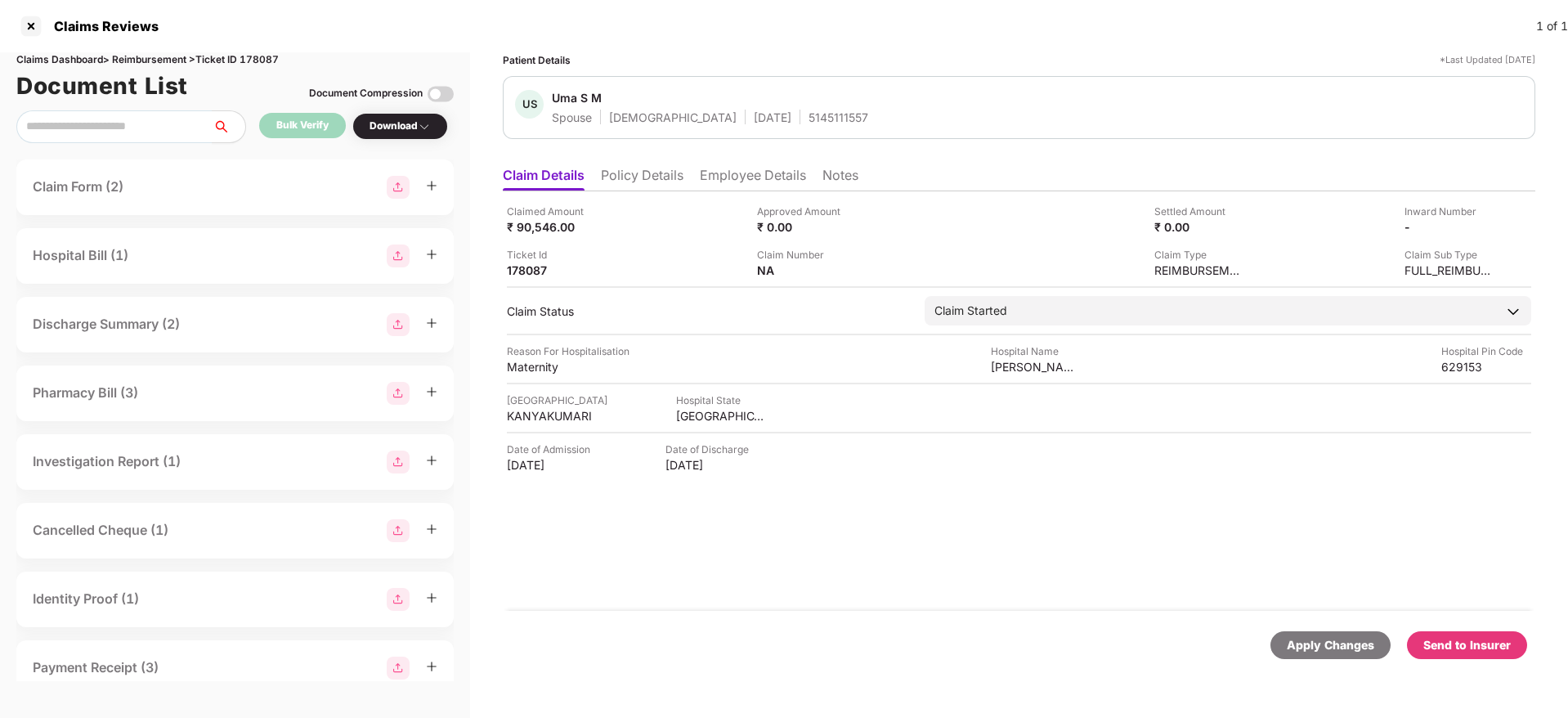
click at [1515, 653] on div "Send to Insurer" at bounding box center [1467, 645] width 120 height 28
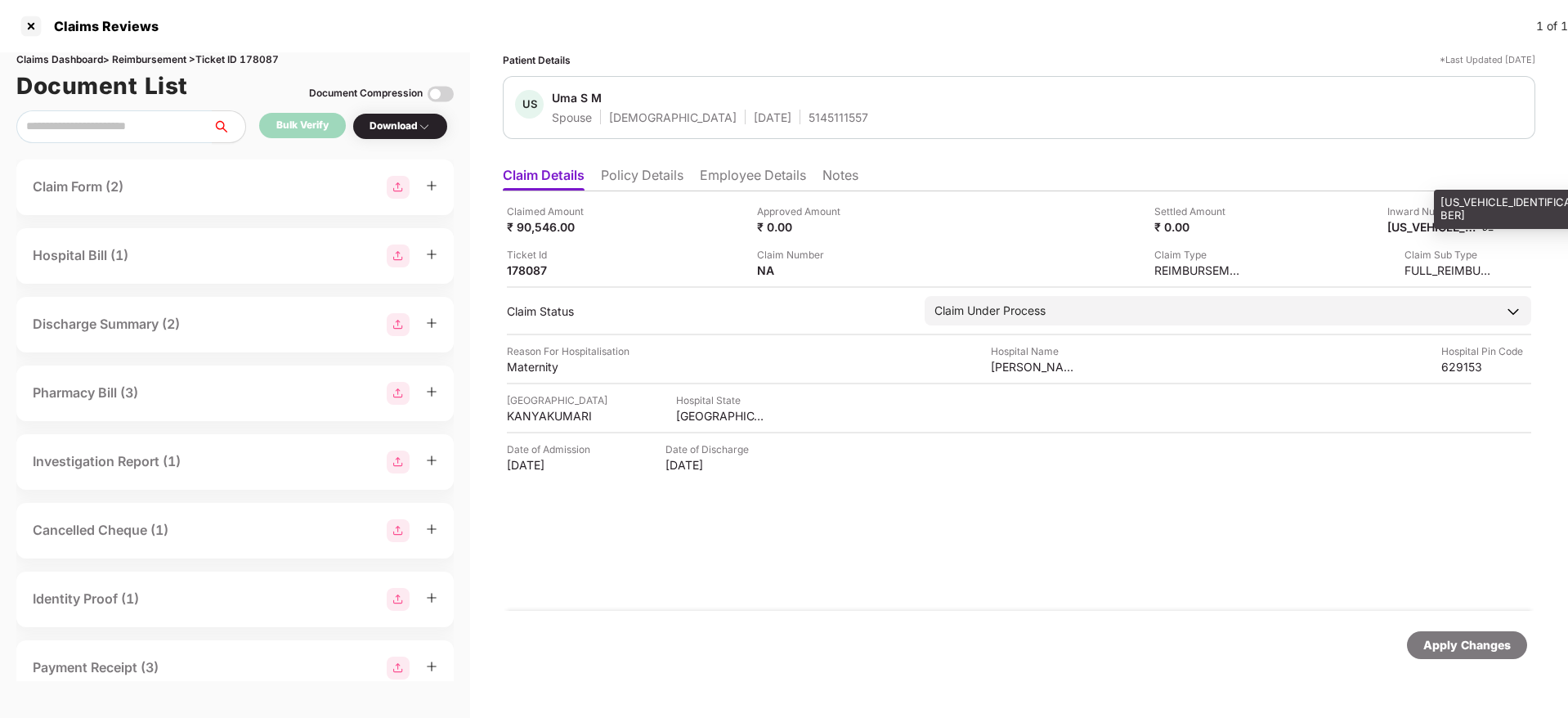
click at [1416, 223] on div "[US_VEHICLE_IDENTIFICATION_NUMBER]" at bounding box center [1432, 226] width 90 height 15
copy div "[US_VEHICLE_IDENTIFICATION_NUMBER]"
click at [809, 113] on div "5145111557" at bounding box center [838, 117] width 60 height 15
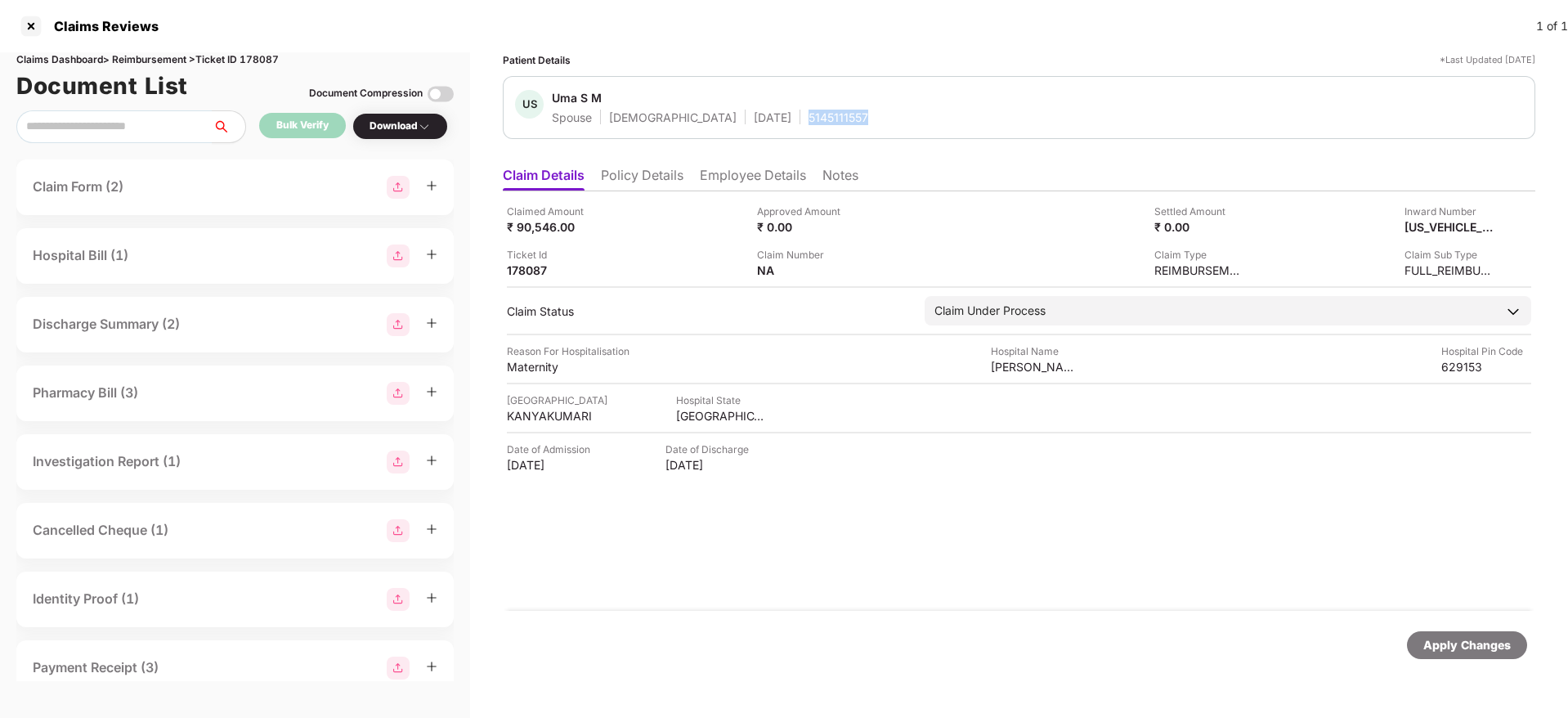
copy div "5145111557"
